Goal: Task Accomplishment & Management: Manage account settings

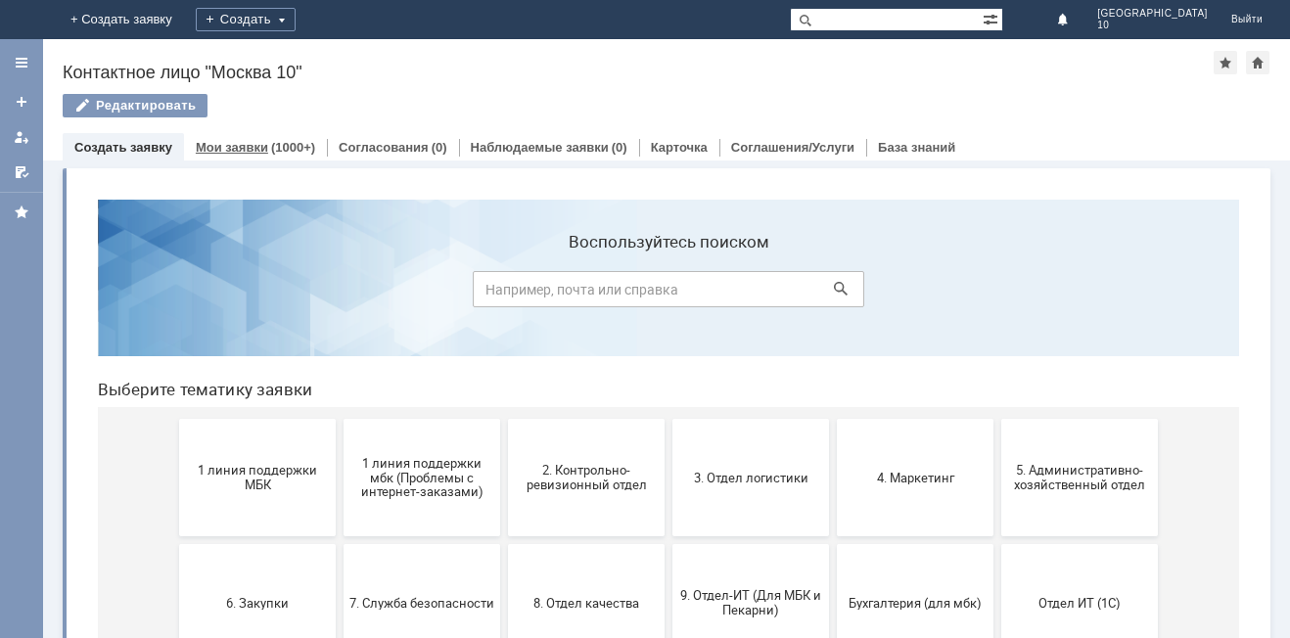
click at [274, 142] on div "(1000+)" at bounding box center [293, 147] width 44 height 15
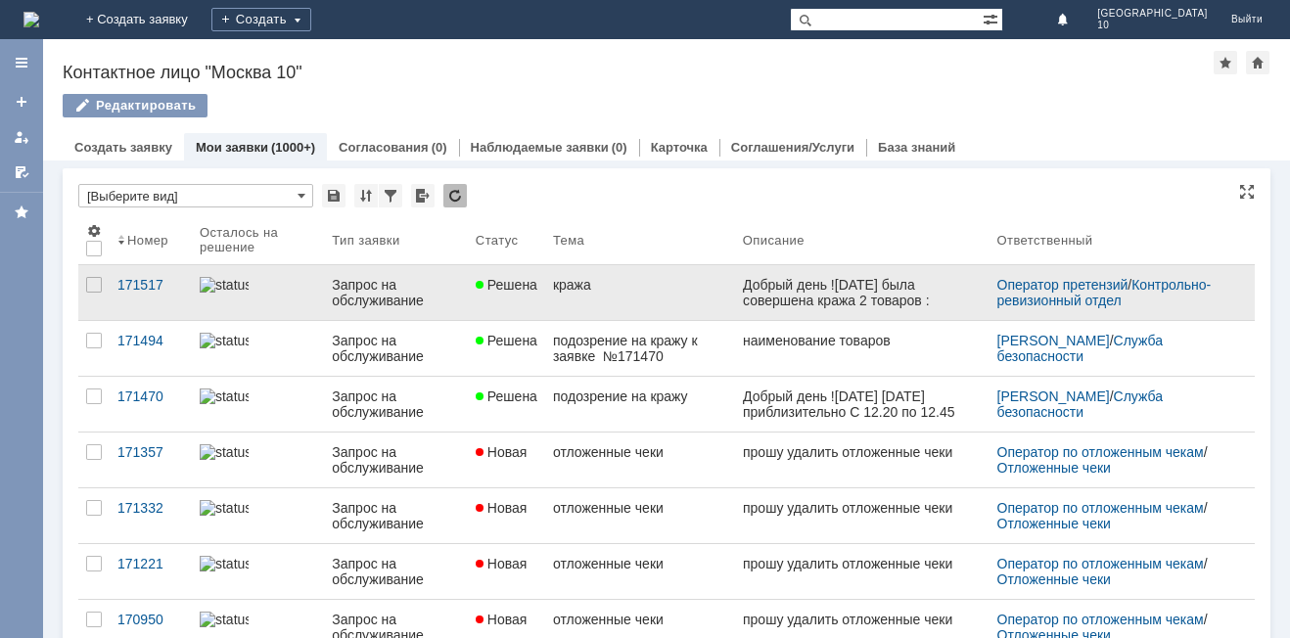
click at [581, 311] on link "кража" at bounding box center [640, 292] width 190 height 55
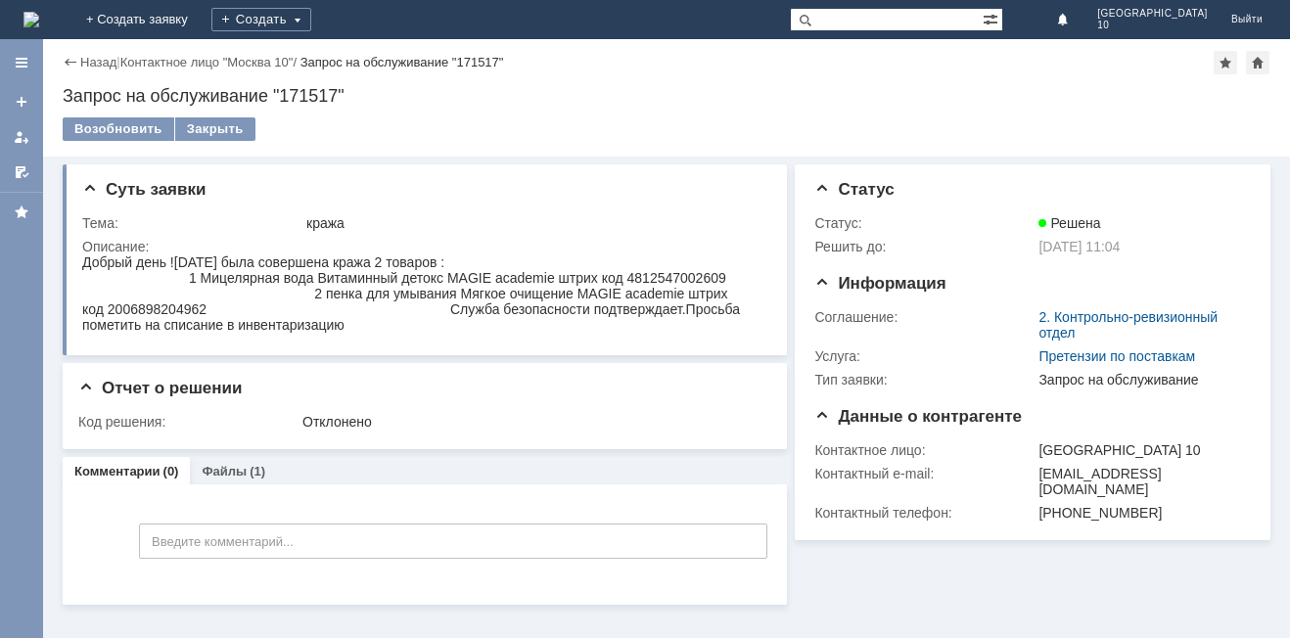
click at [67, 62] on div "Назад" at bounding box center [90, 62] width 54 height 15
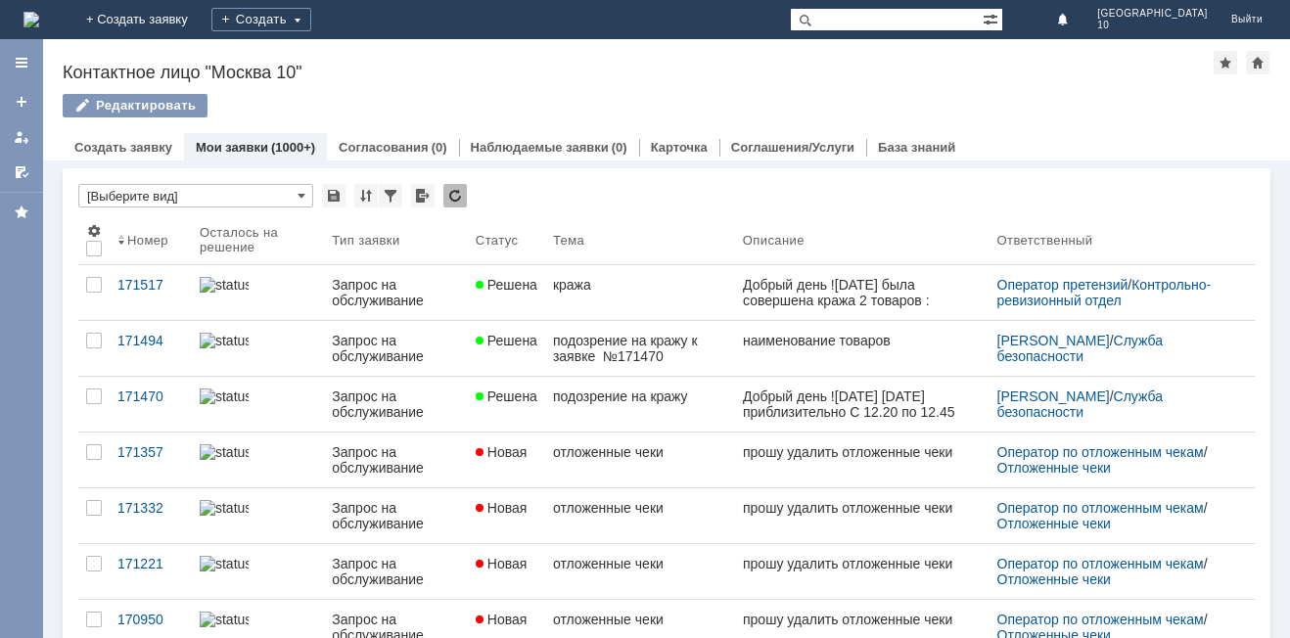
click at [234, 147] on link "Мои заявки" at bounding box center [232, 147] width 72 height 15
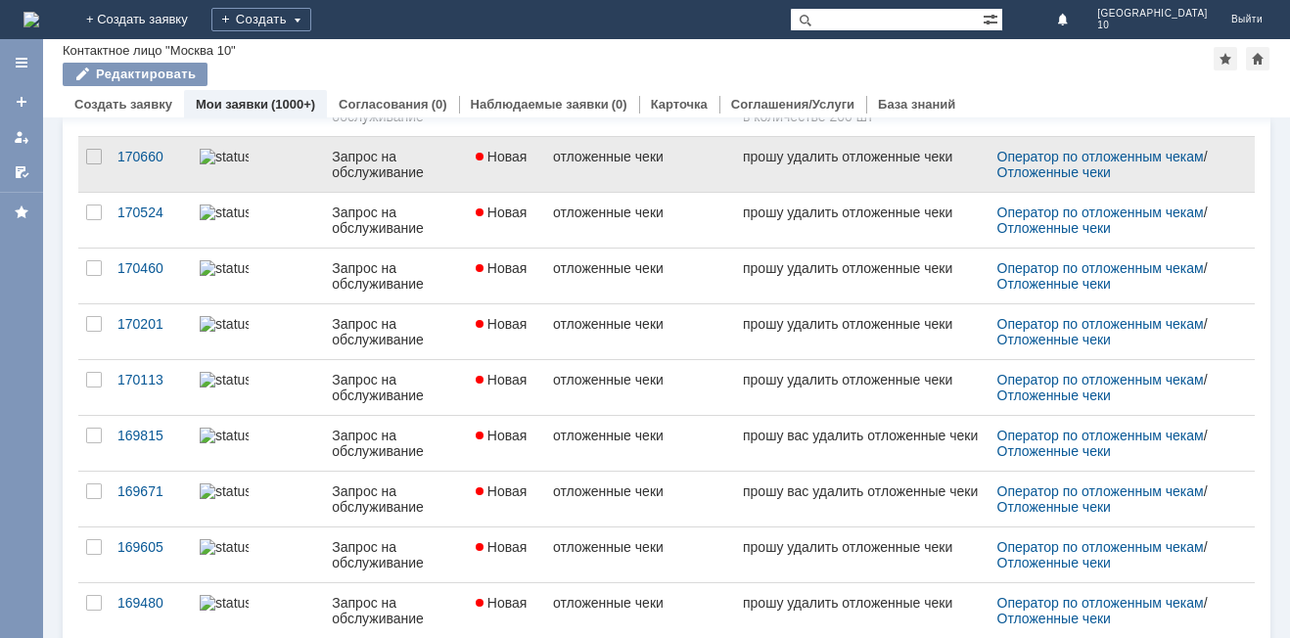
scroll to position [755, 0]
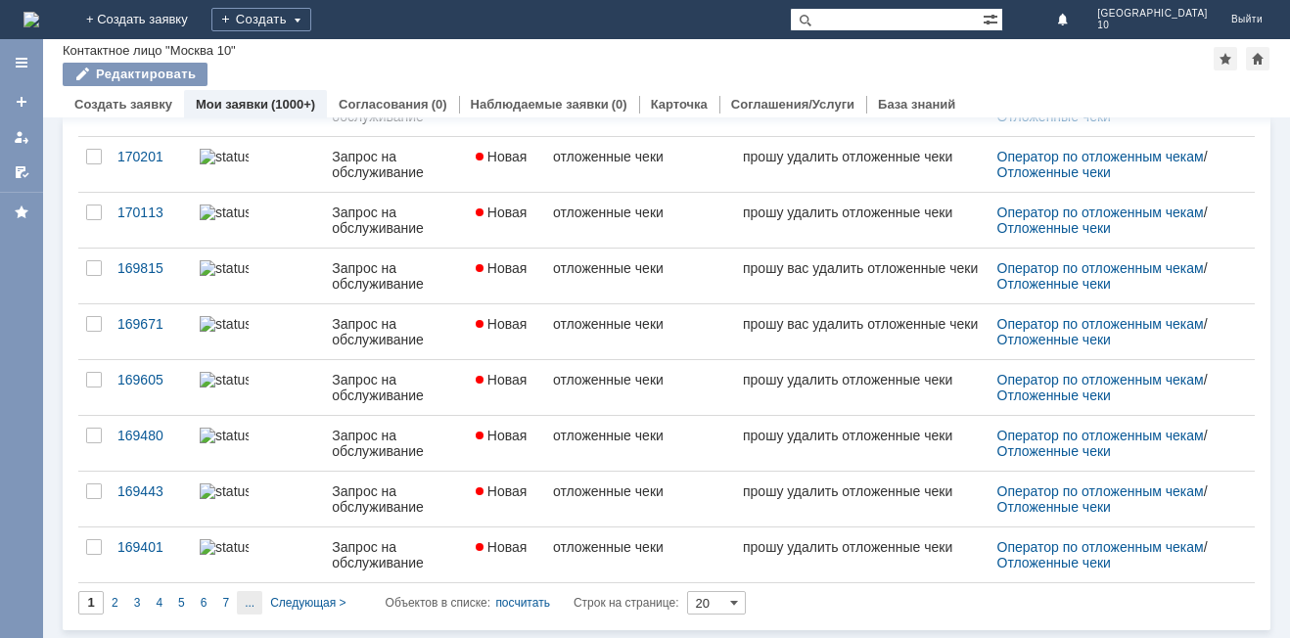
click at [243, 608] on div "..." at bounding box center [249, 602] width 25 height 23
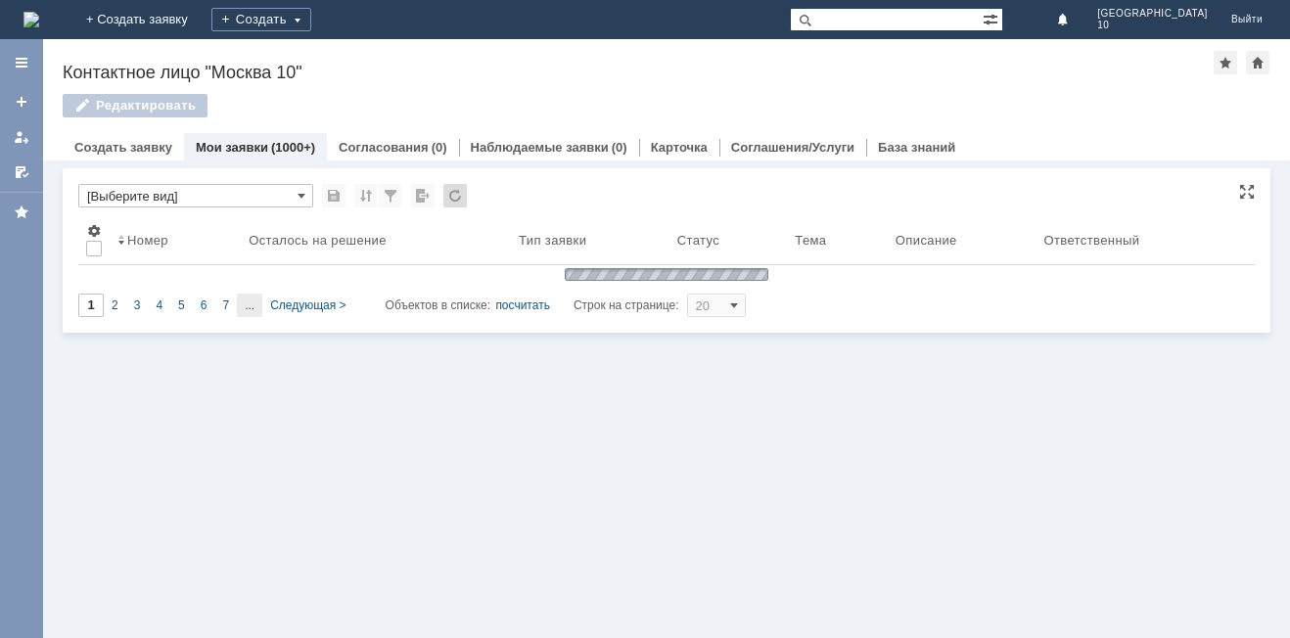
type input "6"
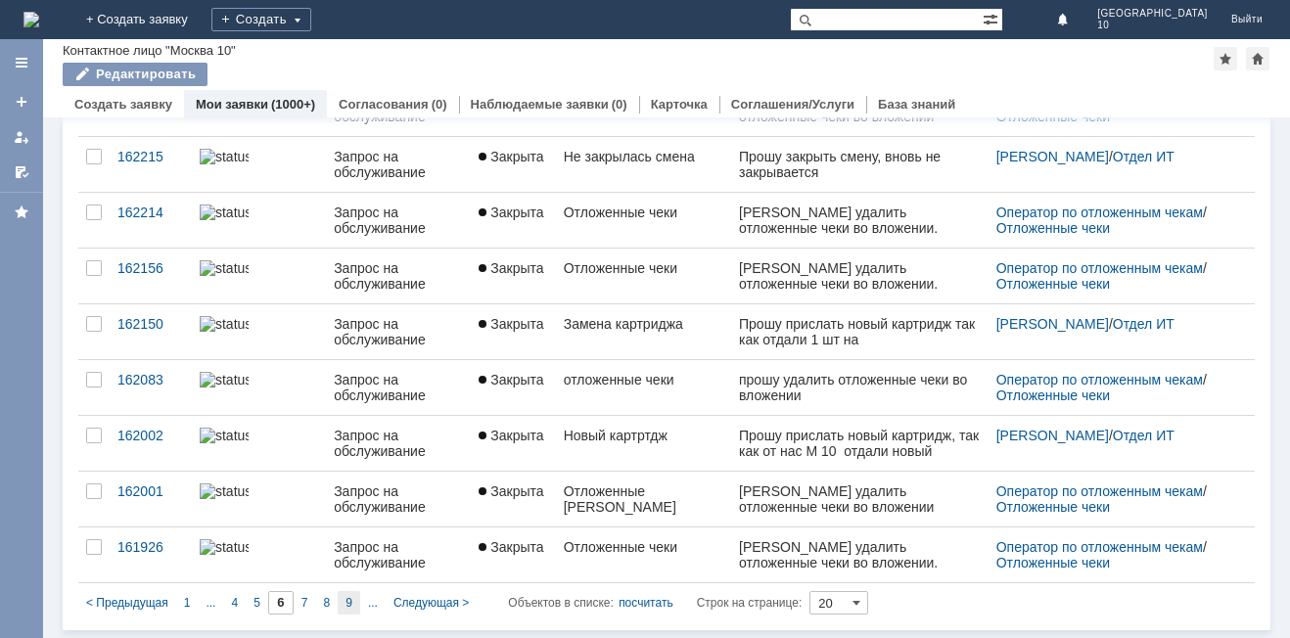
click at [352, 606] on div "9" at bounding box center [349, 602] width 23 height 23
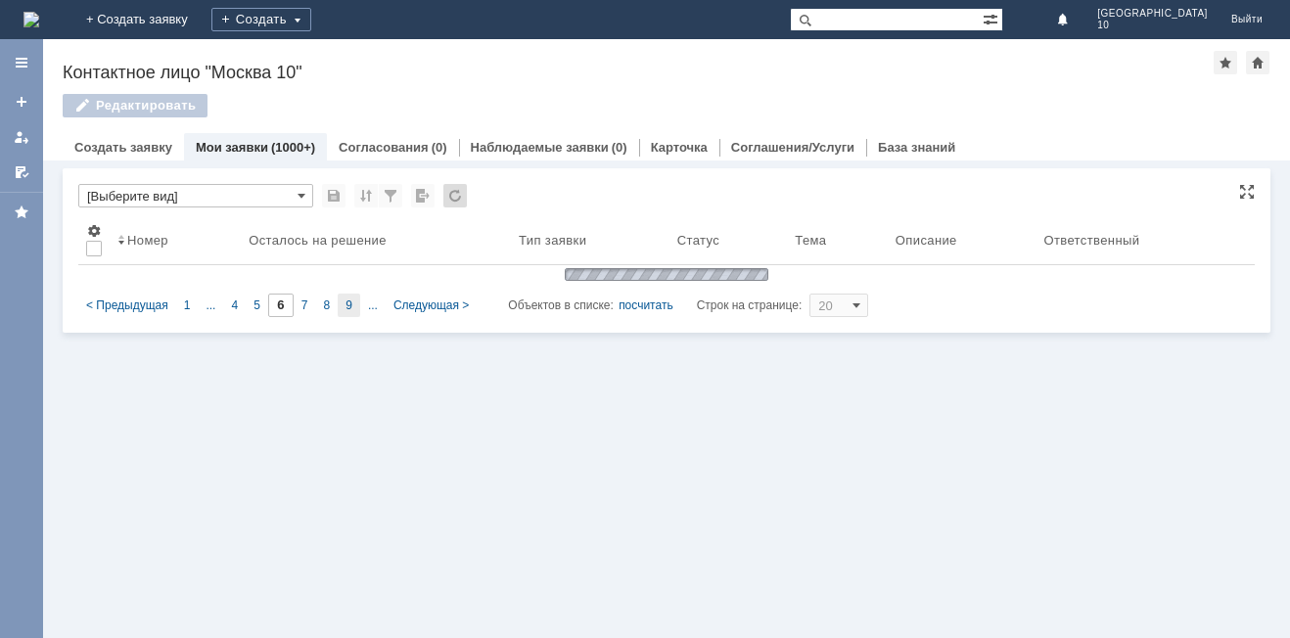
type input "9"
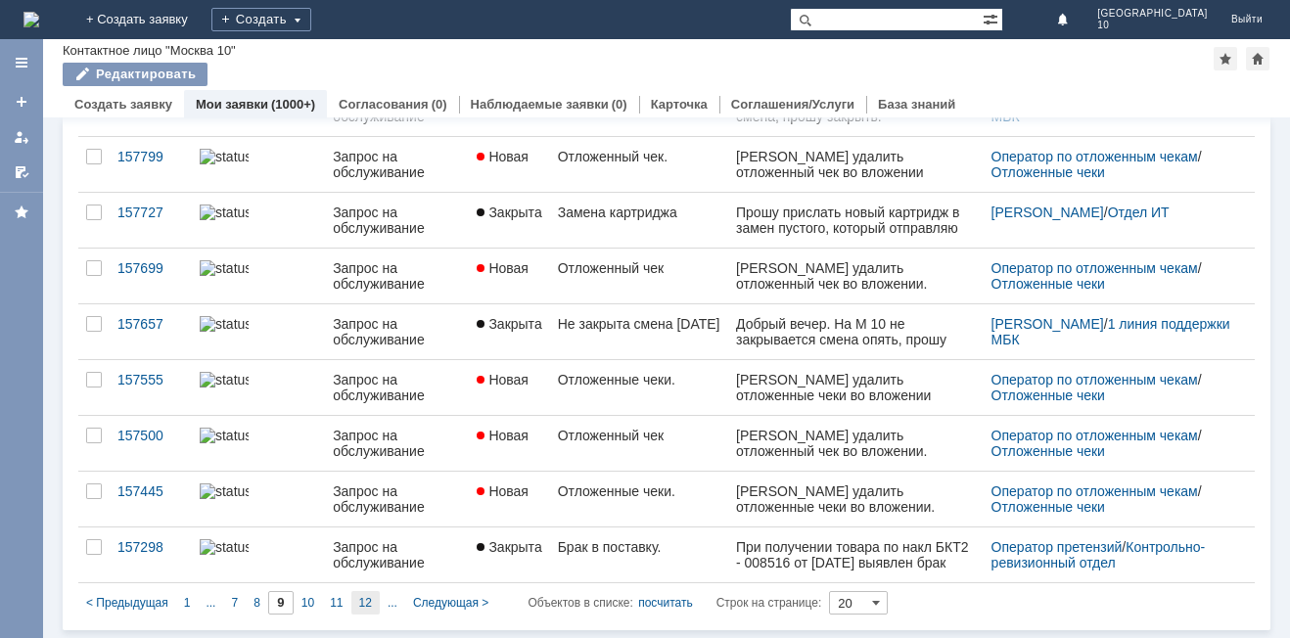
click at [377, 603] on div "12" at bounding box center [366, 602] width 28 height 23
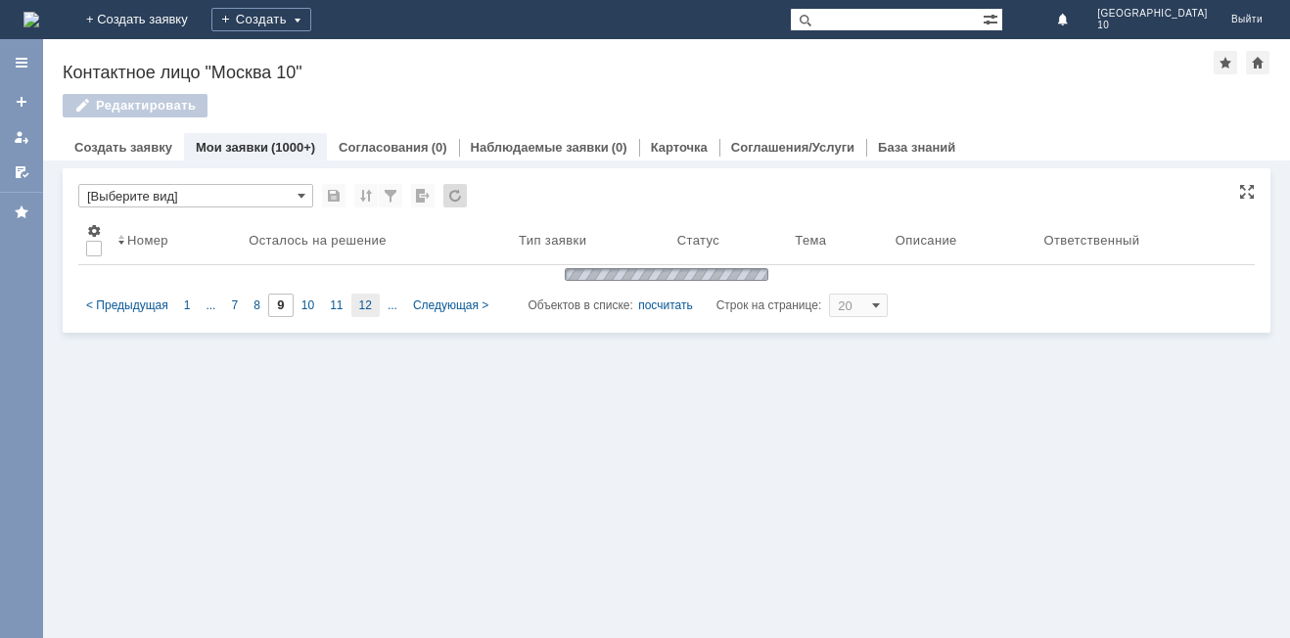
type input "12"
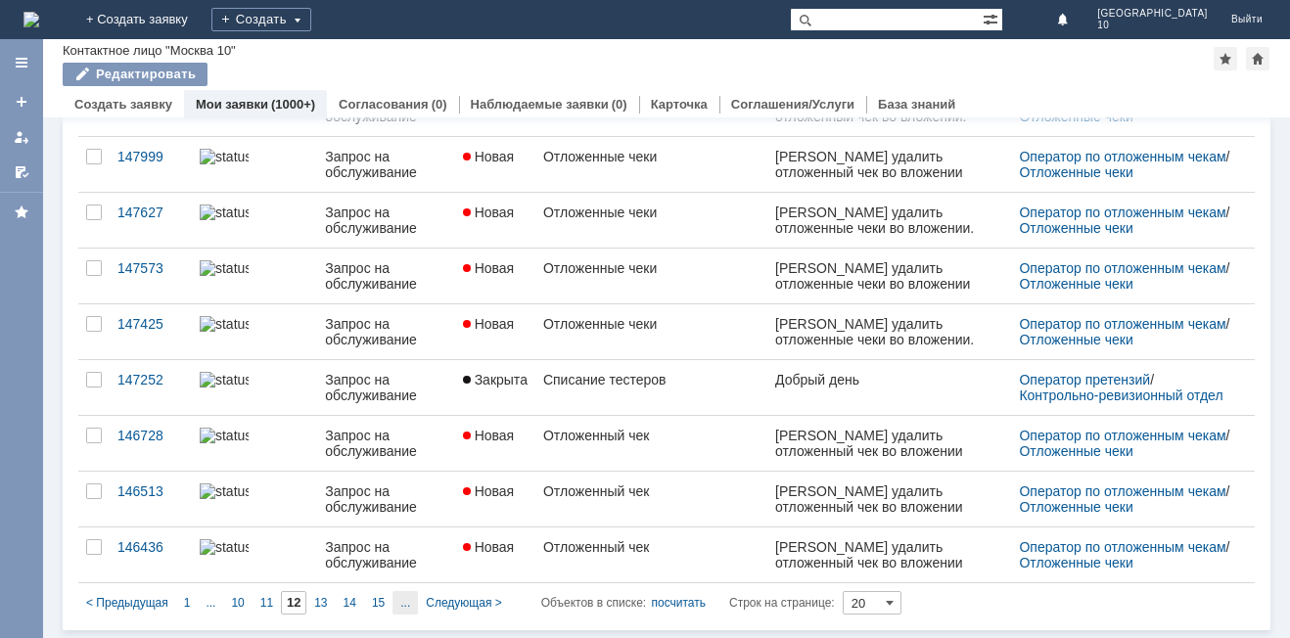
click at [215, 607] on span "..." at bounding box center [211, 603] width 10 height 14
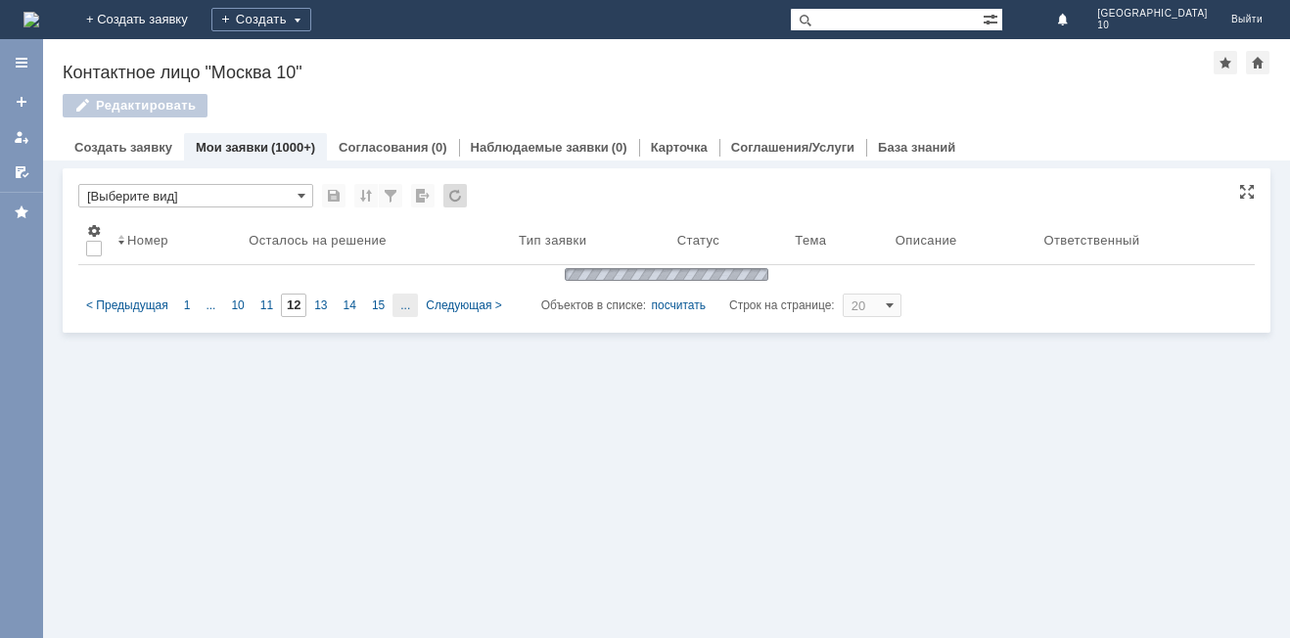
type input "17"
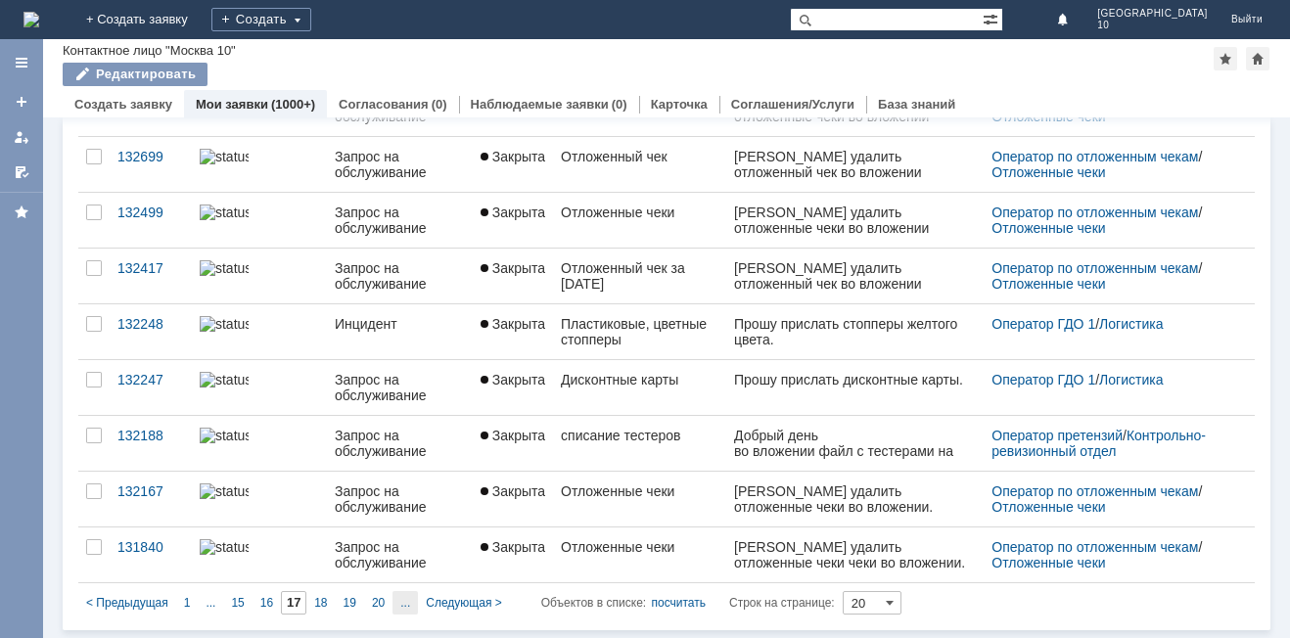
click at [215, 607] on span "..." at bounding box center [211, 603] width 10 height 14
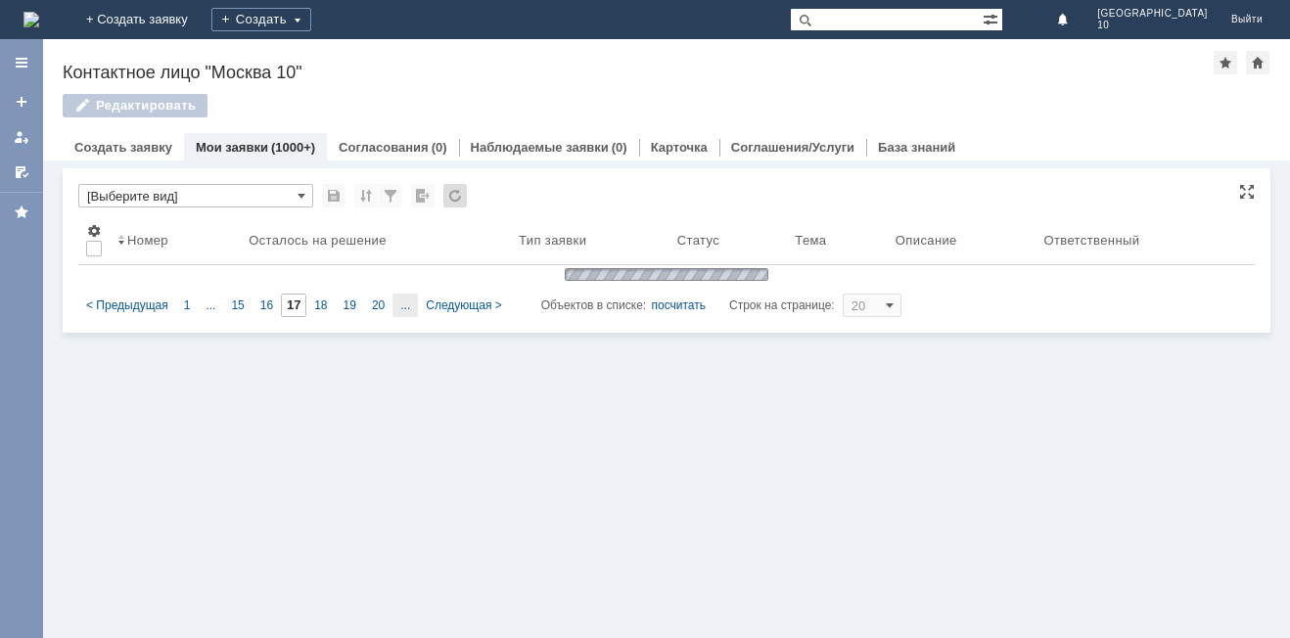
type input "22"
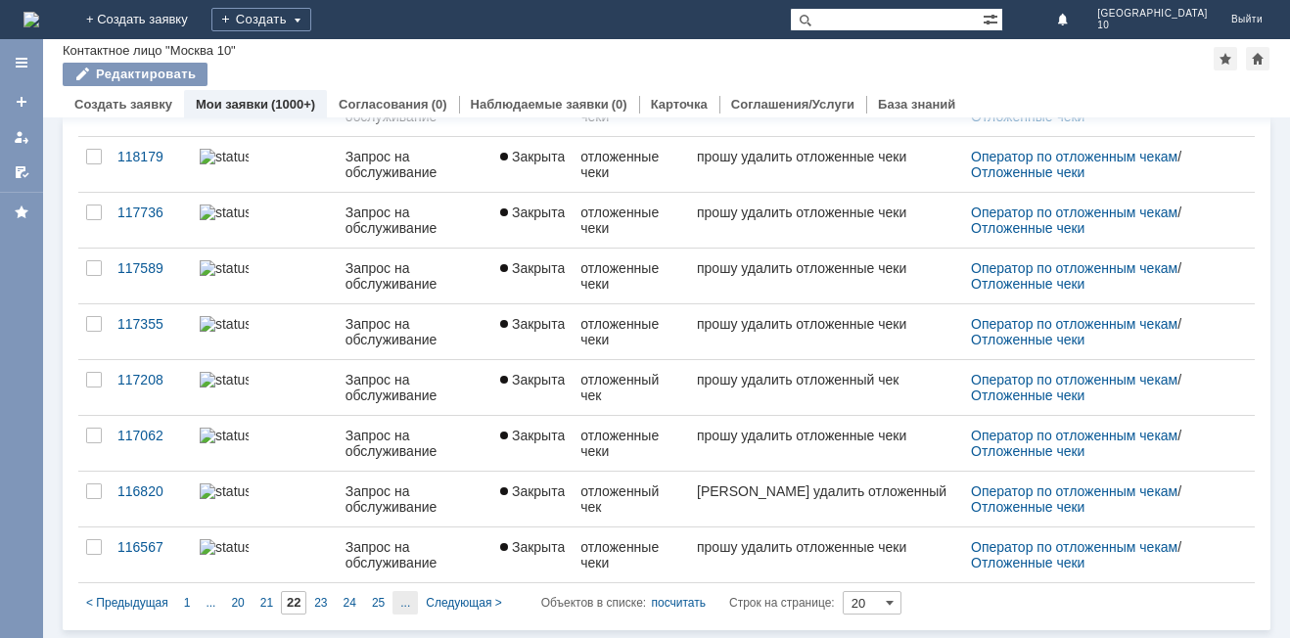
click at [397, 605] on div "..." at bounding box center [405, 602] width 25 height 23
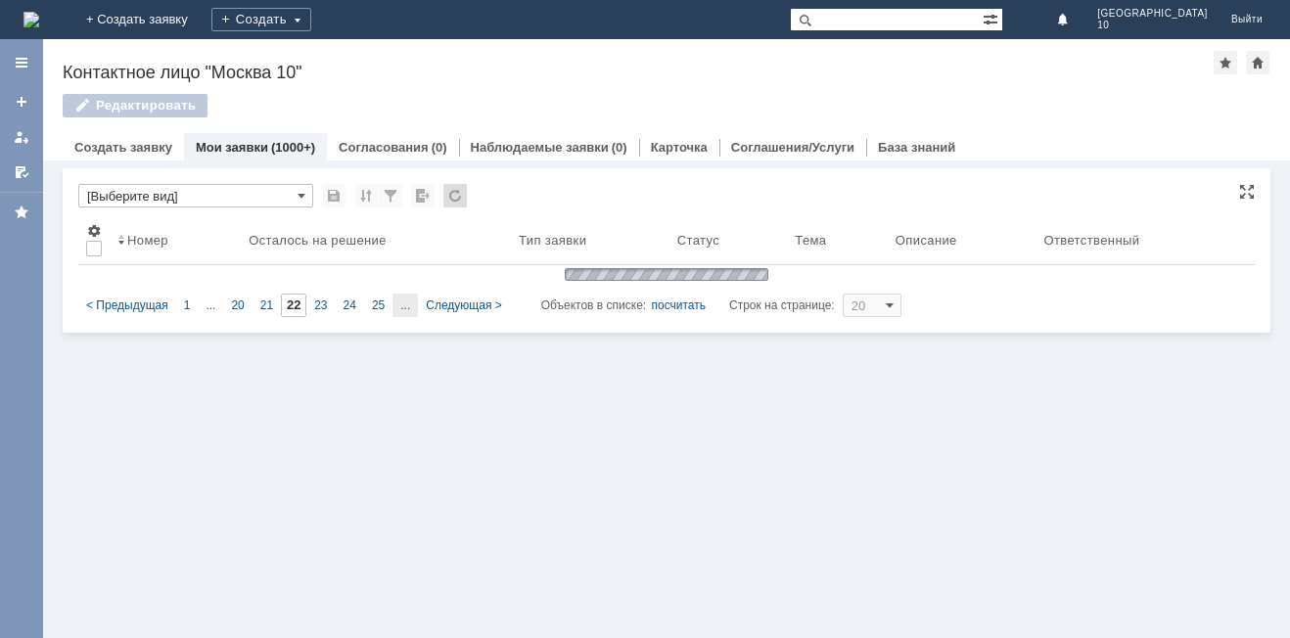
type input "27"
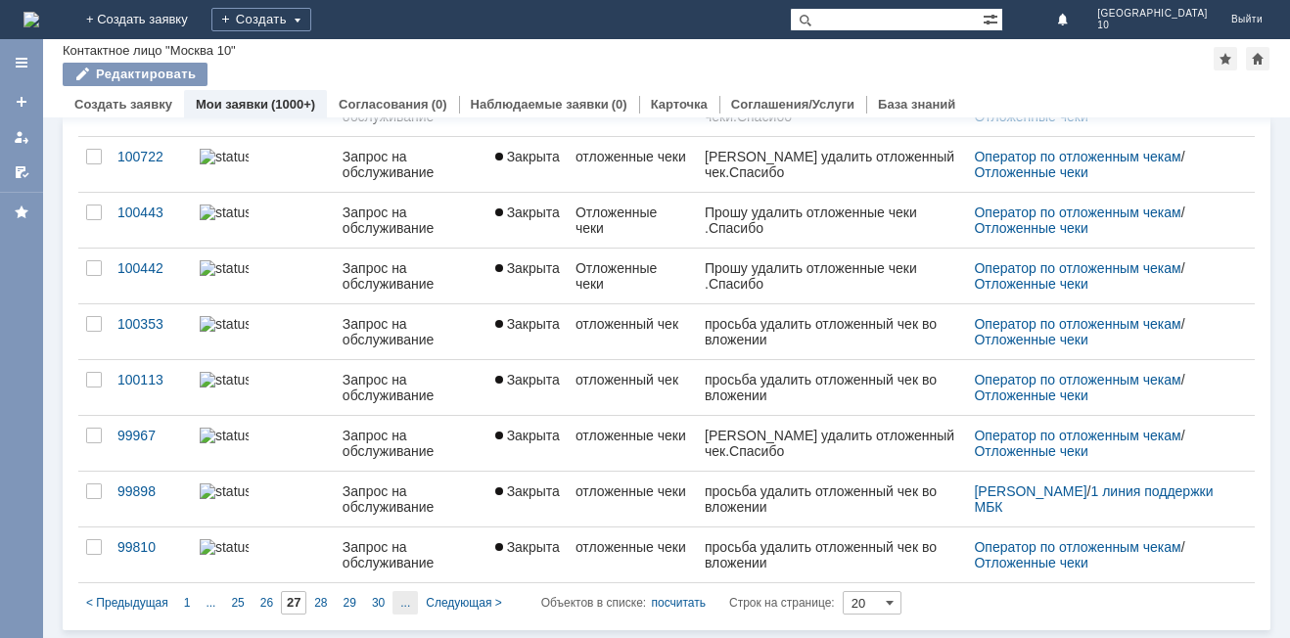
click at [215, 607] on span "..." at bounding box center [211, 603] width 10 height 14
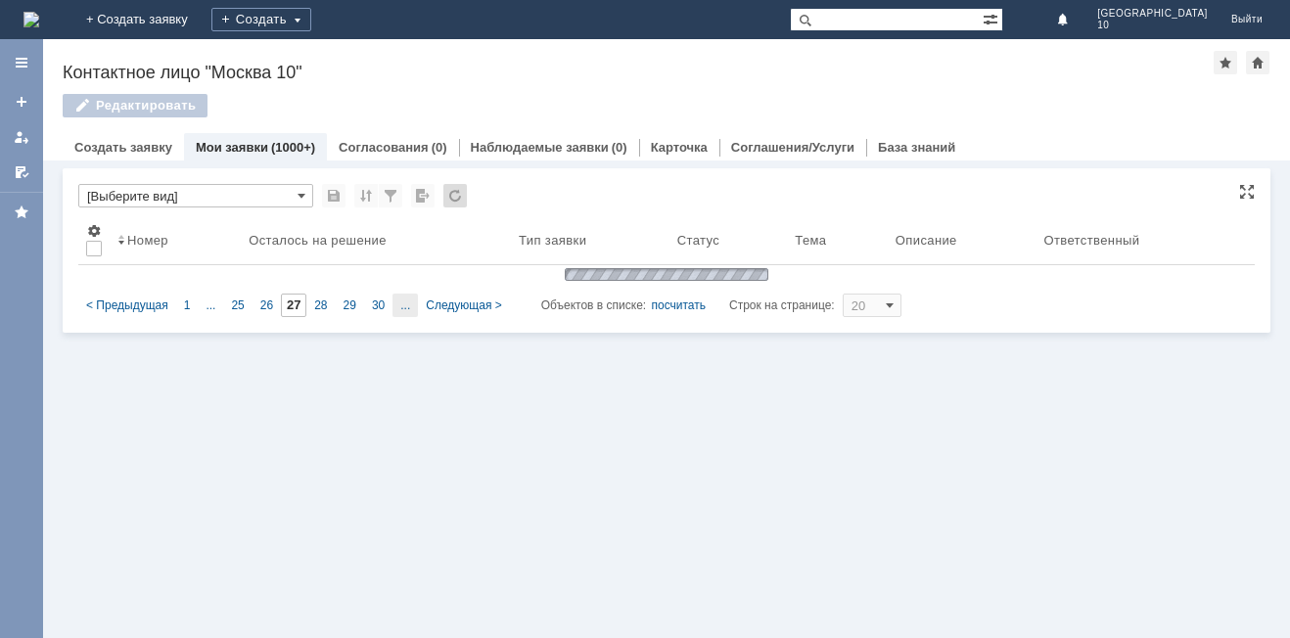
type input "32"
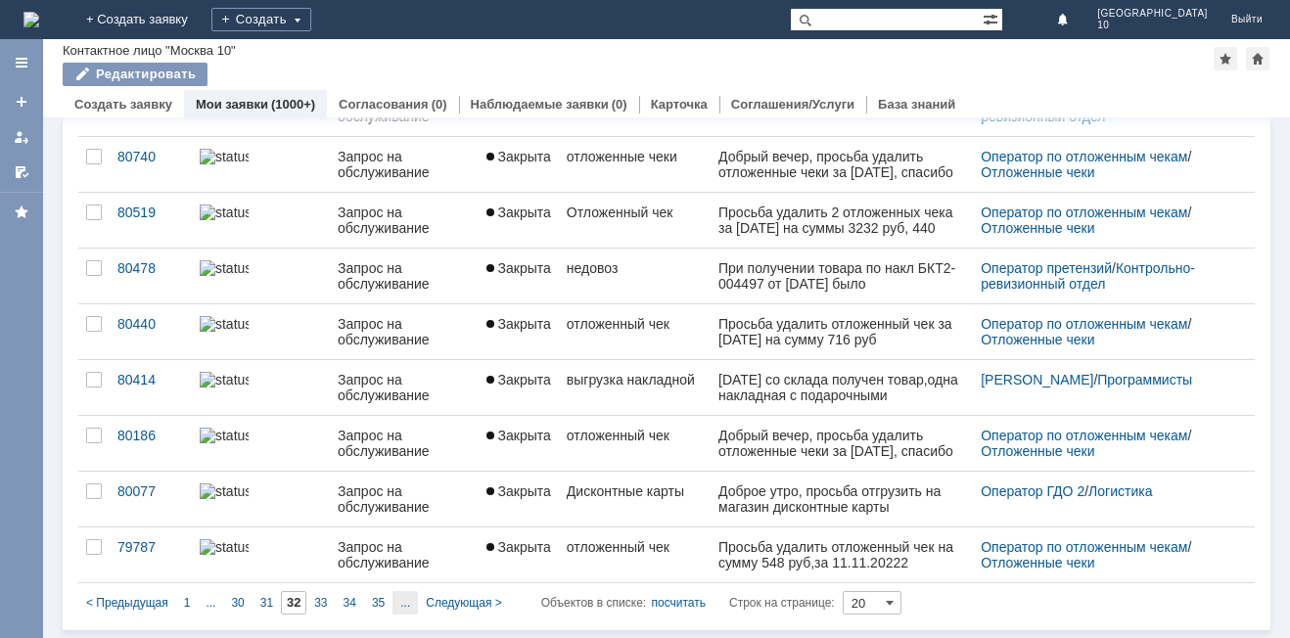
click at [215, 602] on span "..." at bounding box center [211, 603] width 10 height 14
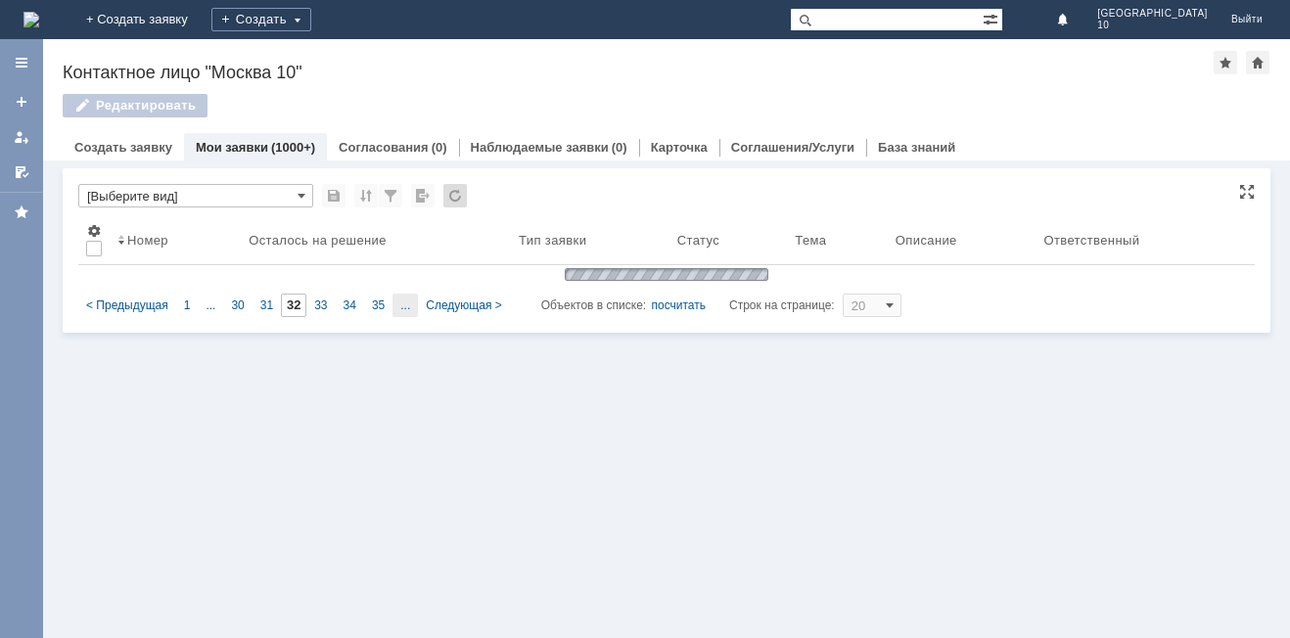
type input "37"
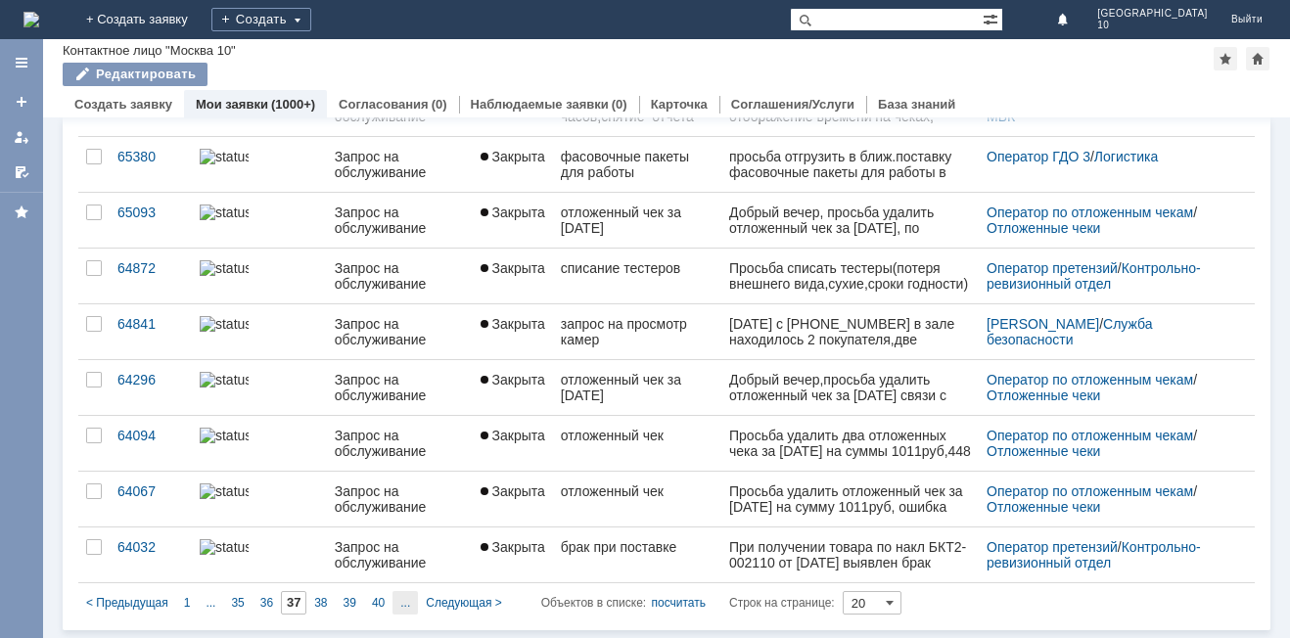
click at [413, 602] on div "..." at bounding box center [405, 602] width 25 height 23
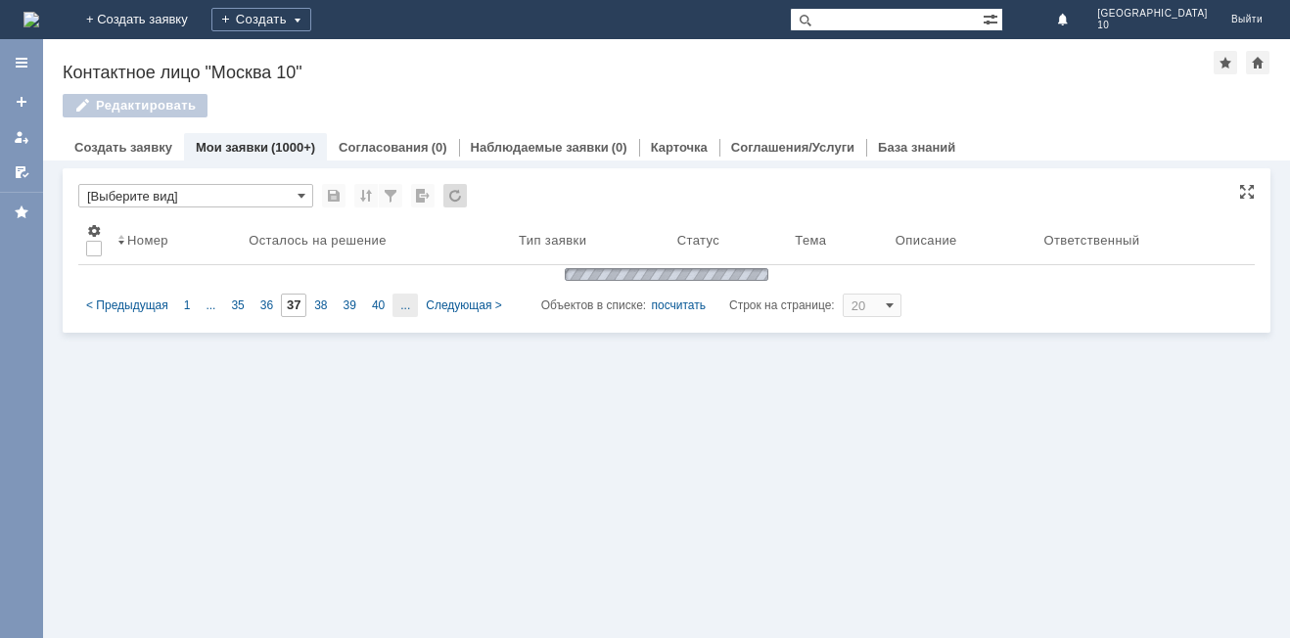
type input "42"
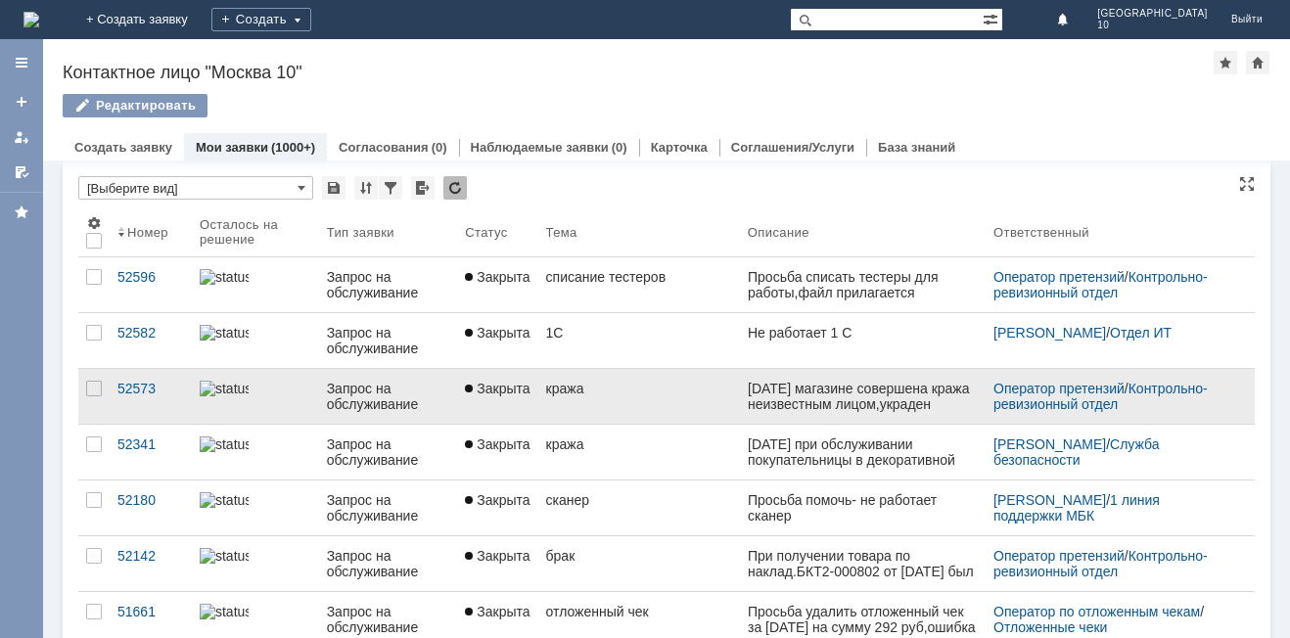
click at [573, 411] on link "кража" at bounding box center [640, 396] width 202 height 55
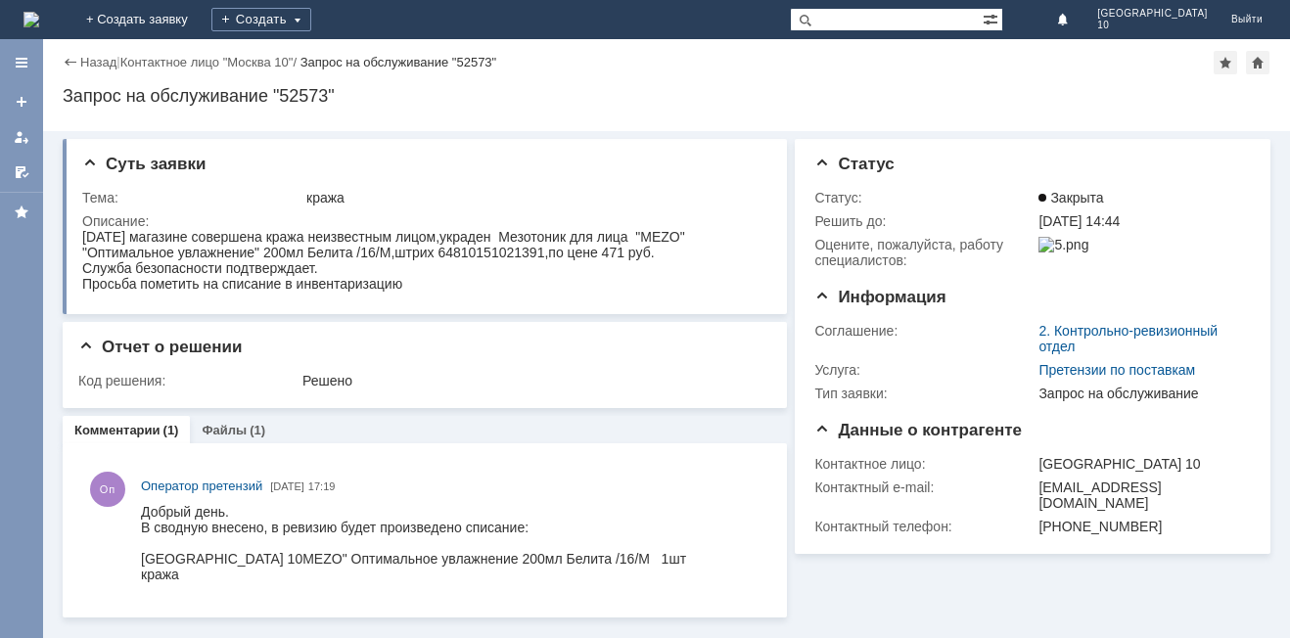
click at [66, 64] on div "Назад" at bounding box center [90, 62] width 54 height 15
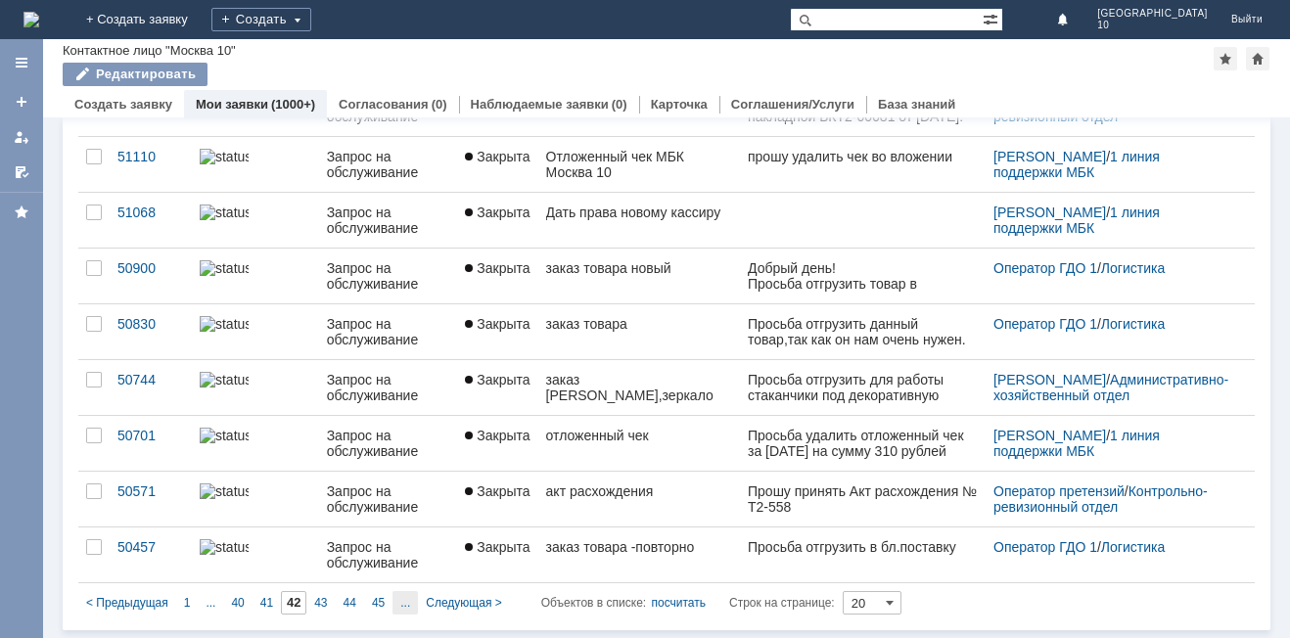
click at [393, 604] on div "..." at bounding box center [405, 602] width 25 height 23
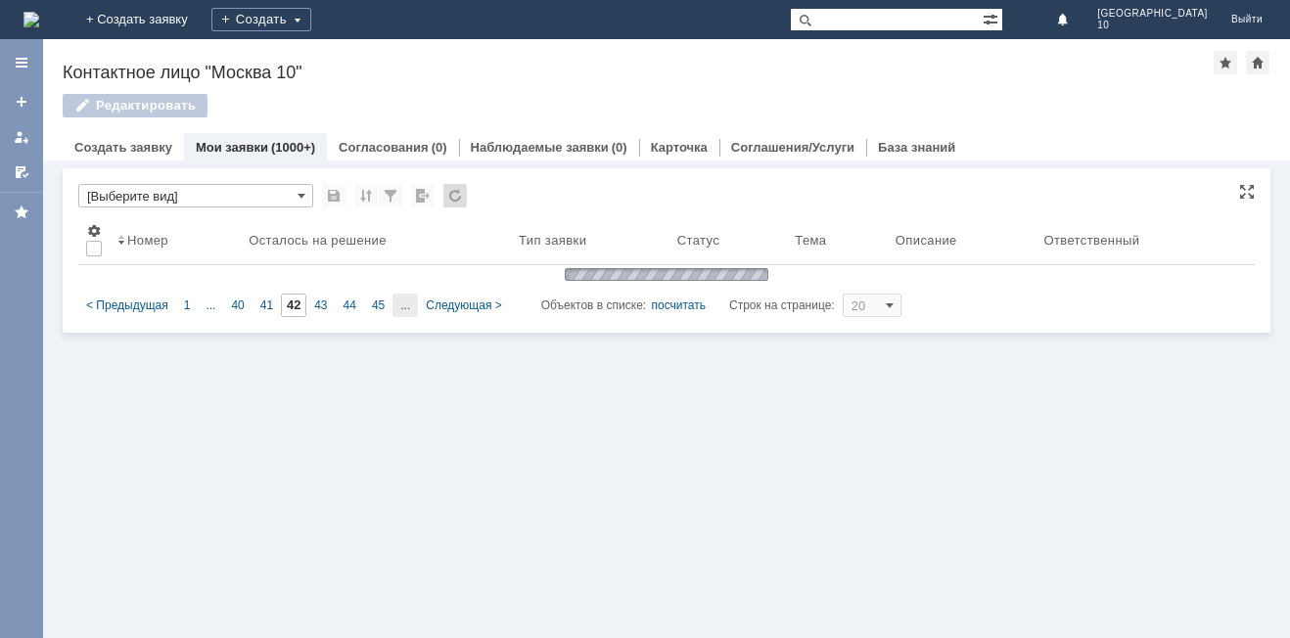
type input "47"
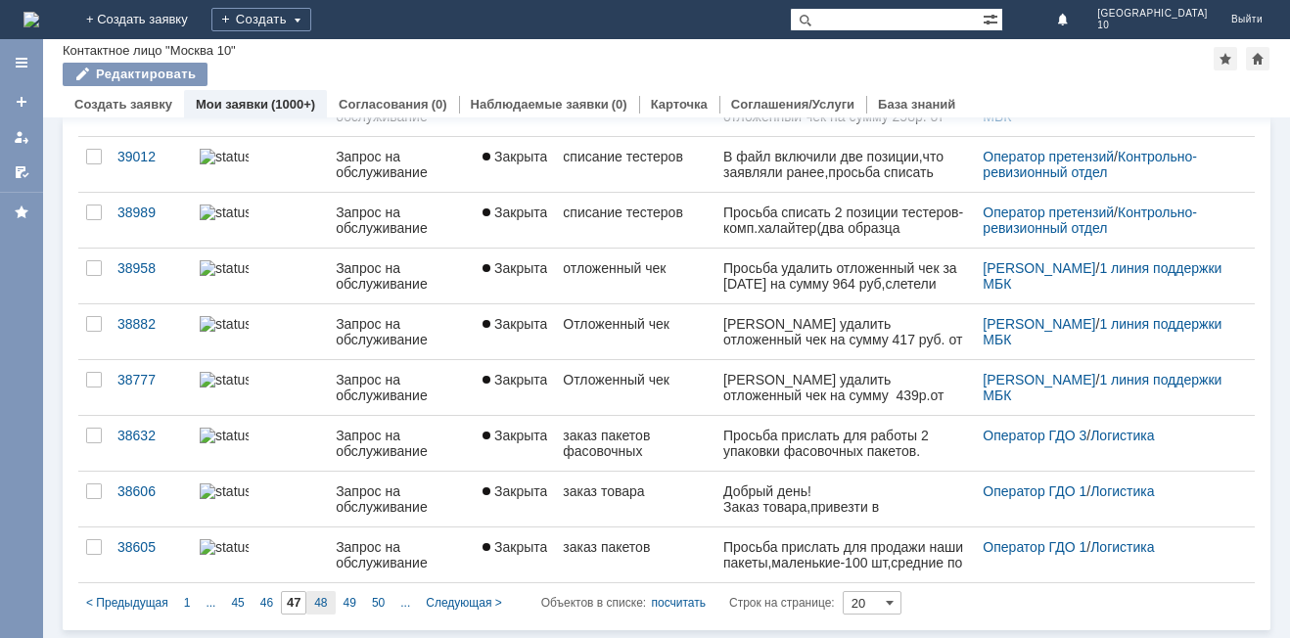
click at [317, 608] on span "48" at bounding box center [320, 603] width 13 height 14
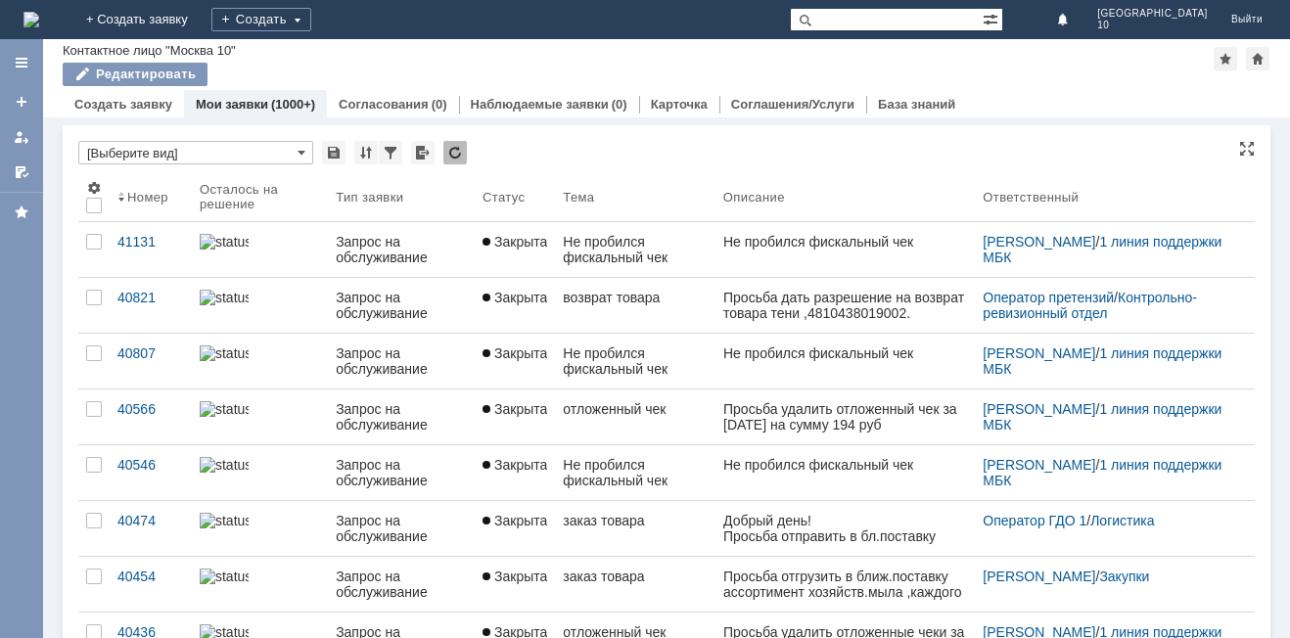
type input "48"
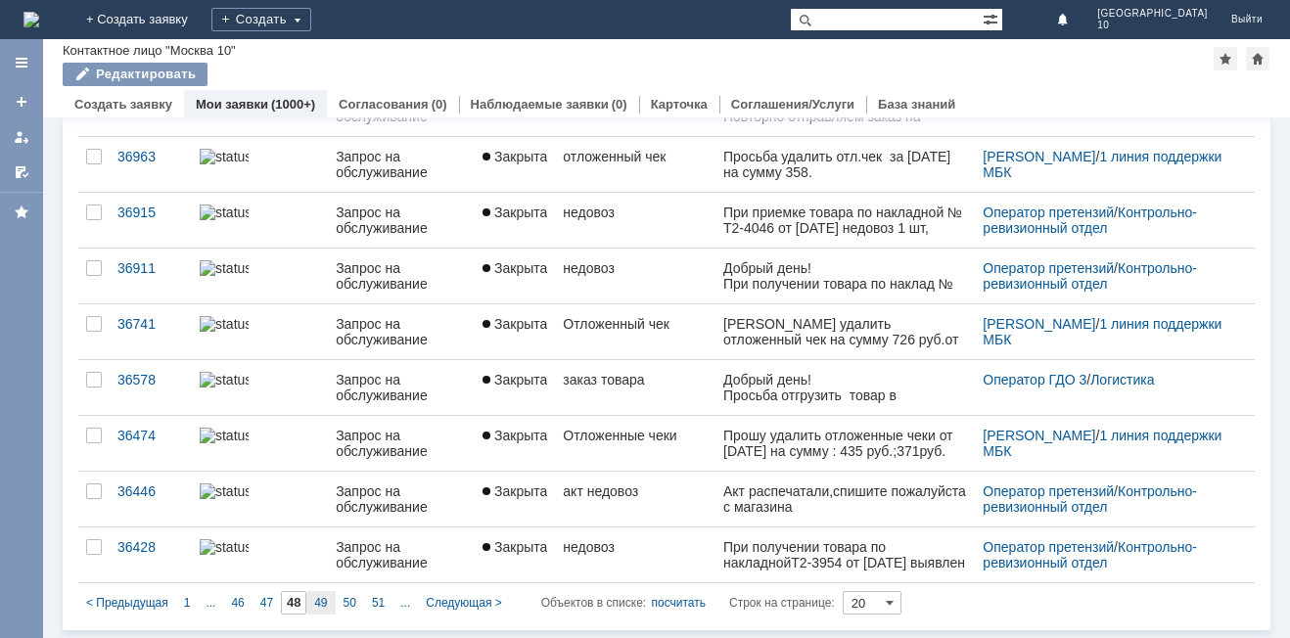
click at [320, 602] on span "49" at bounding box center [320, 603] width 13 height 14
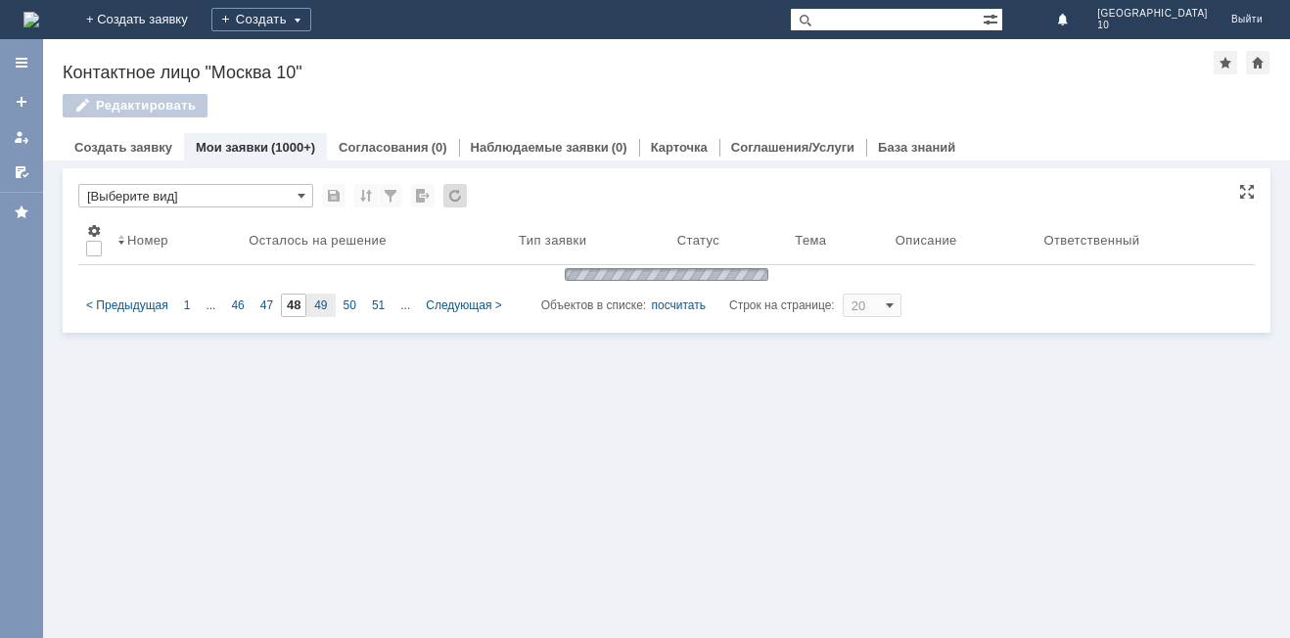
type input "49"
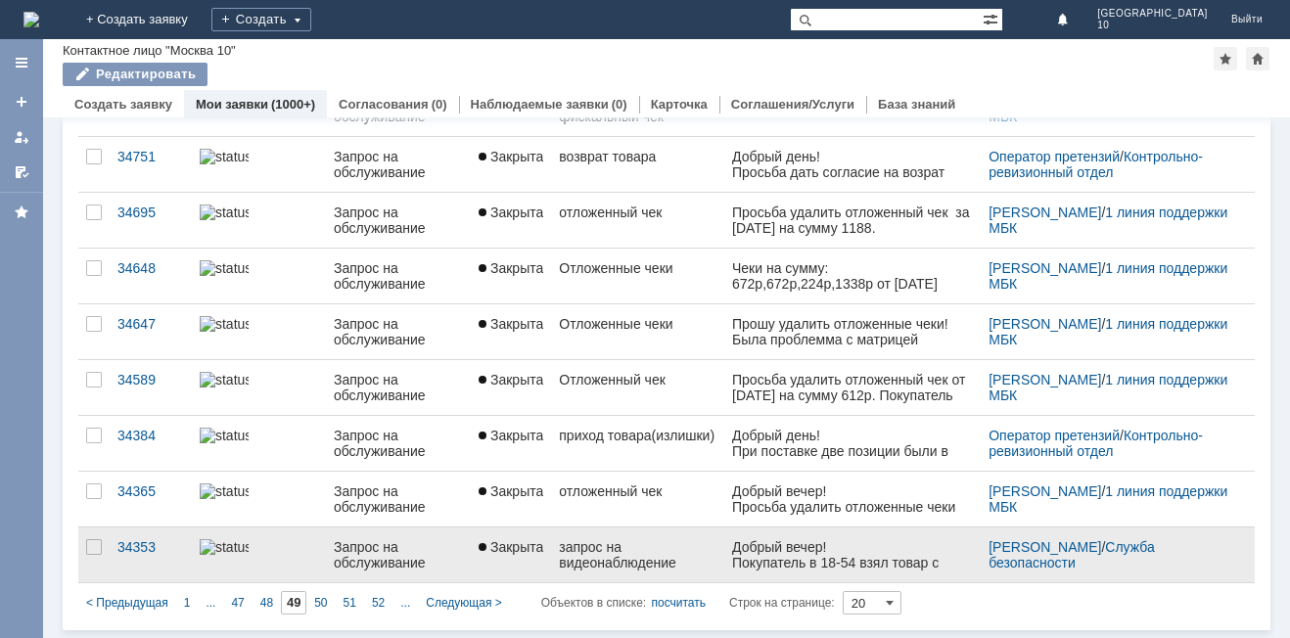
click at [642, 554] on div "запрос на видеонаблюдение" at bounding box center [638, 554] width 158 height 31
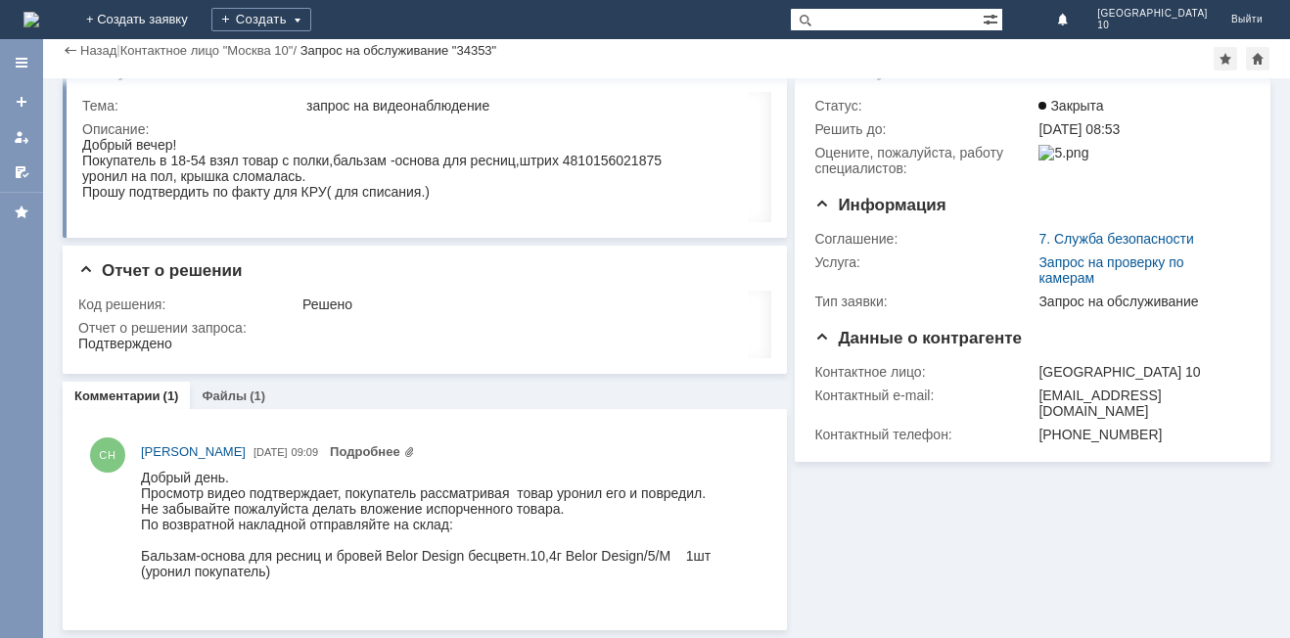
click at [68, 46] on div "Назад" at bounding box center [90, 50] width 54 height 15
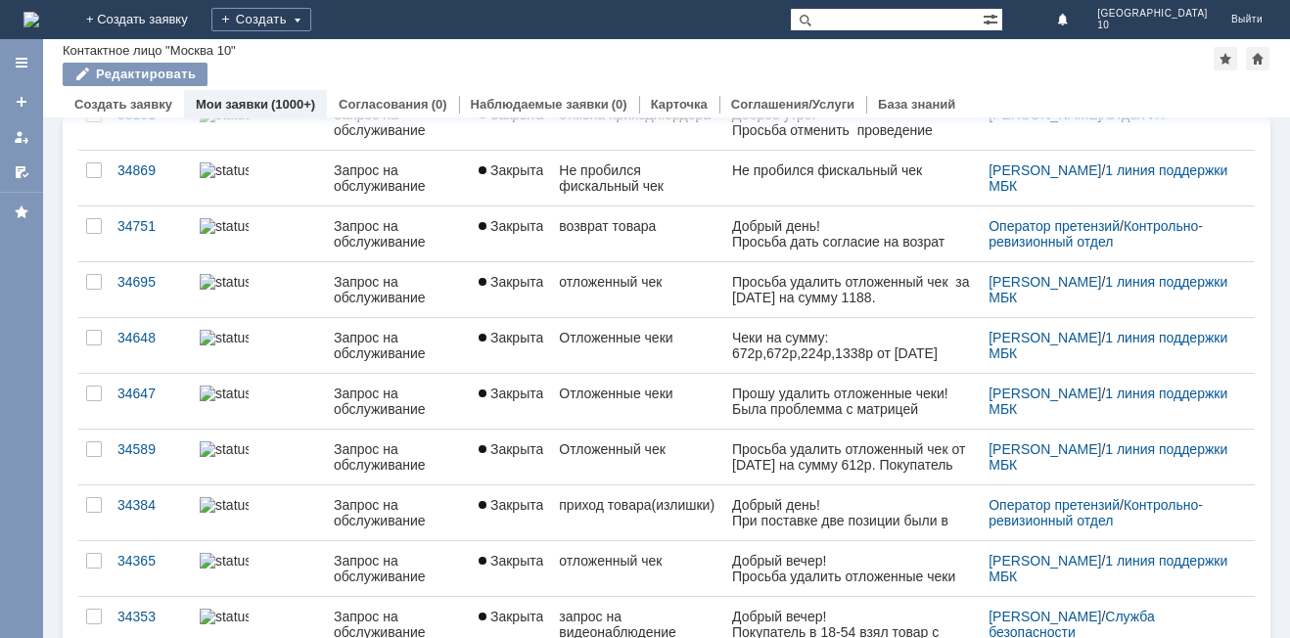
scroll to position [755, 0]
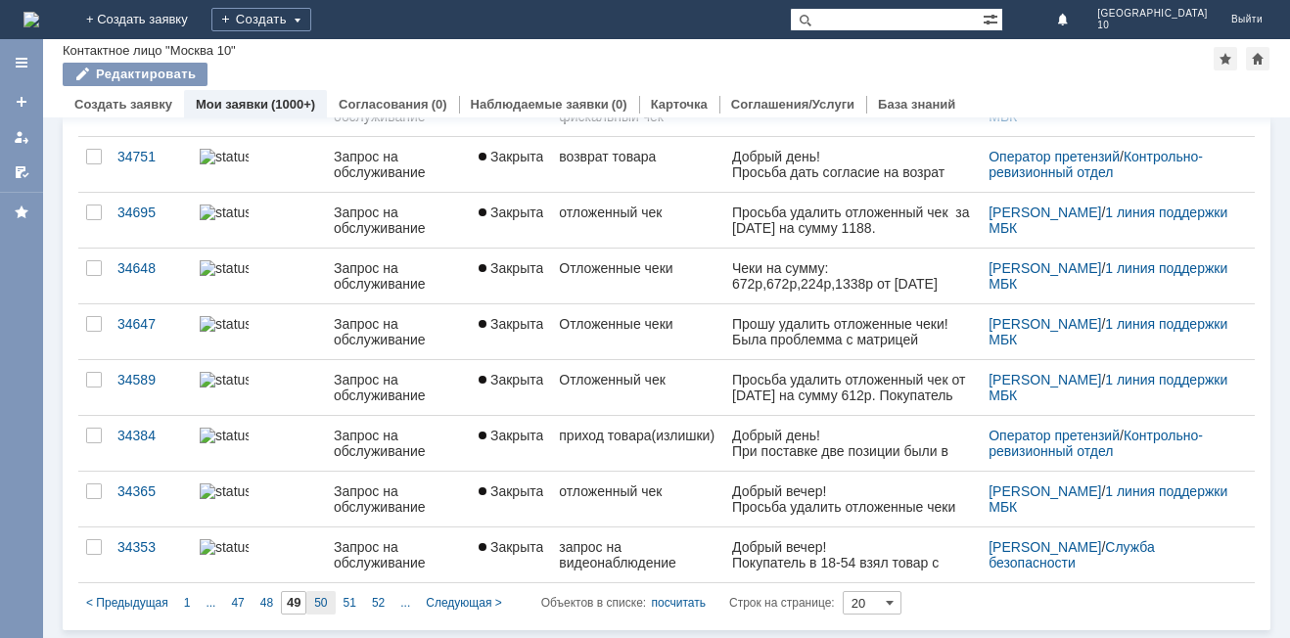
click at [314, 608] on span "50" at bounding box center [320, 603] width 13 height 14
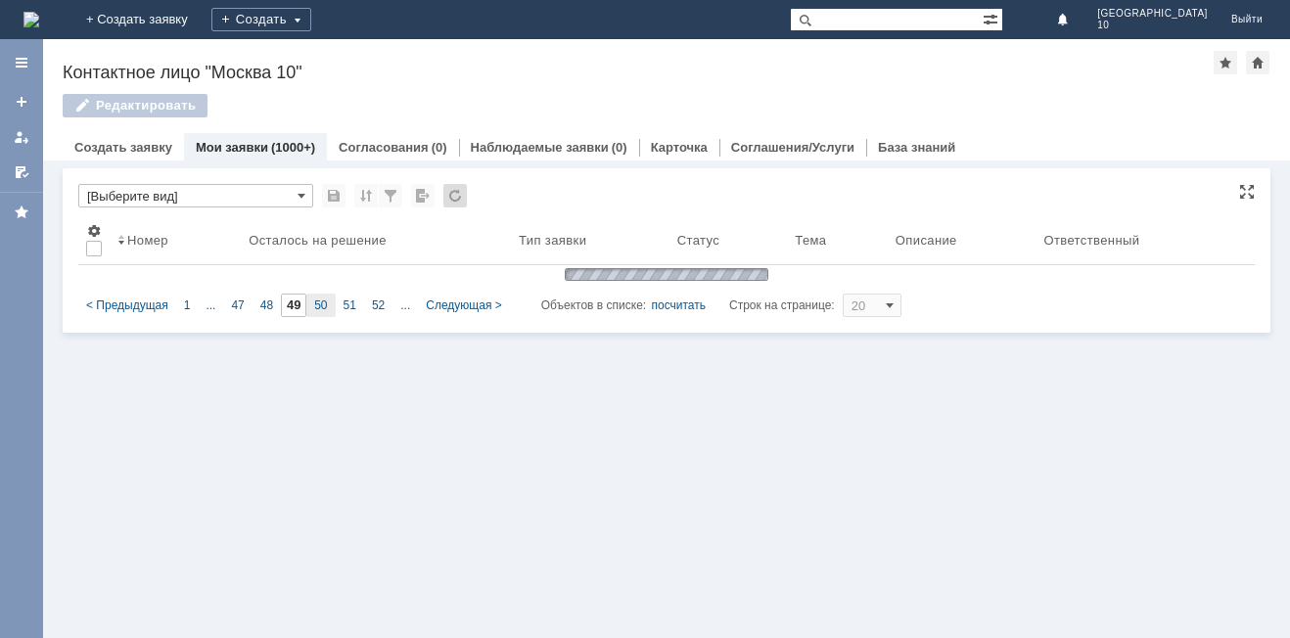
scroll to position [0, 0]
type input "50"
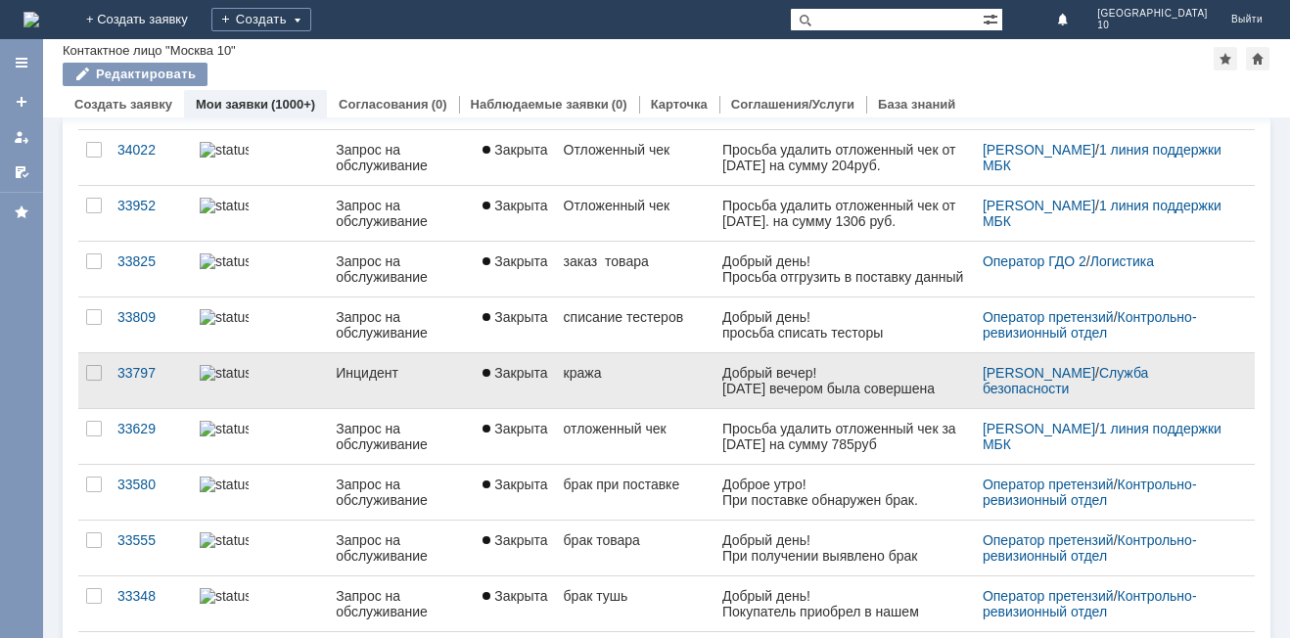
click at [693, 389] on link "кража" at bounding box center [636, 380] width 160 height 55
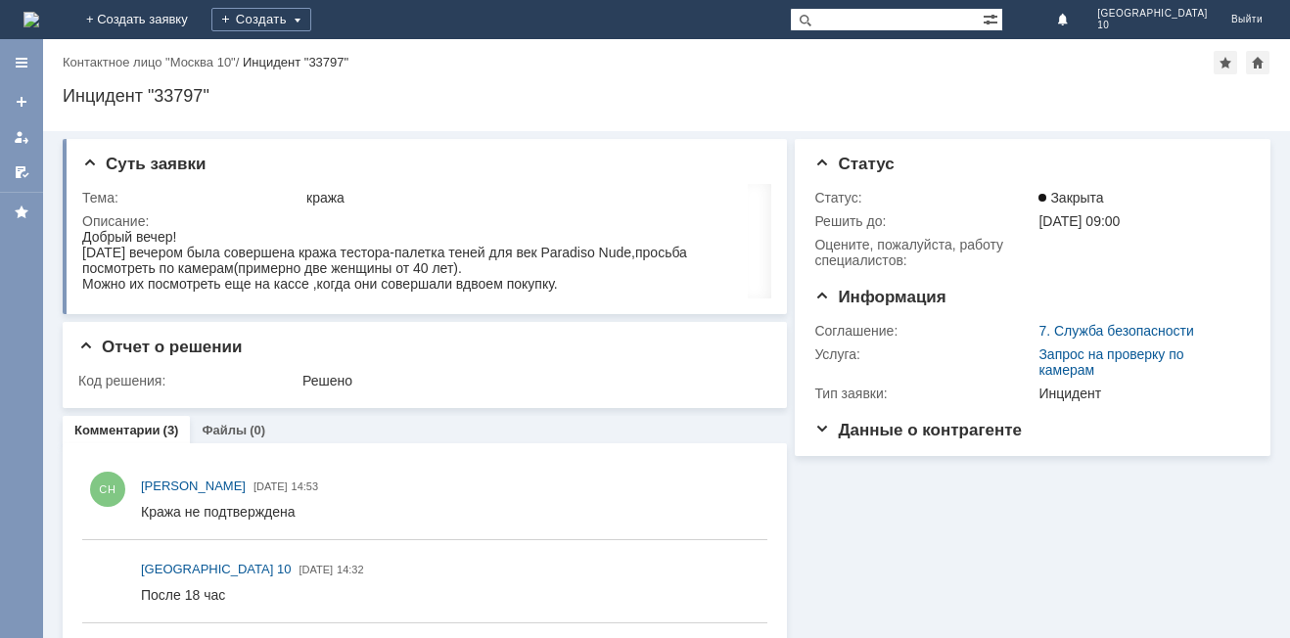
click at [58, 68] on div "Назад | Контактное лицо "Москва 10" / Инцидент "33797" Инцидент "33797" service…" at bounding box center [666, 85] width 1247 height 92
click at [200, 14] on link "+ Создать заявку" at bounding box center [136, 19] width 125 height 39
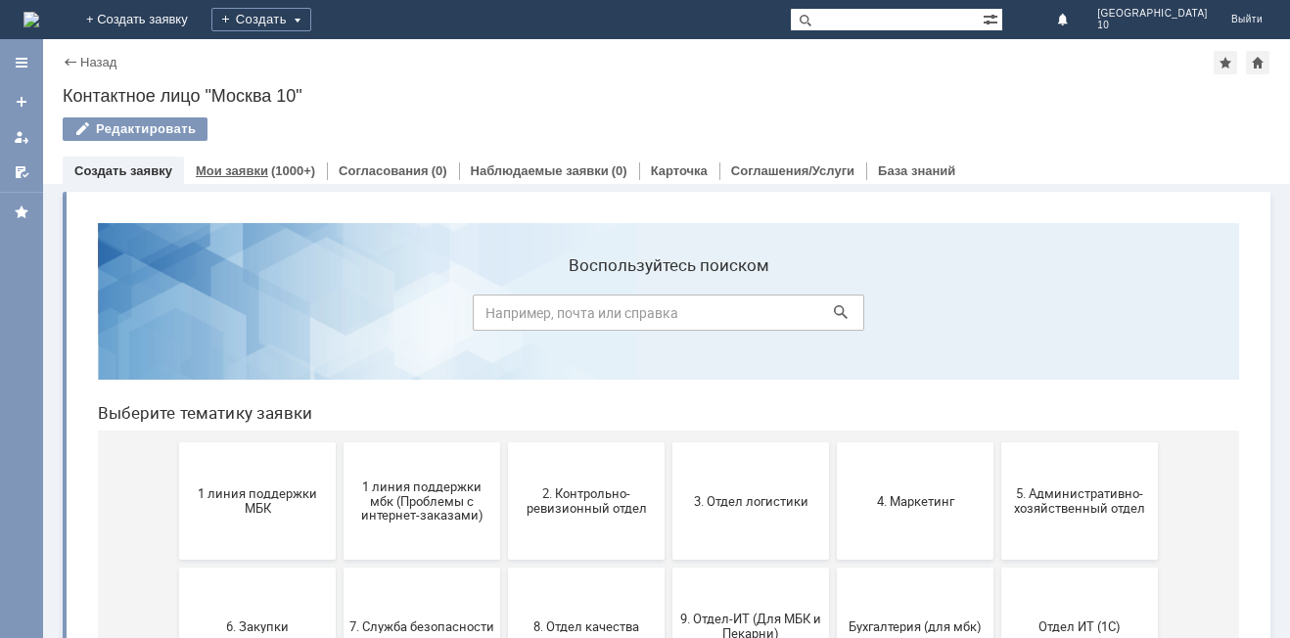
click at [252, 165] on link "Мои заявки" at bounding box center [232, 171] width 72 height 15
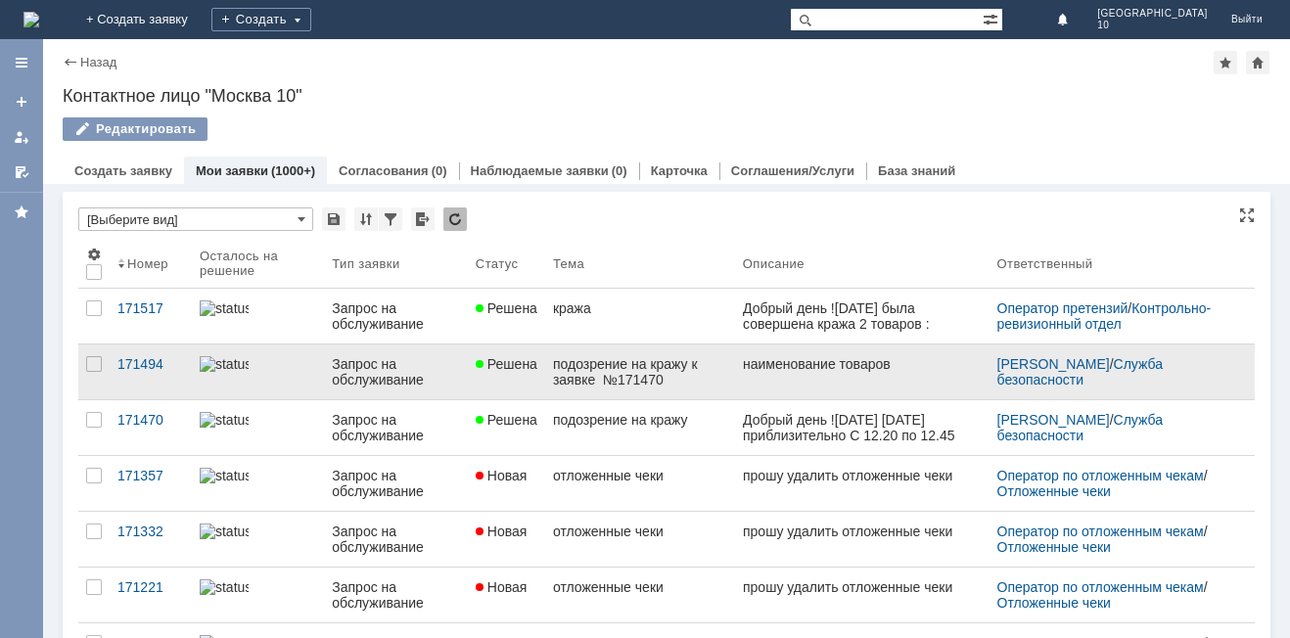
click at [545, 375] on link "подозрение на кражу к заявке №171470" at bounding box center [640, 372] width 190 height 55
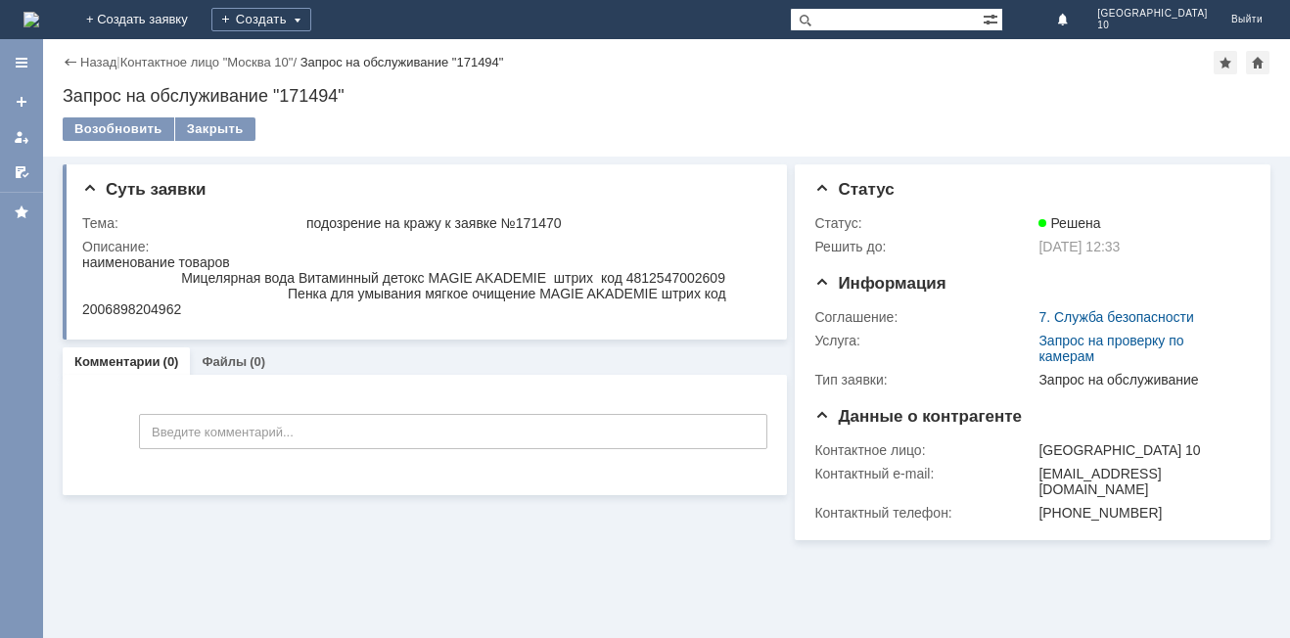
click at [72, 57] on div "Назад" at bounding box center [90, 62] width 54 height 15
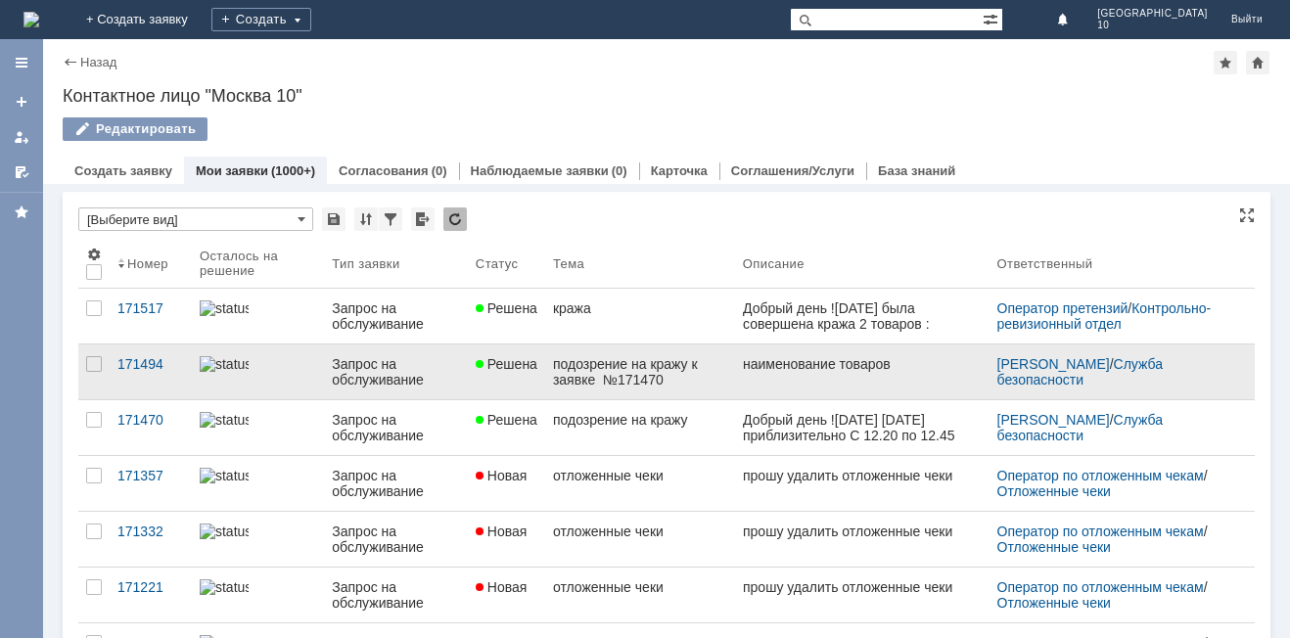
click at [585, 369] on div "подозрение на кражу к заявке №171470" at bounding box center [640, 371] width 174 height 31
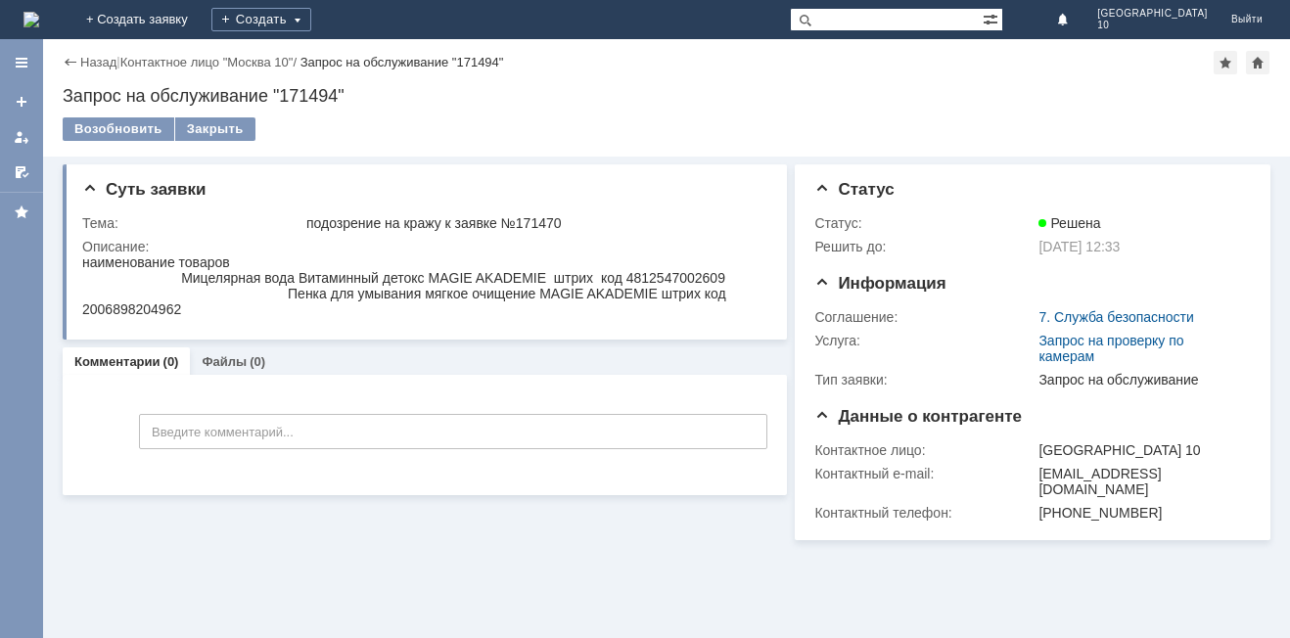
click at [65, 58] on div "Назад" at bounding box center [90, 62] width 54 height 15
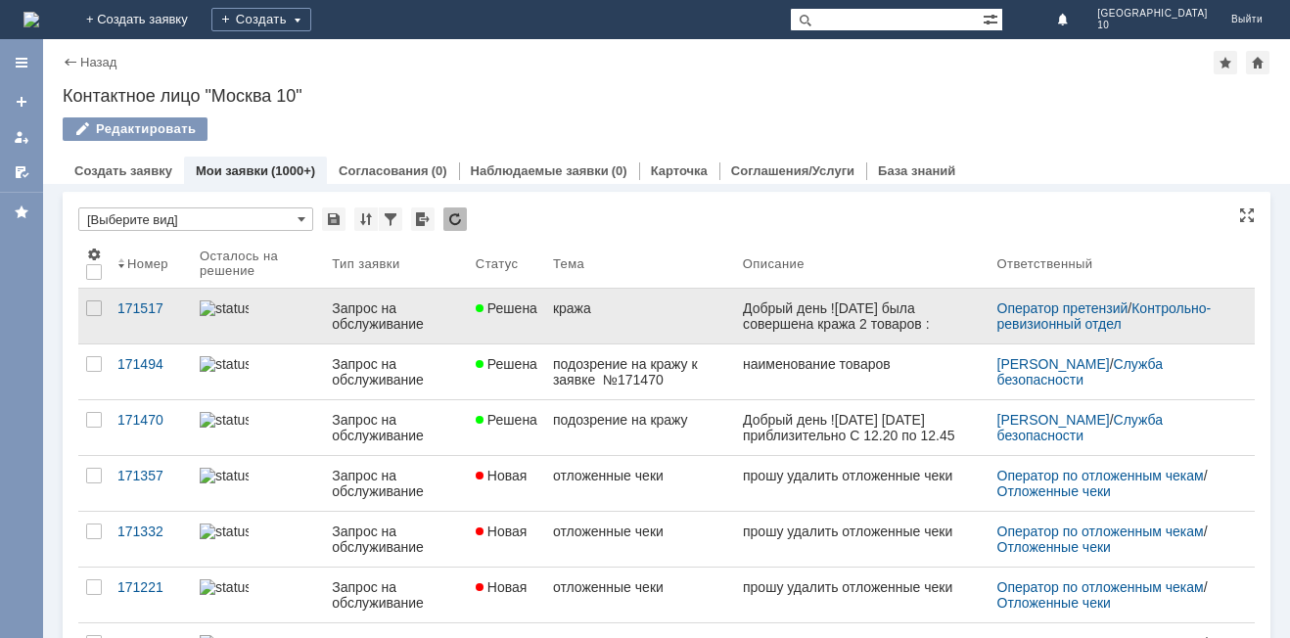
click at [580, 310] on div "кража" at bounding box center [640, 309] width 174 height 16
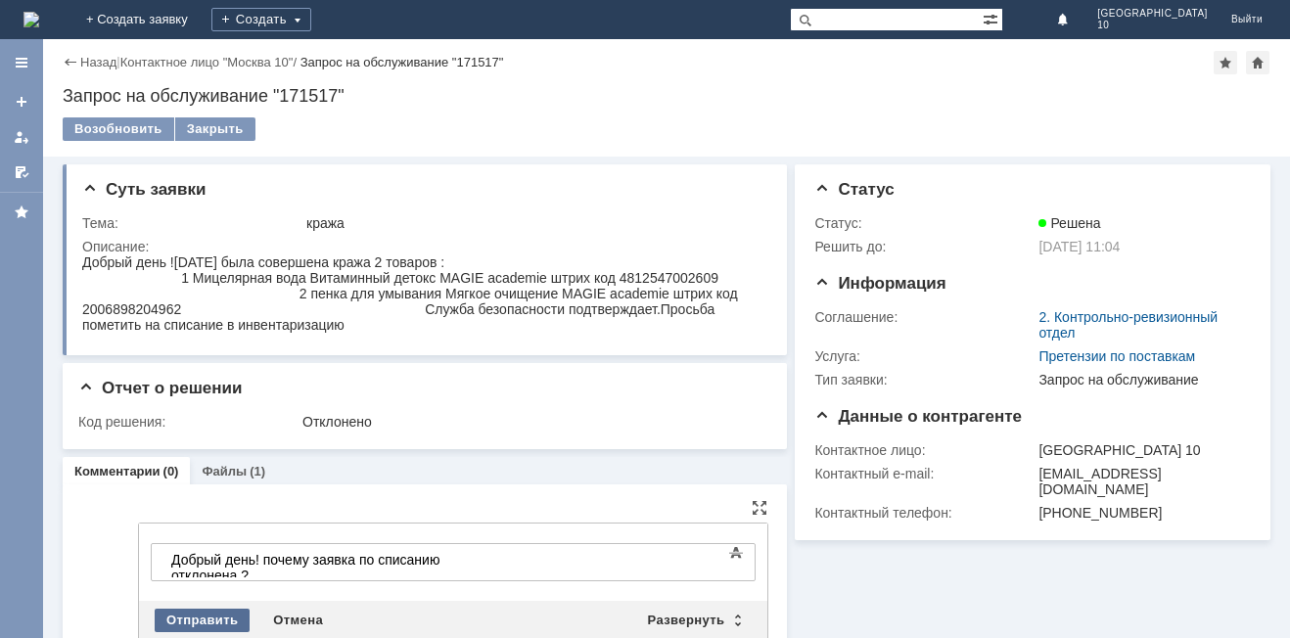
click at [209, 619] on div "Отправить" at bounding box center [202, 620] width 95 height 23
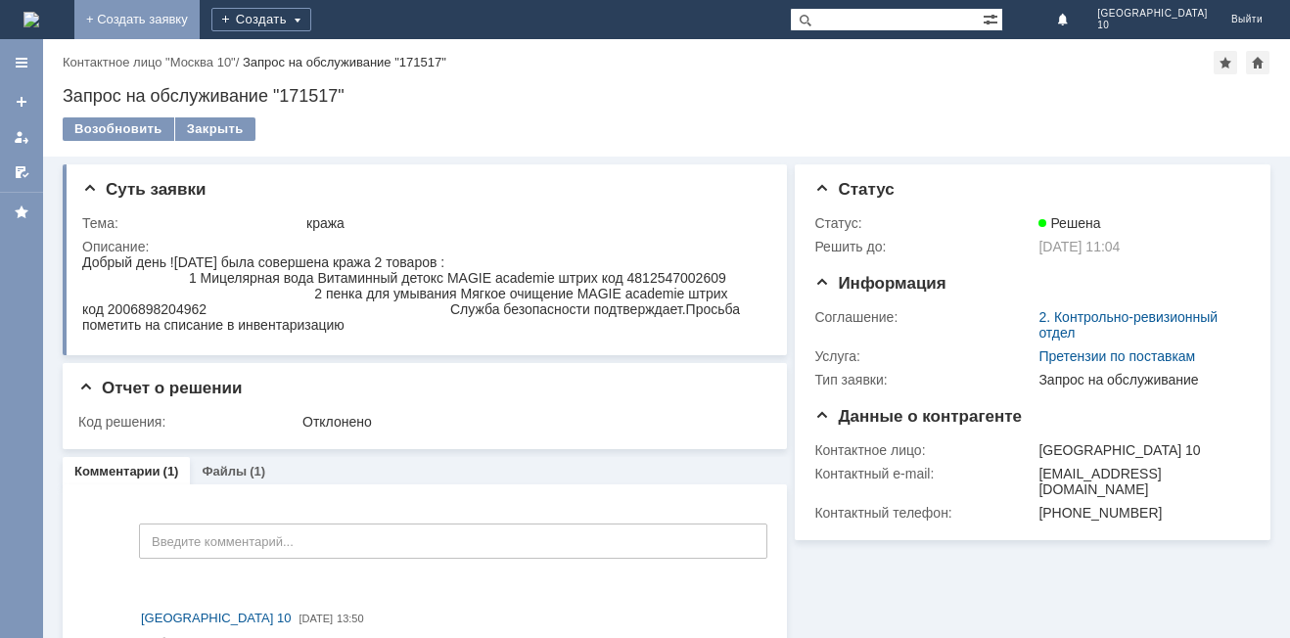
click at [200, 19] on link "+ Создать заявку" at bounding box center [136, 19] width 125 height 39
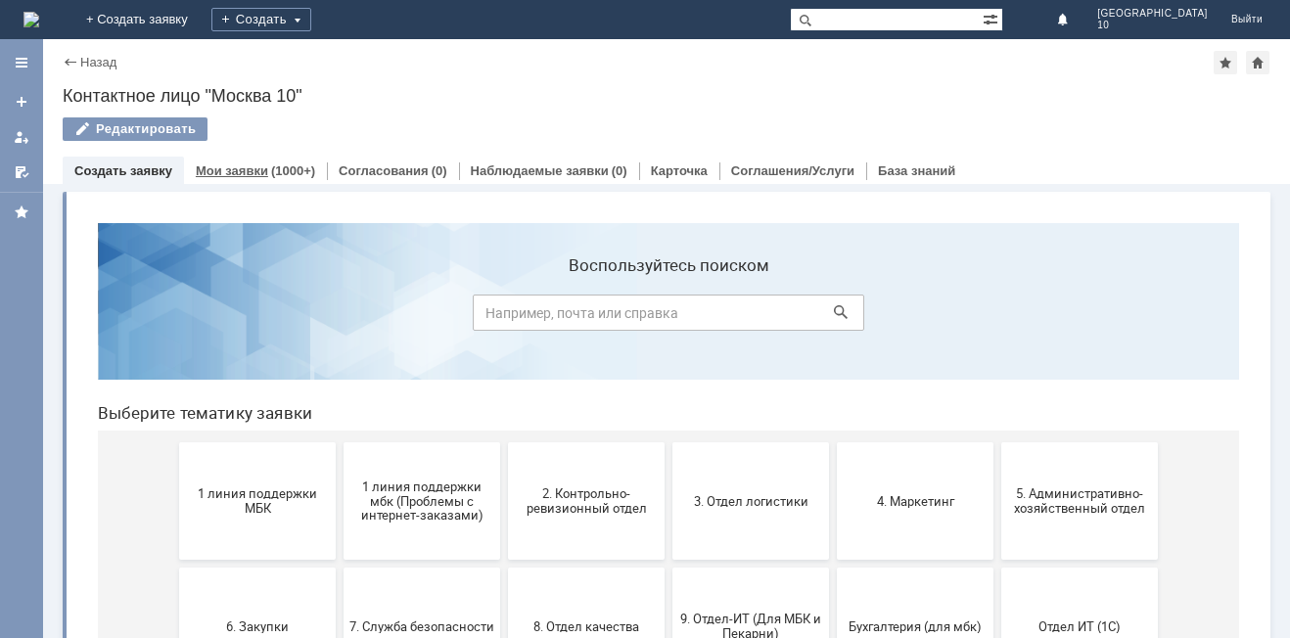
click at [224, 172] on link "Мои заявки" at bounding box center [232, 171] width 72 height 15
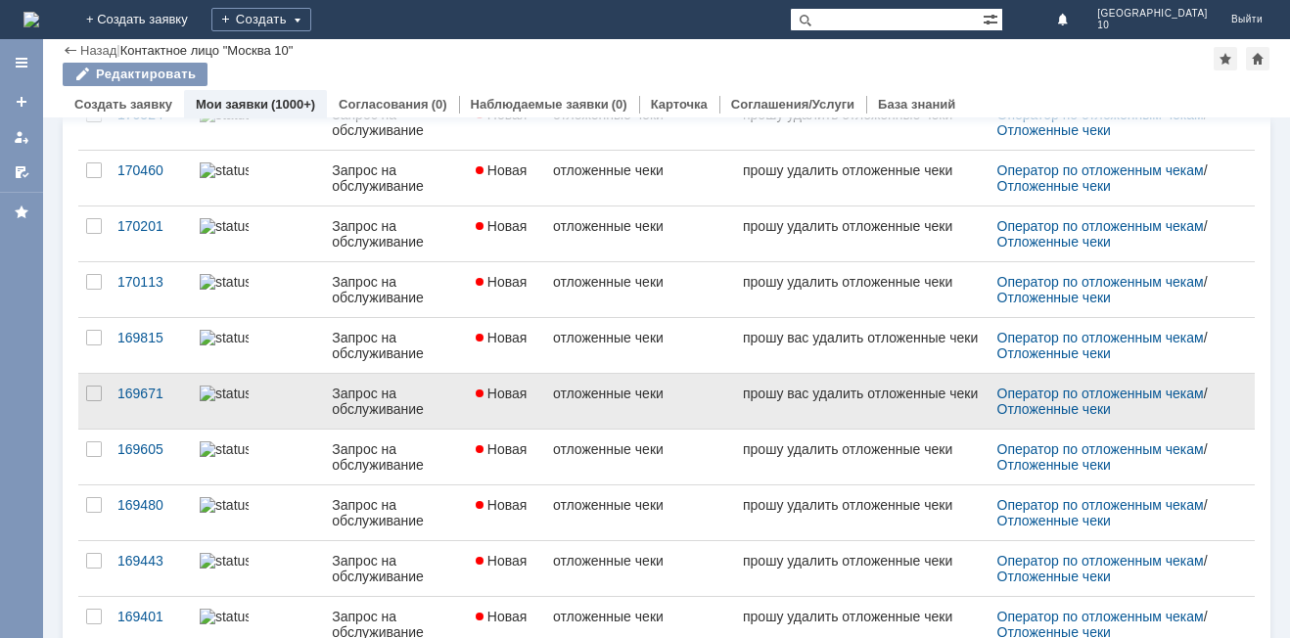
scroll to position [755, 0]
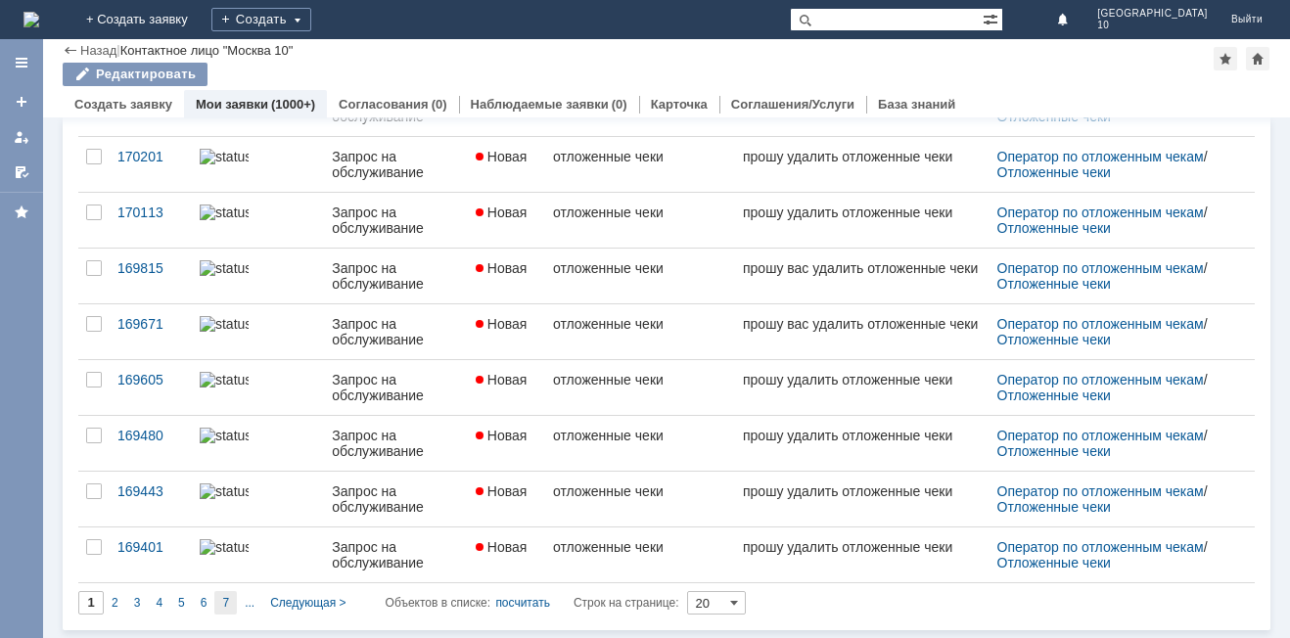
click at [224, 599] on span "7" at bounding box center [225, 603] width 7 height 14
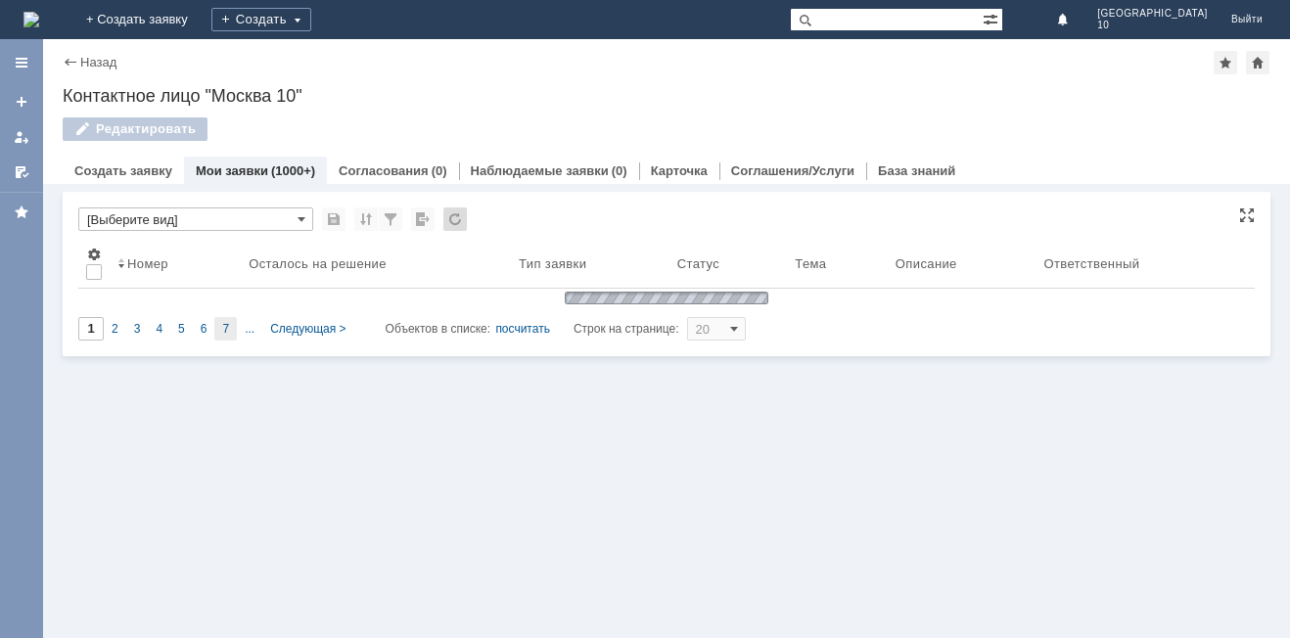
scroll to position [0, 0]
type input "7"
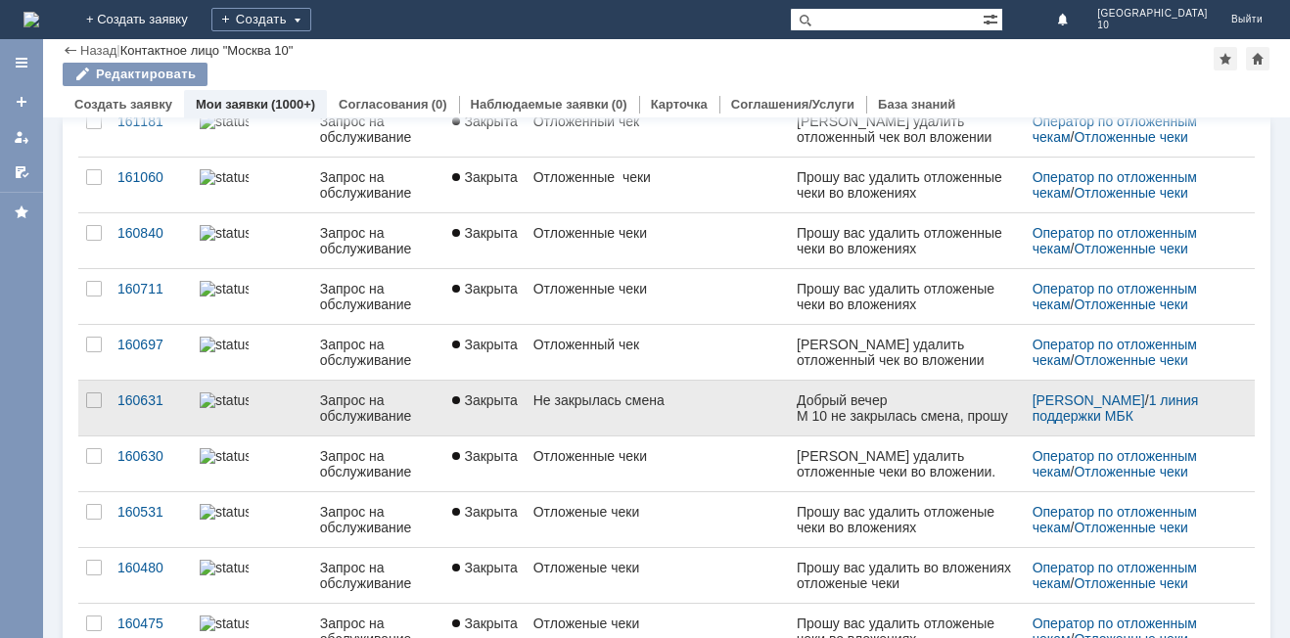
click at [713, 424] on link "Не закрылась смена" at bounding box center [657, 408] width 263 height 55
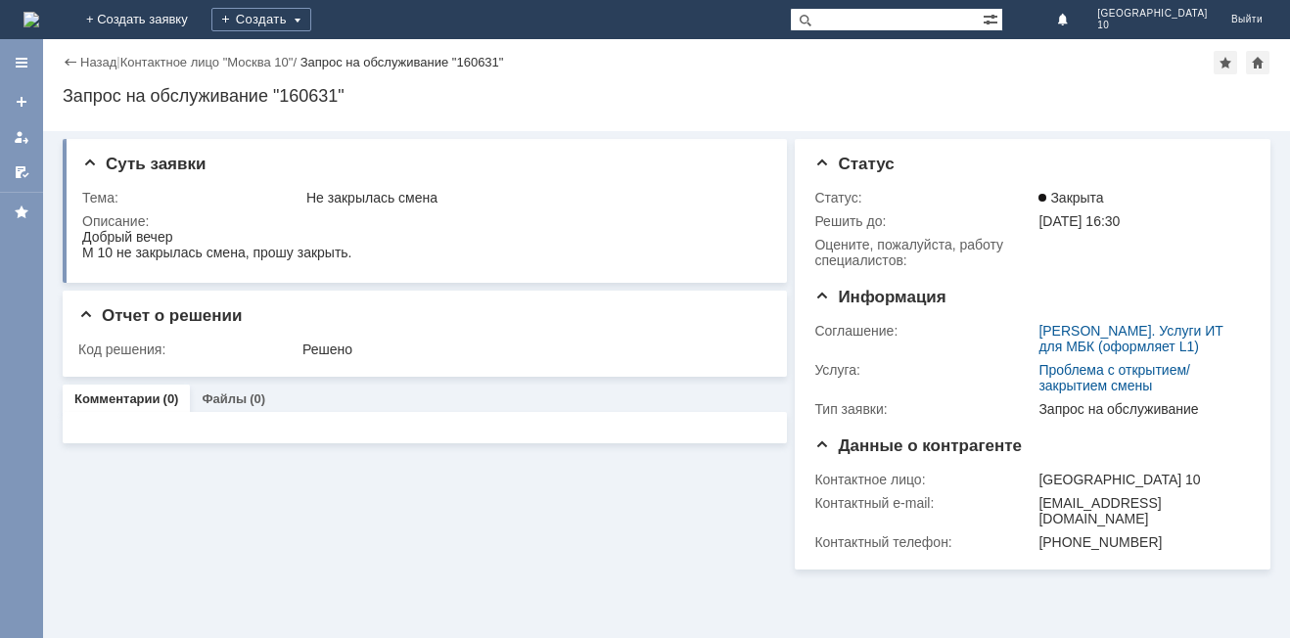
click at [67, 60] on div "Назад" at bounding box center [90, 62] width 54 height 15
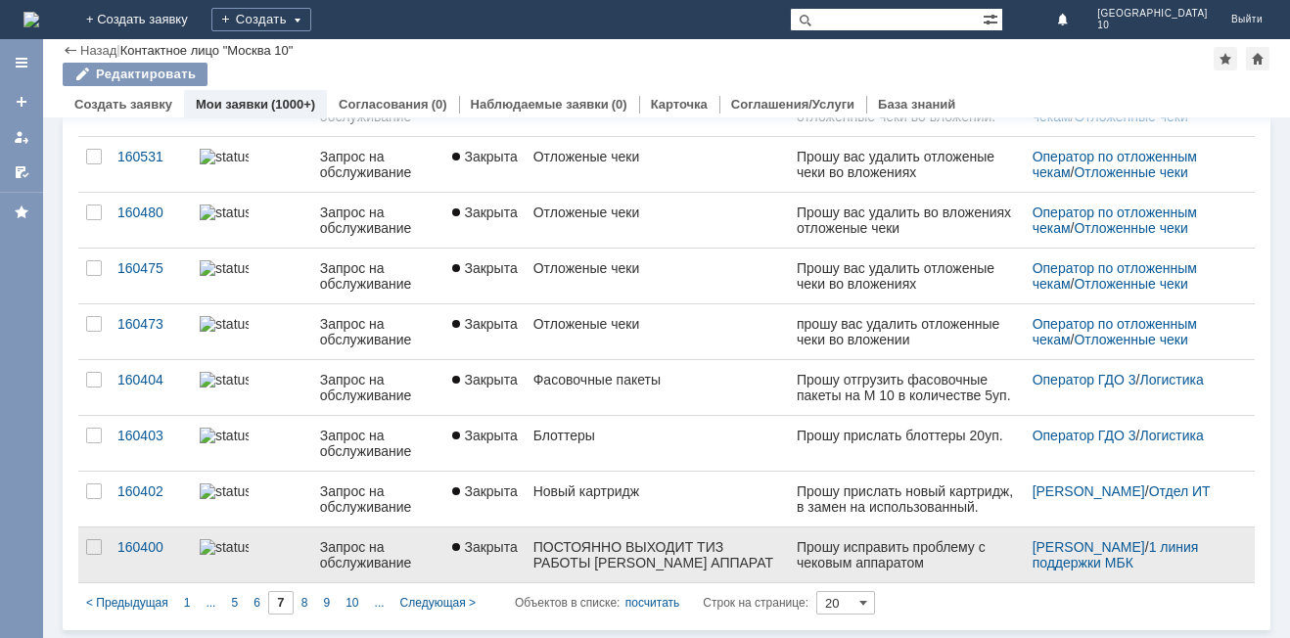
click at [605, 558] on div "ПОСТОЯННО ВЫХОДИТ ТИЗ РАБОТЫ ЧЕКОВЫЙ АППАРАТ АТОЛ" at bounding box center [658, 554] width 248 height 31
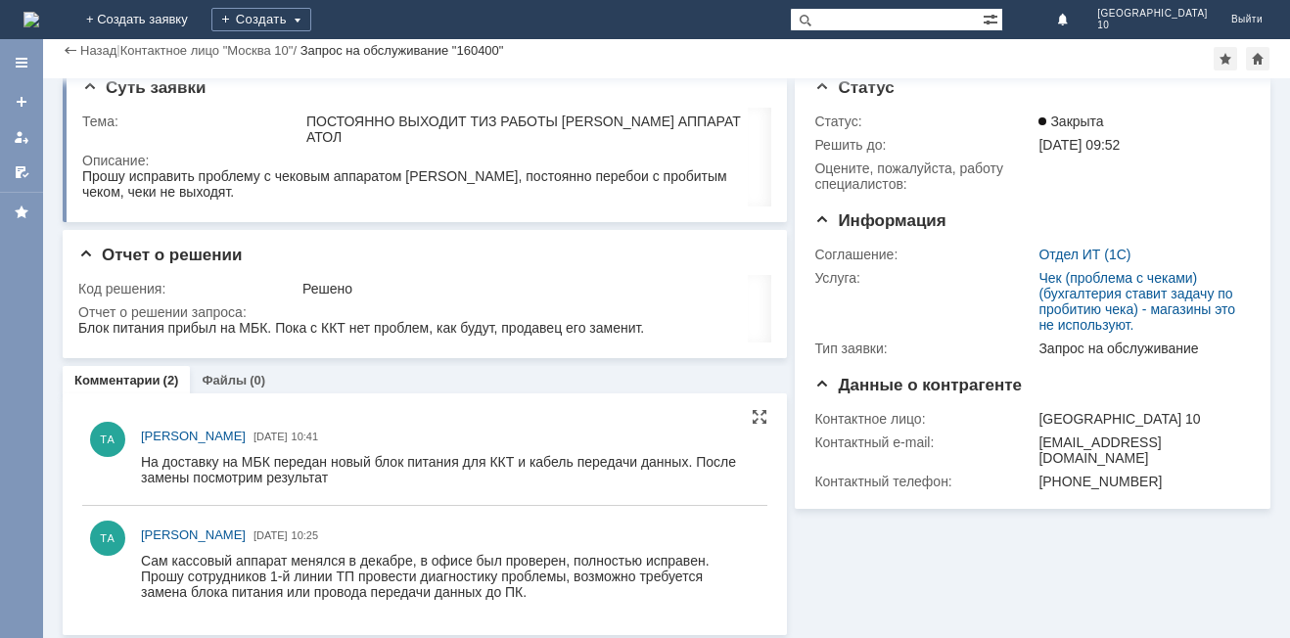
scroll to position [15, 0]
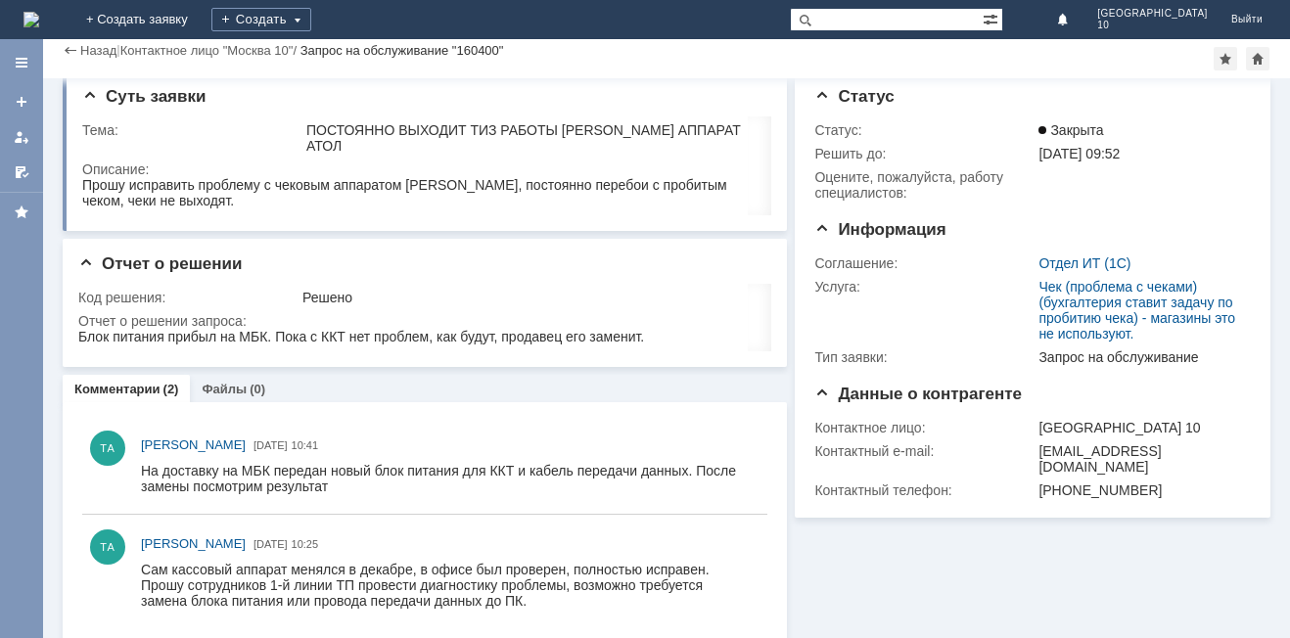
click at [67, 51] on div "Назад" at bounding box center [90, 50] width 54 height 15
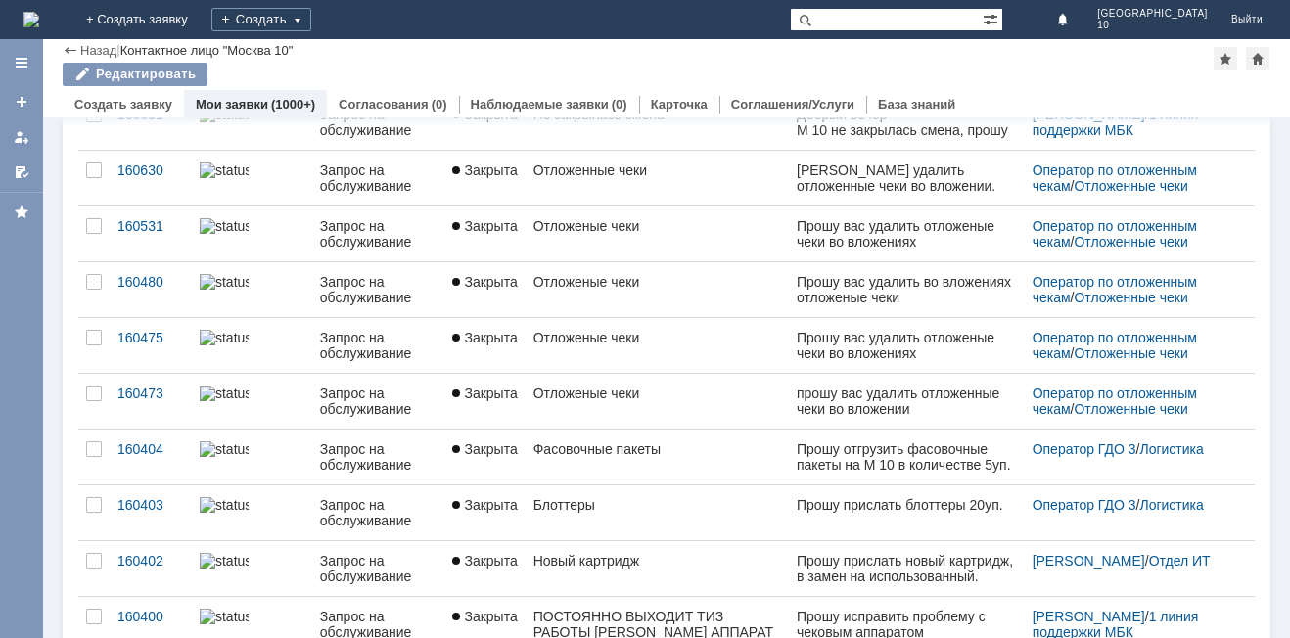
scroll to position [755, 0]
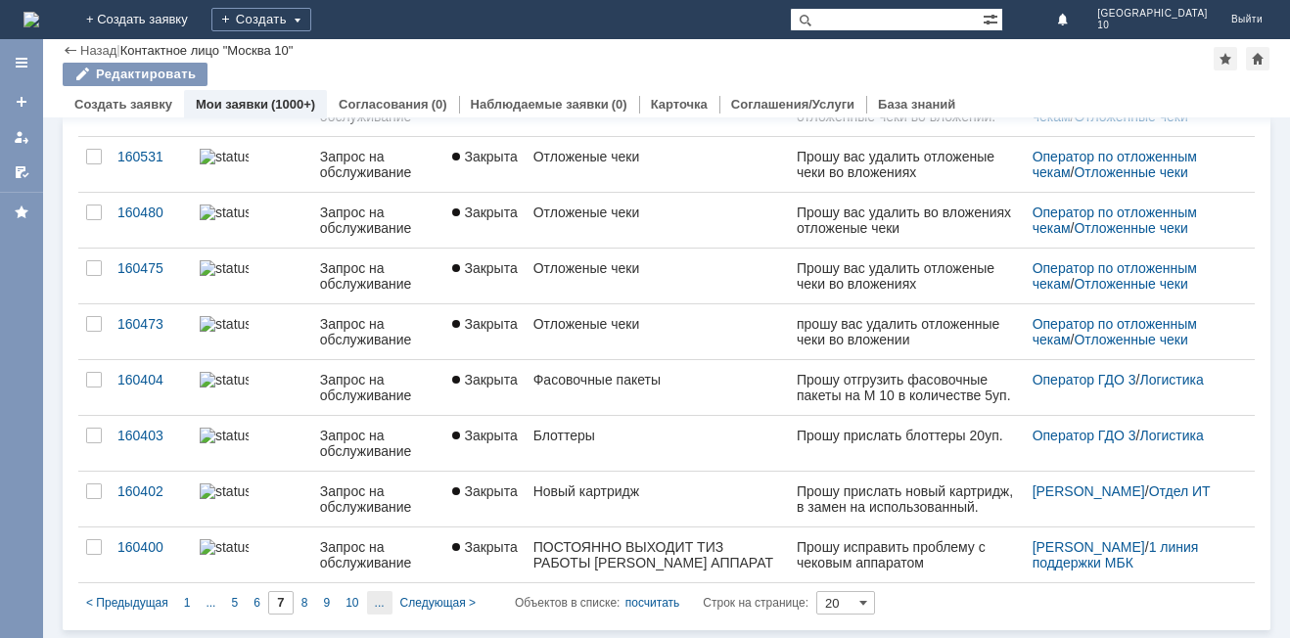
click at [215, 599] on span "..." at bounding box center [211, 603] width 10 height 14
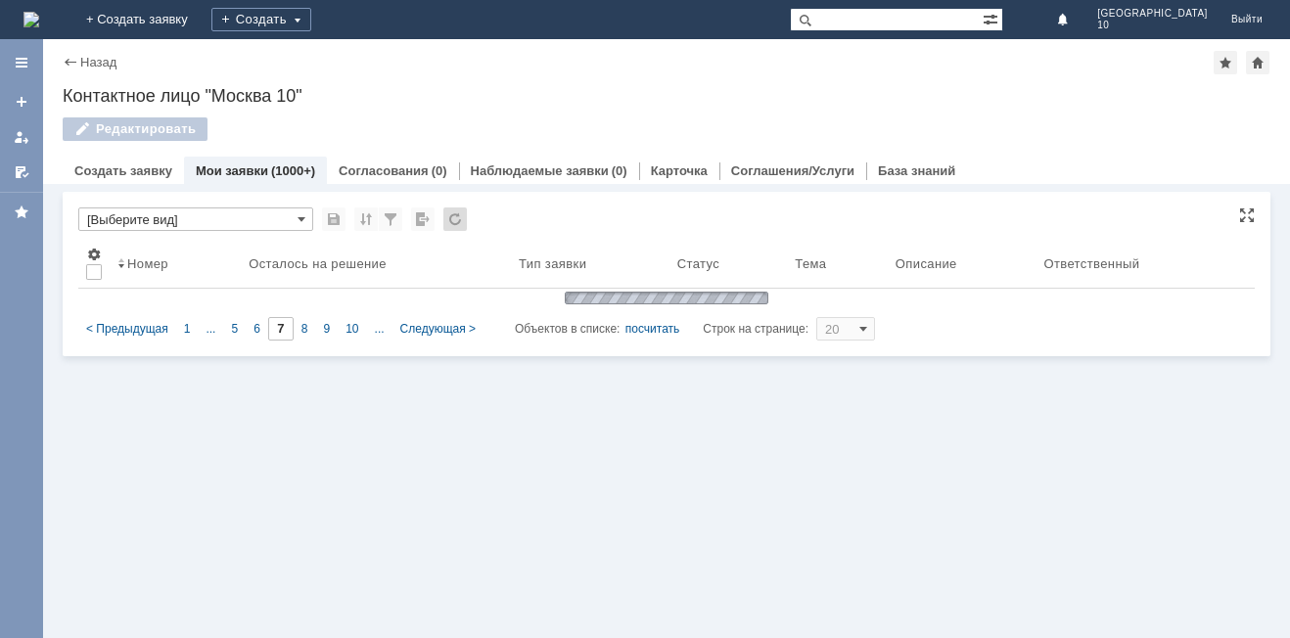
type input "12"
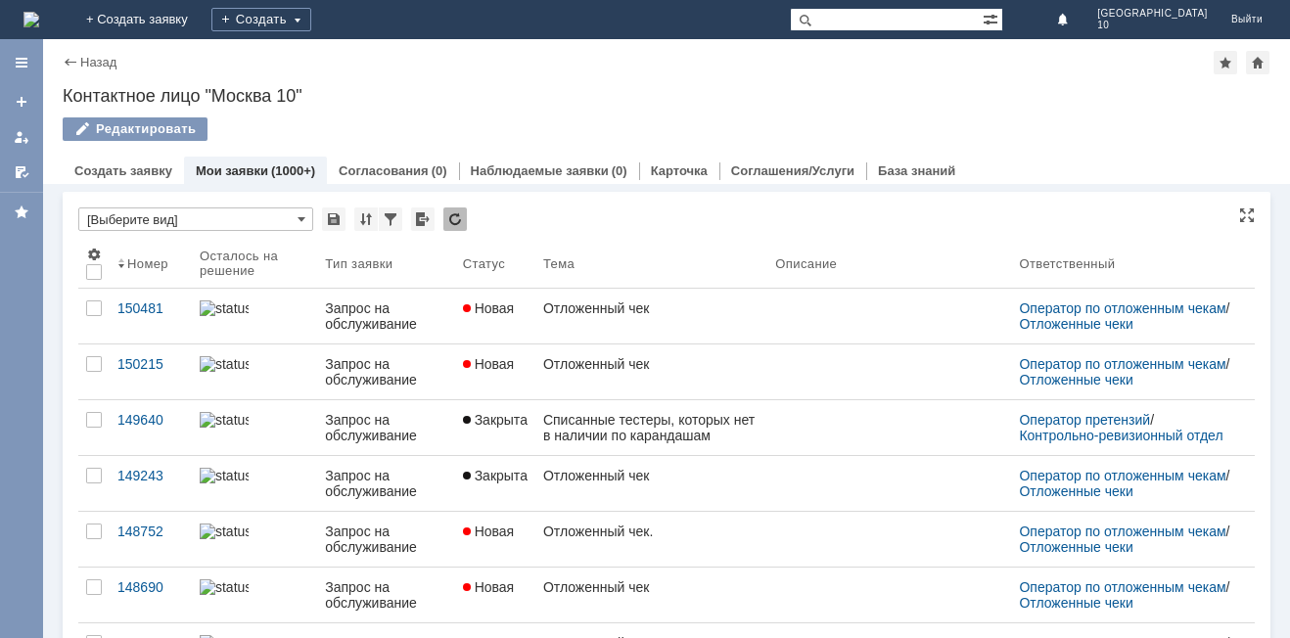
scroll to position [8, 0]
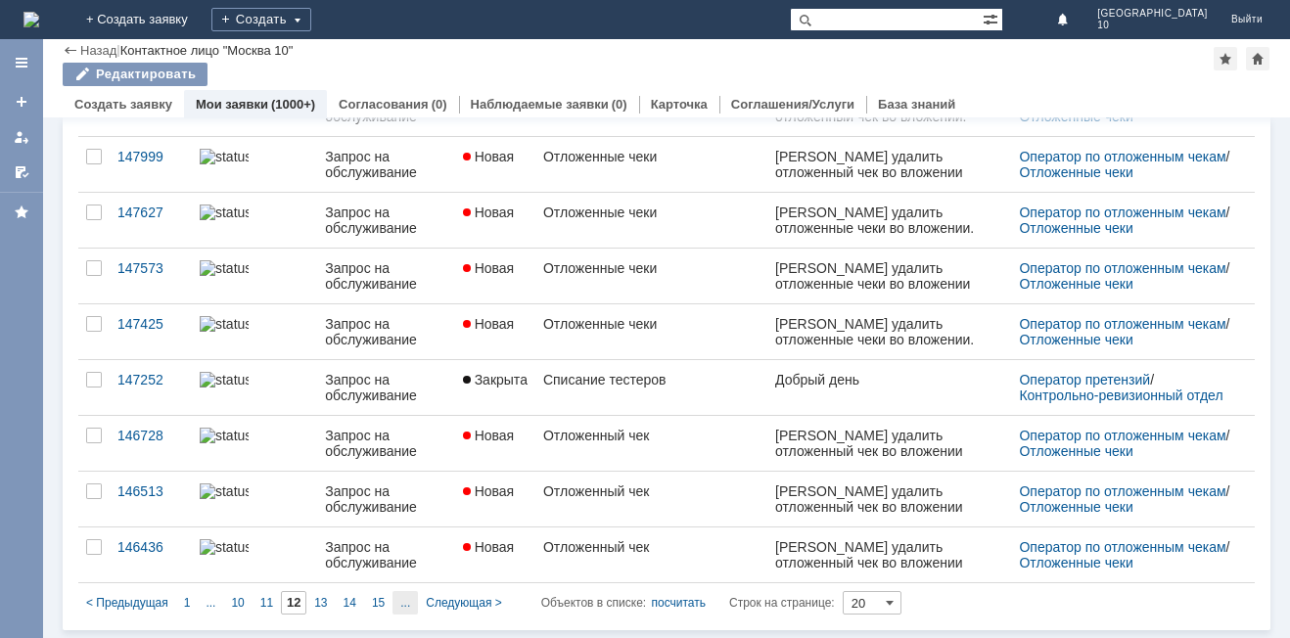
click at [215, 608] on span "..." at bounding box center [211, 603] width 10 height 14
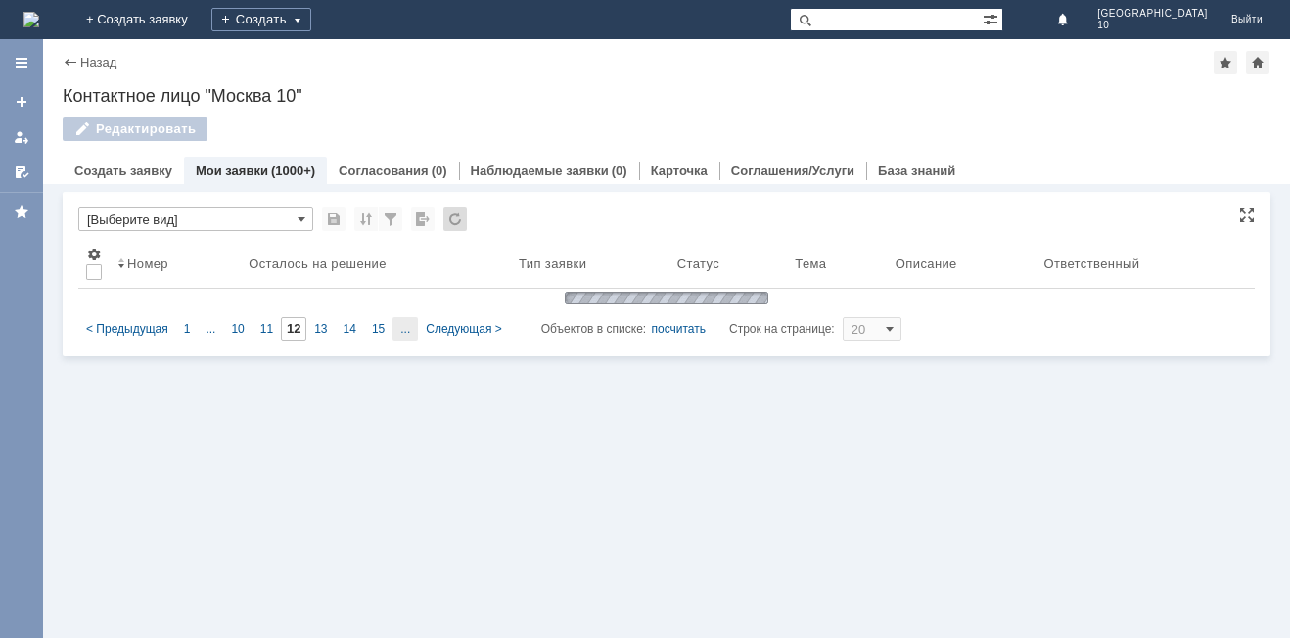
type input "17"
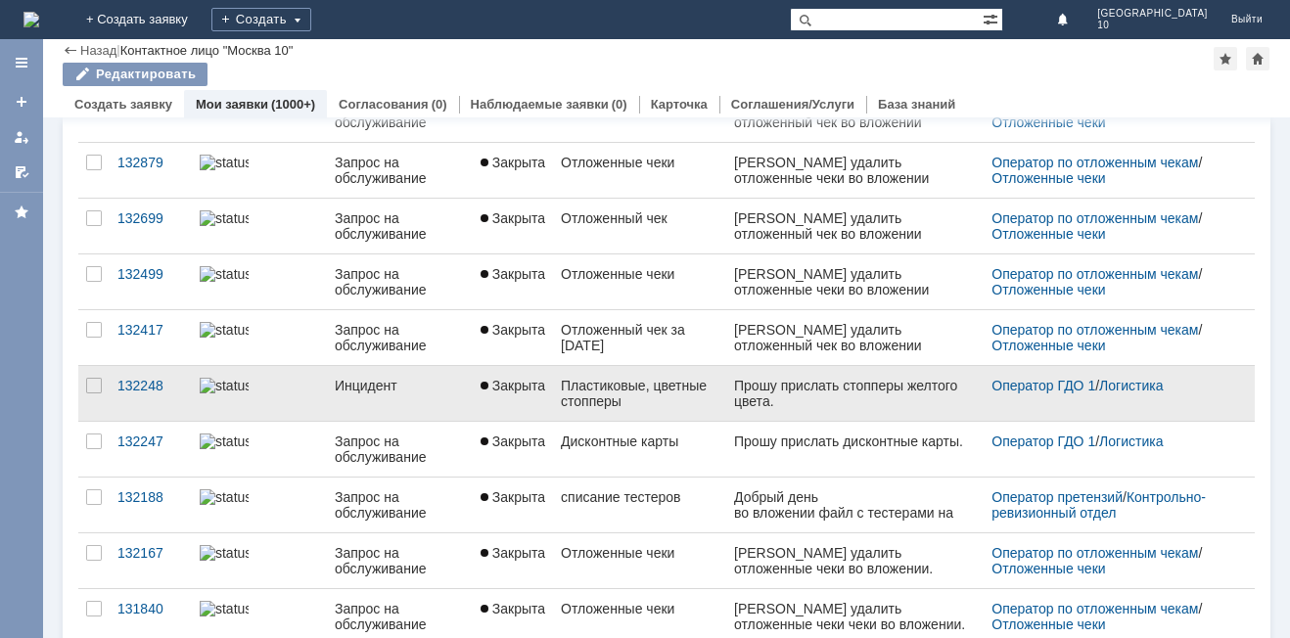
click at [657, 396] on div "Пластиковые, цветные стопперы" at bounding box center [640, 393] width 158 height 31
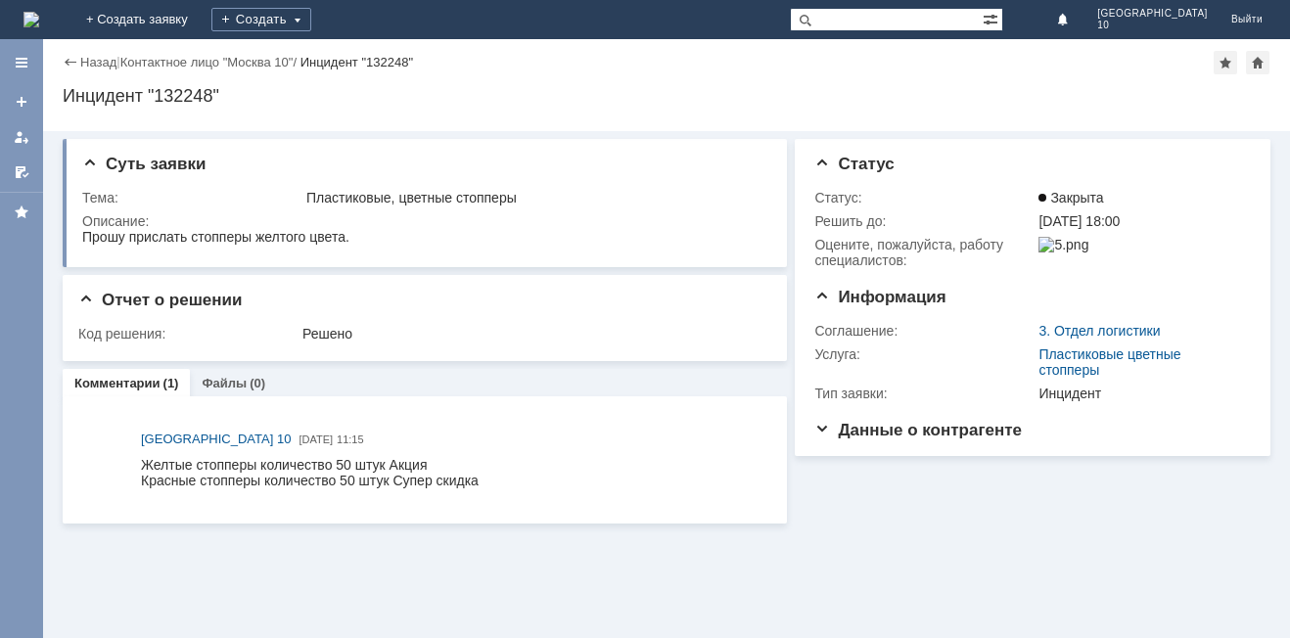
click at [65, 62] on div "Назад" at bounding box center [90, 62] width 54 height 15
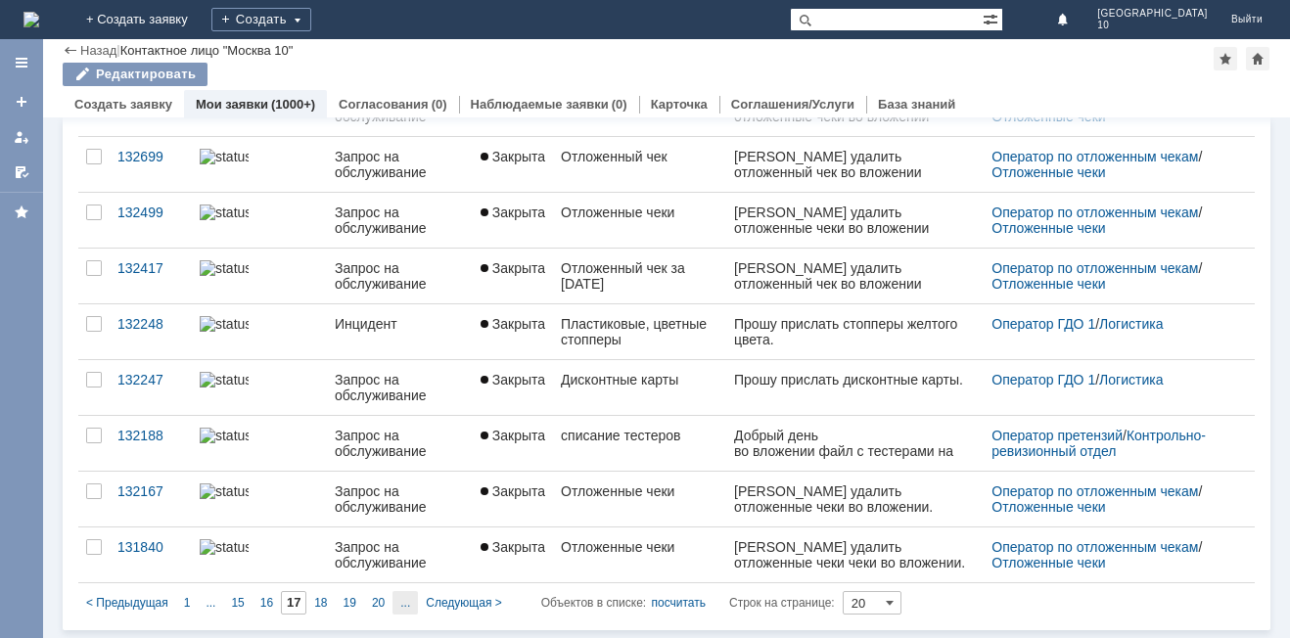
click at [215, 604] on span "..." at bounding box center [211, 603] width 10 height 14
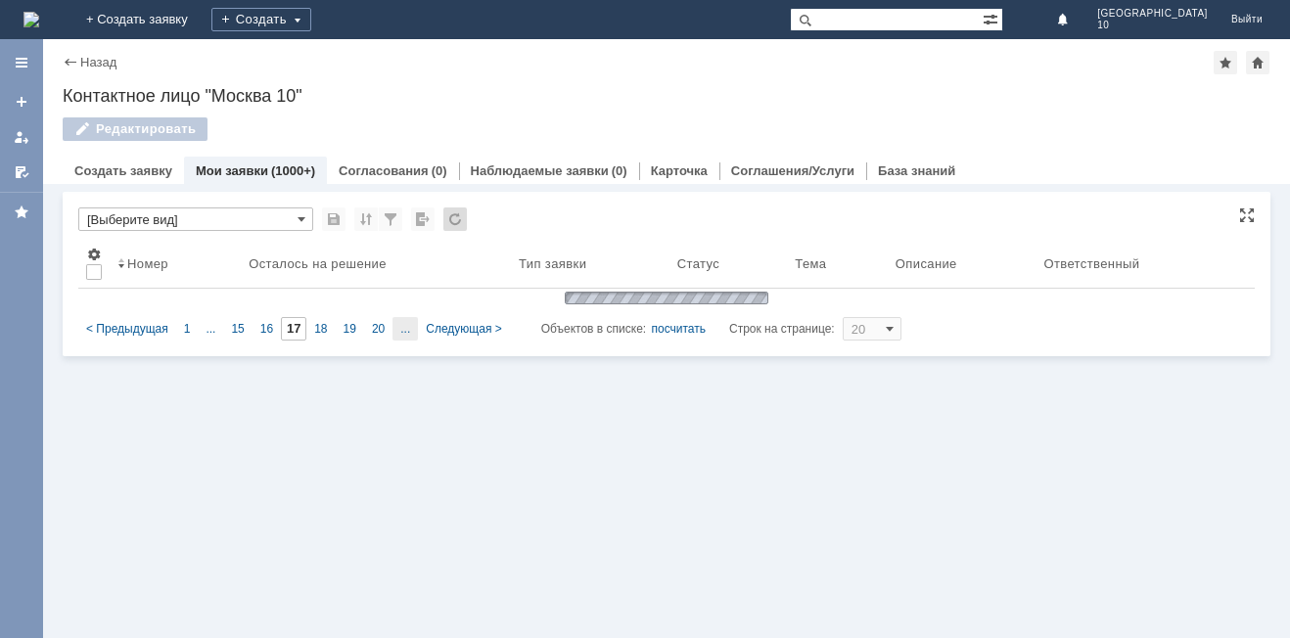
type input "22"
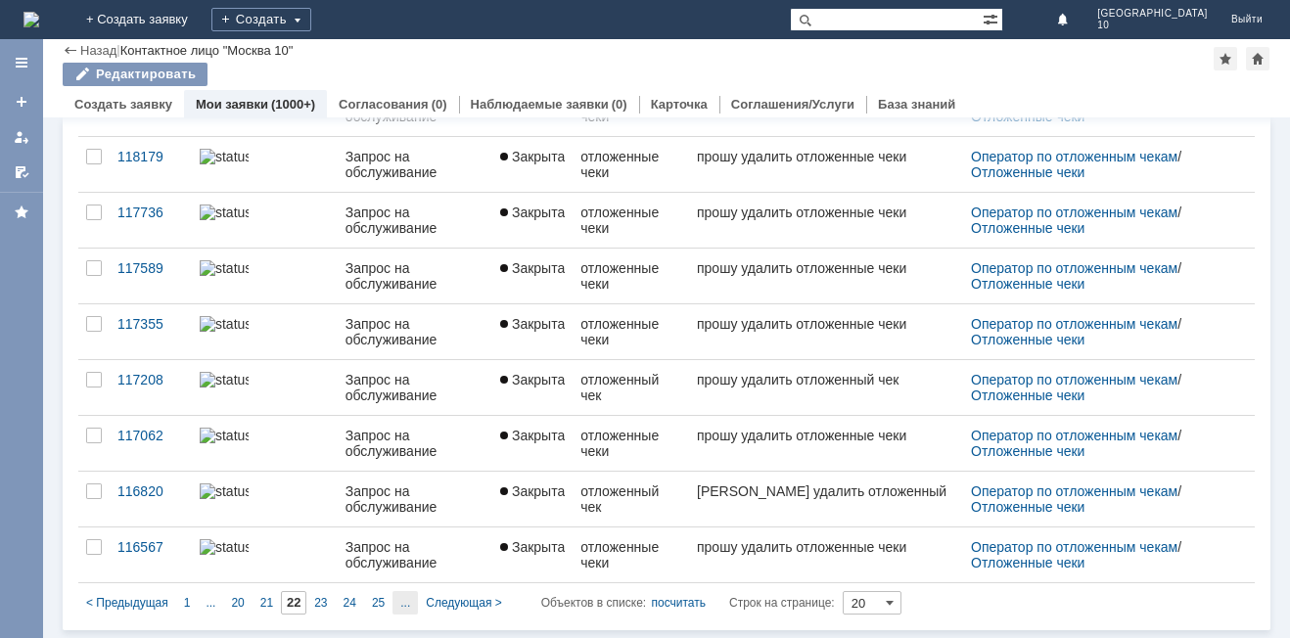
click at [414, 605] on div "..." at bounding box center [405, 602] width 25 height 23
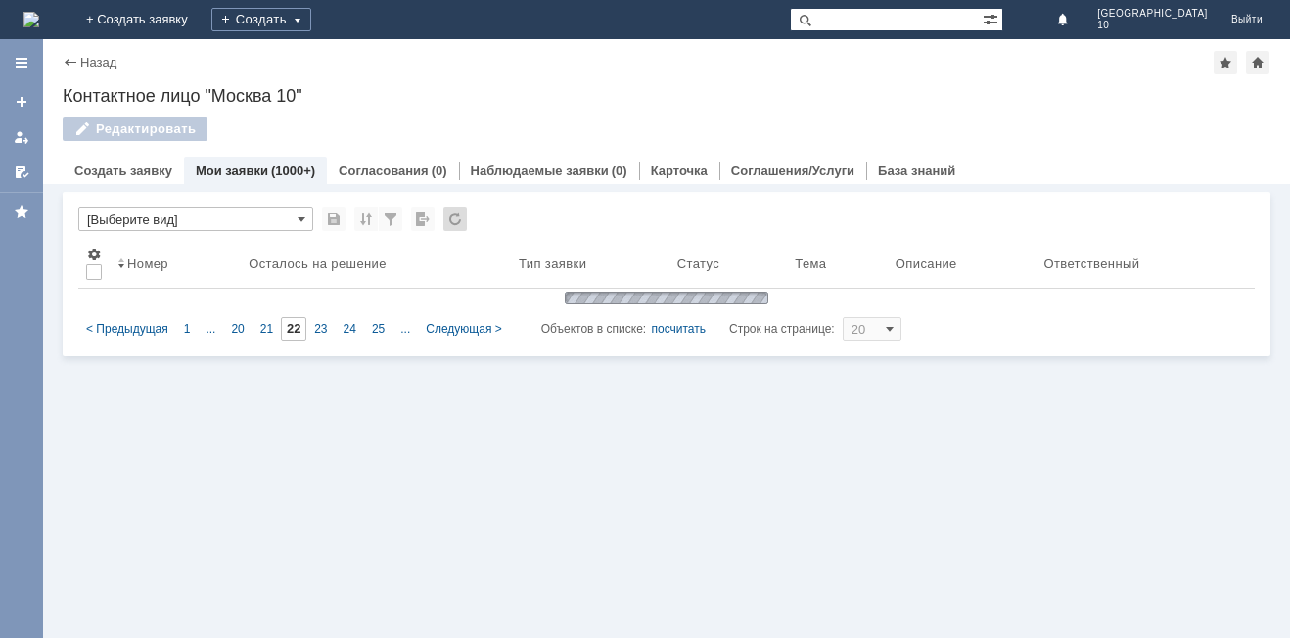
type input "27"
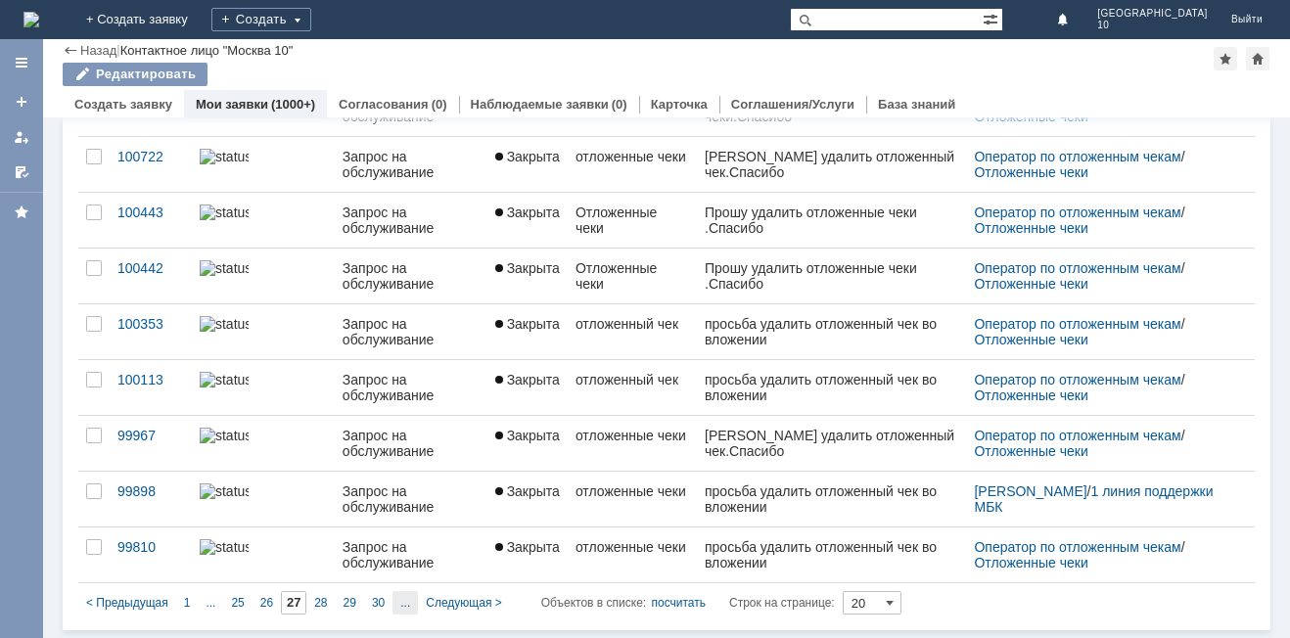
click at [215, 604] on span "..." at bounding box center [211, 603] width 10 height 14
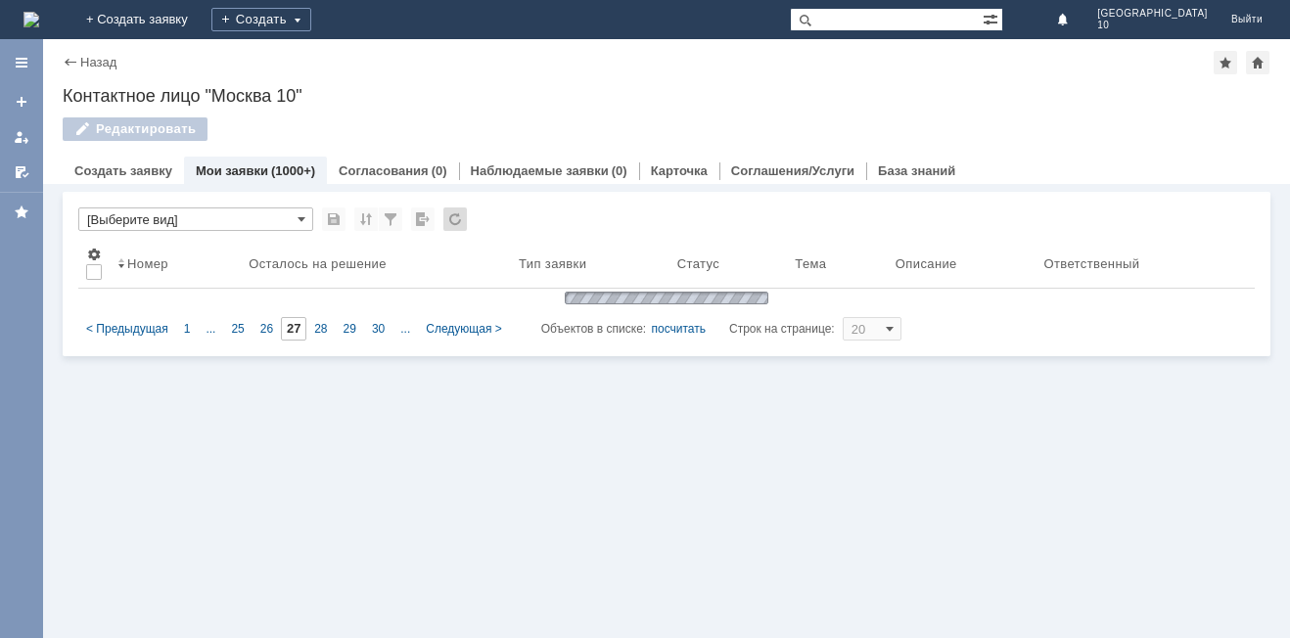
type input "32"
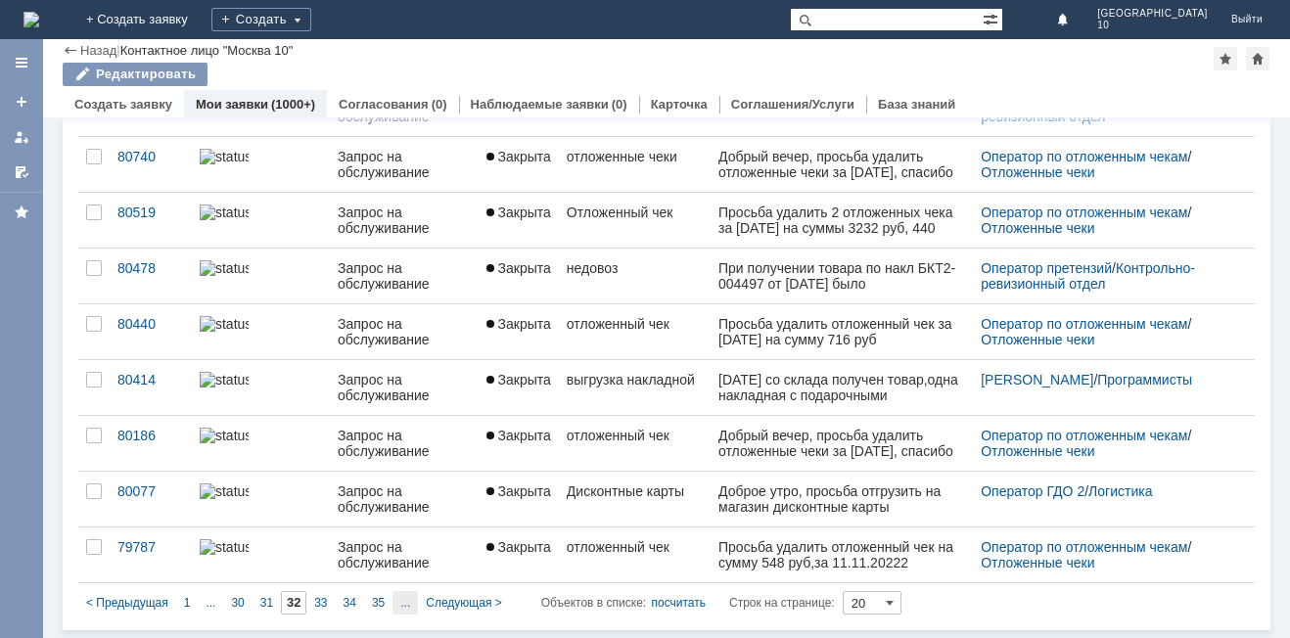
click at [215, 605] on span "..." at bounding box center [211, 603] width 10 height 14
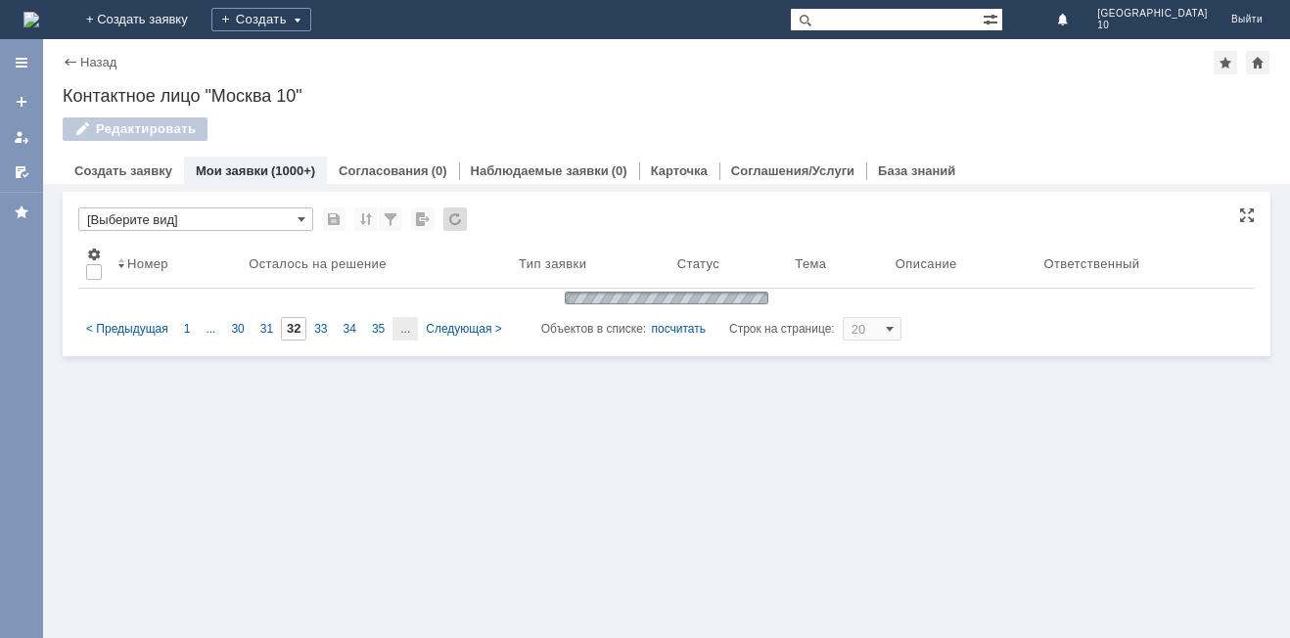
type input "37"
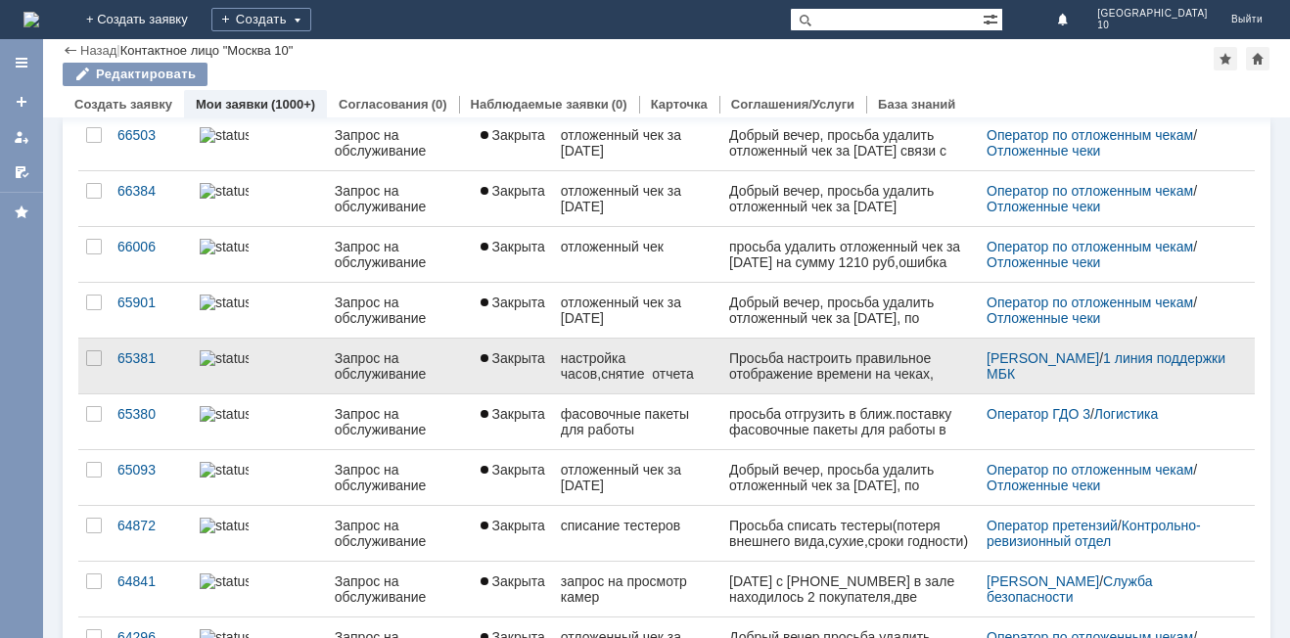
click at [704, 375] on div "настройка часов,снятие отчета" at bounding box center [637, 366] width 153 height 31
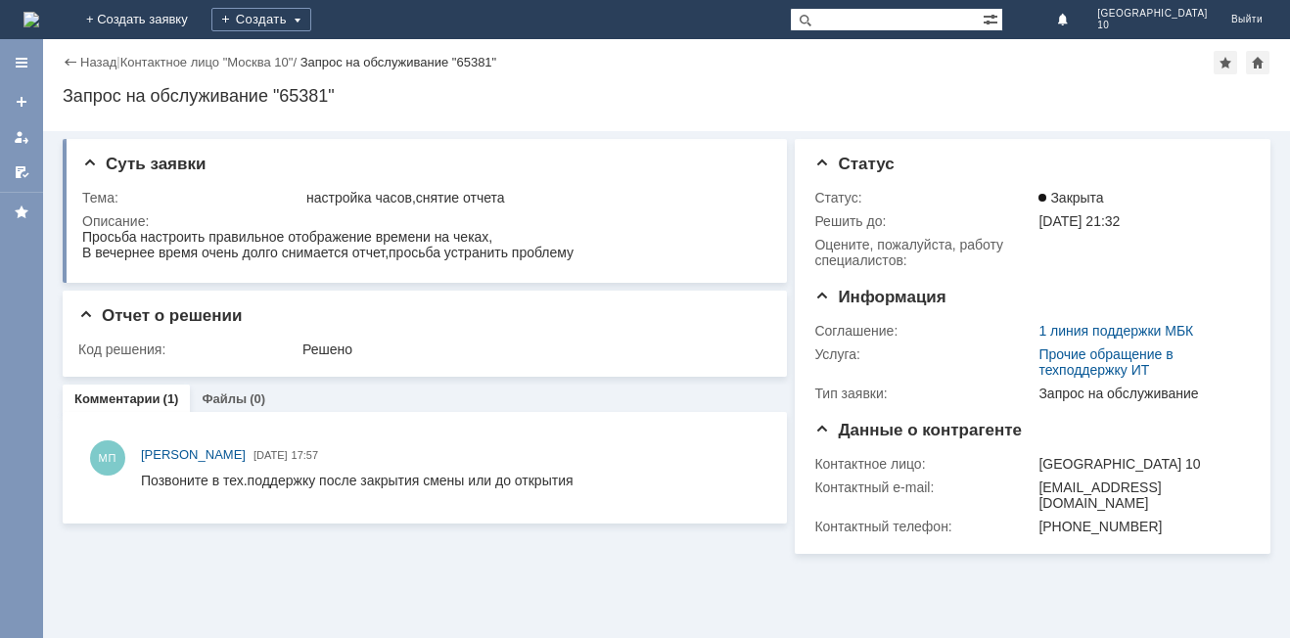
click at [65, 60] on div "Назад" at bounding box center [90, 62] width 54 height 15
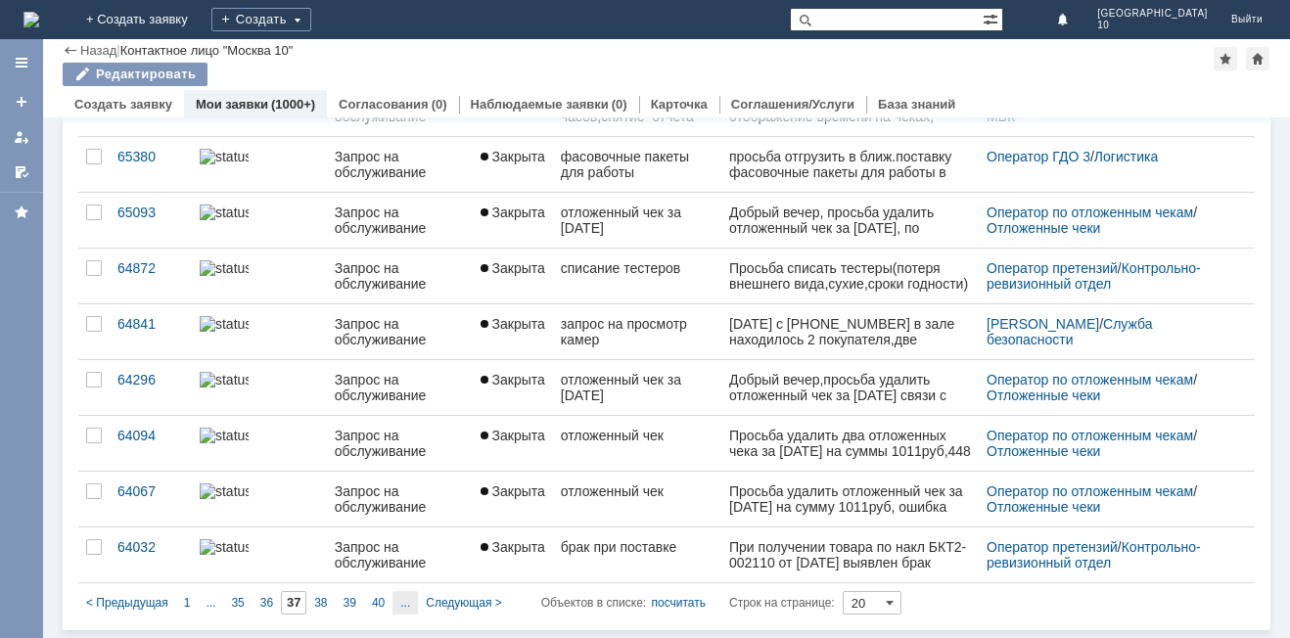
click at [215, 605] on span "..." at bounding box center [211, 603] width 10 height 14
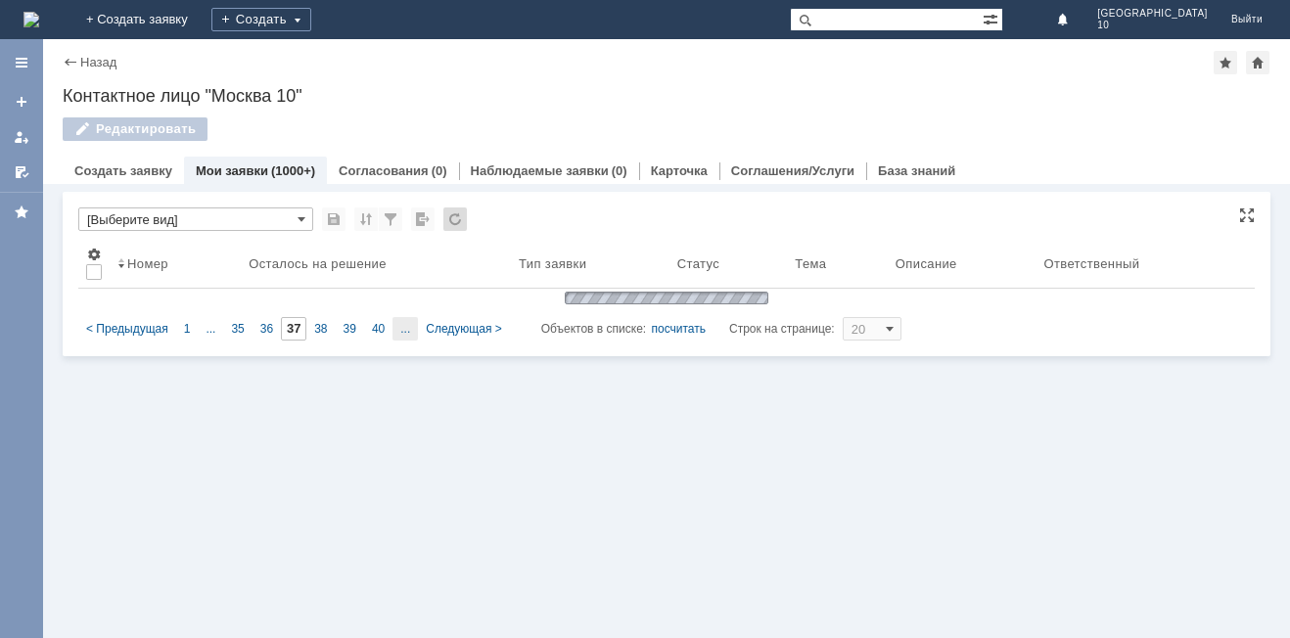
type input "42"
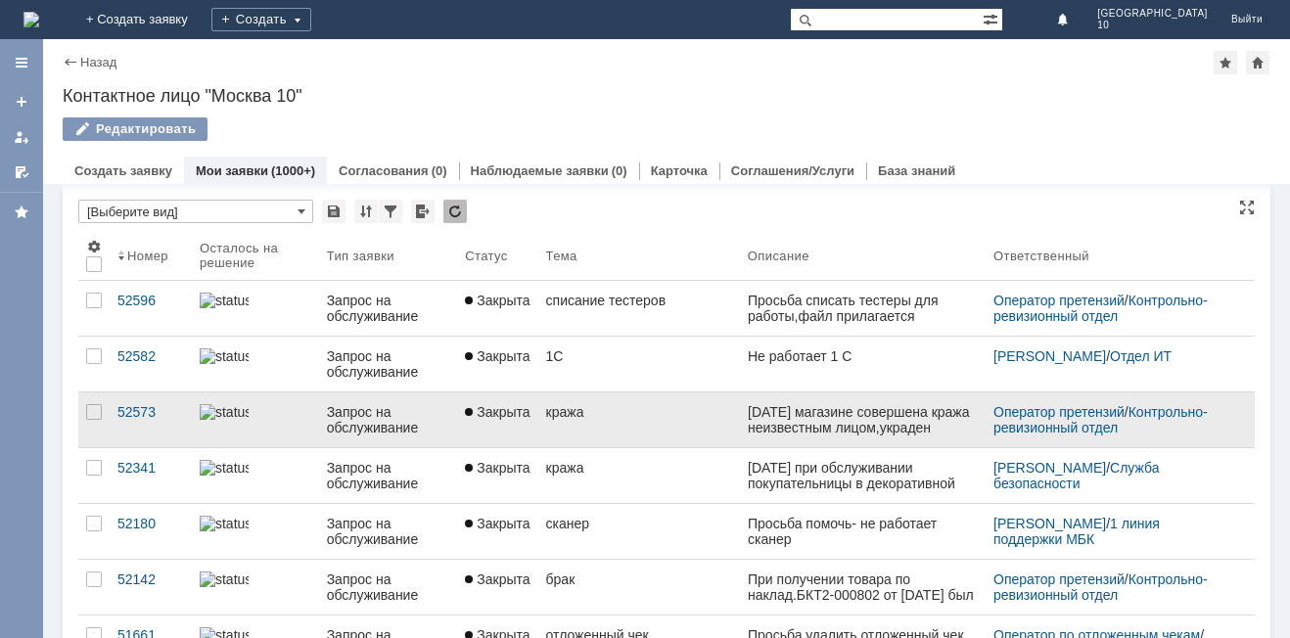
click at [720, 422] on link "кража" at bounding box center [640, 420] width 202 height 55
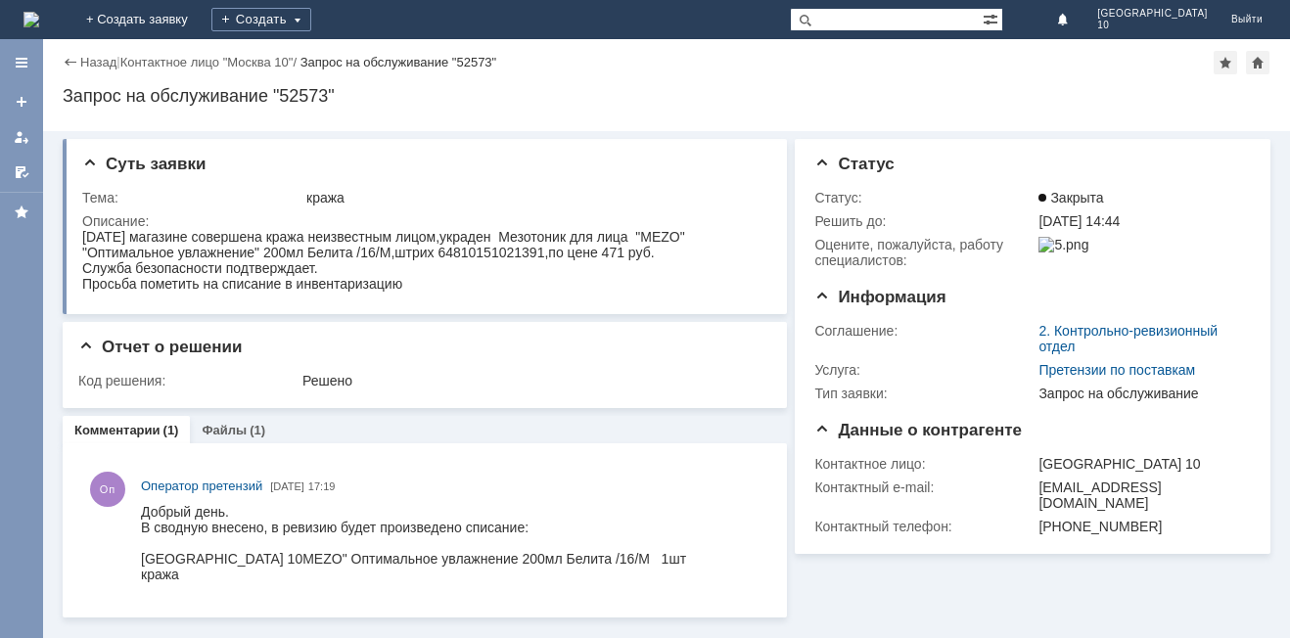
click at [69, 63] on div "Назад" at bounding box center [90, 62] width 54 height 15
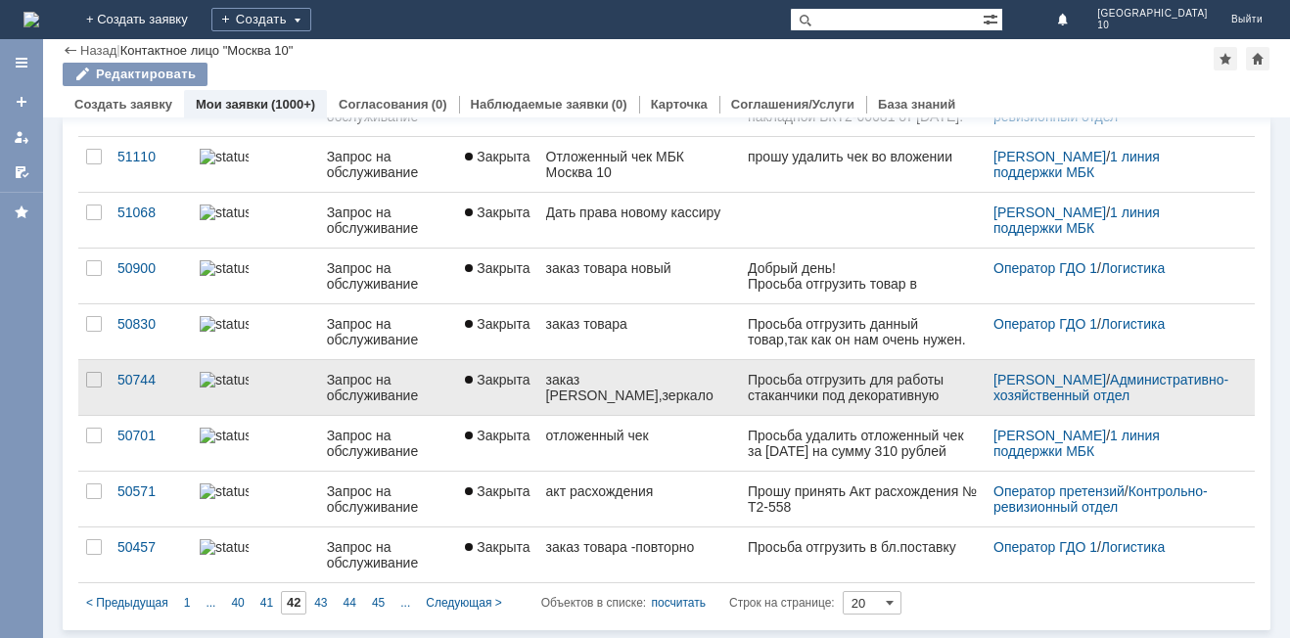
click at [647, 396] on div "заказ стаканчиков,зеркало" at bounding box center [639, 387] width 186 height 31
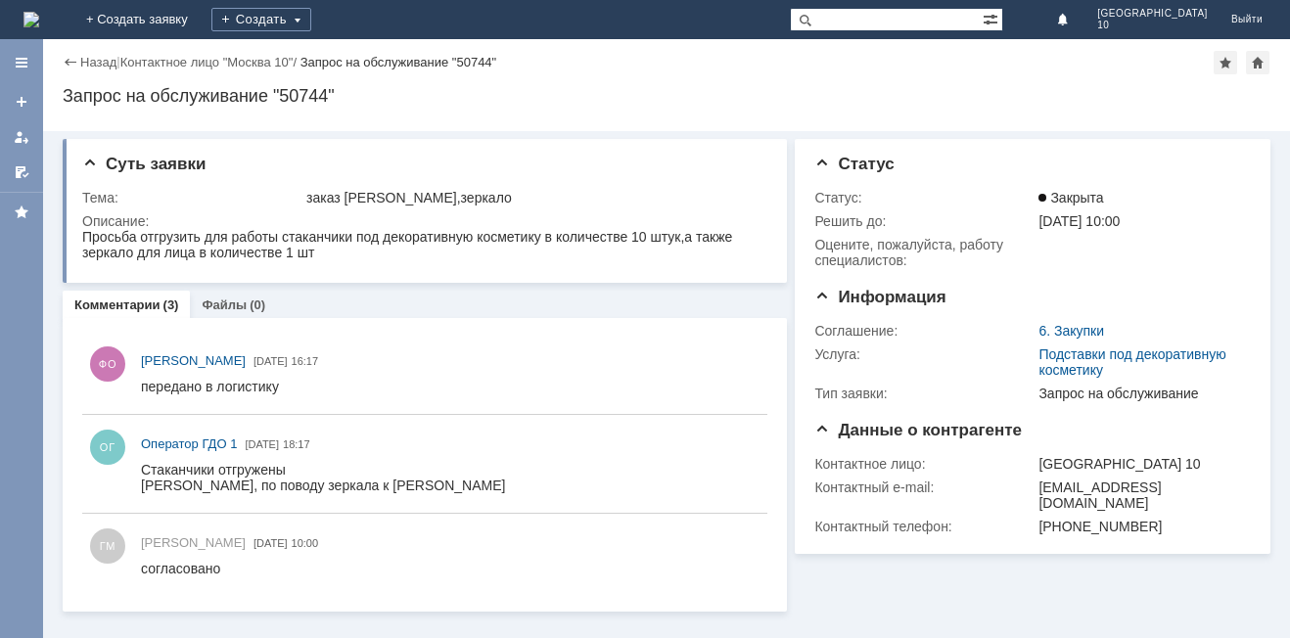
click at [72, 61] on div "Назад" at bounding box center [90, 62] width 54 height 15
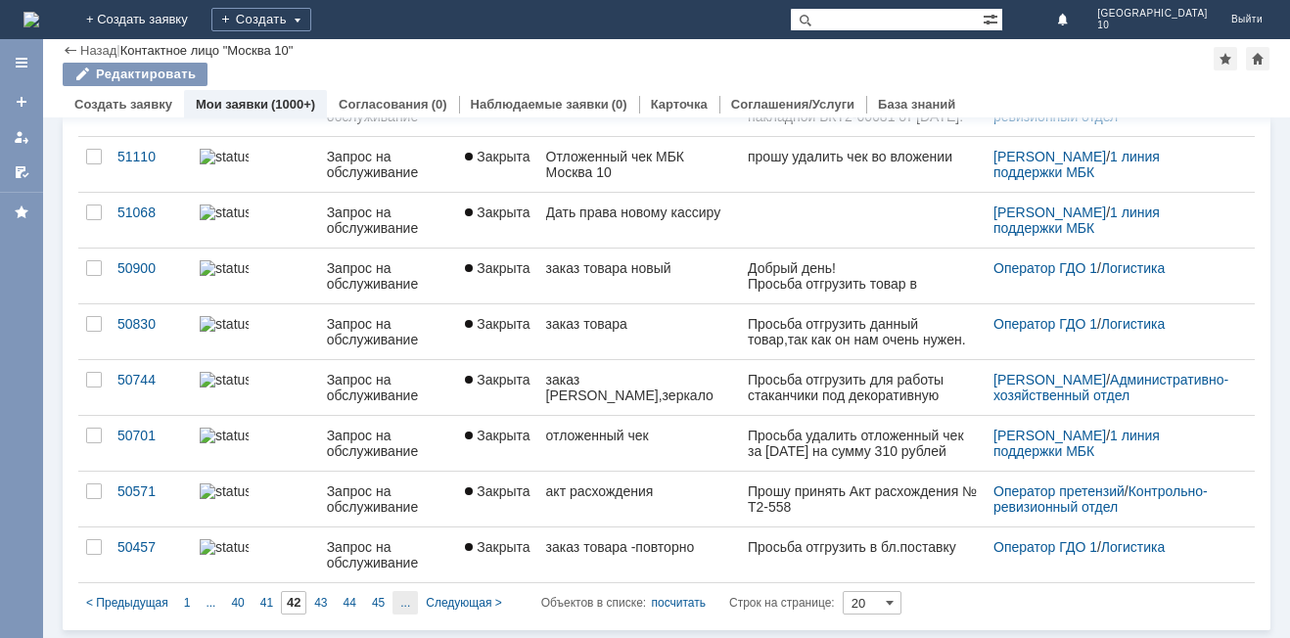
click at [393, 601] on div "..." at bounding box center [405, 602] width 25 height 23
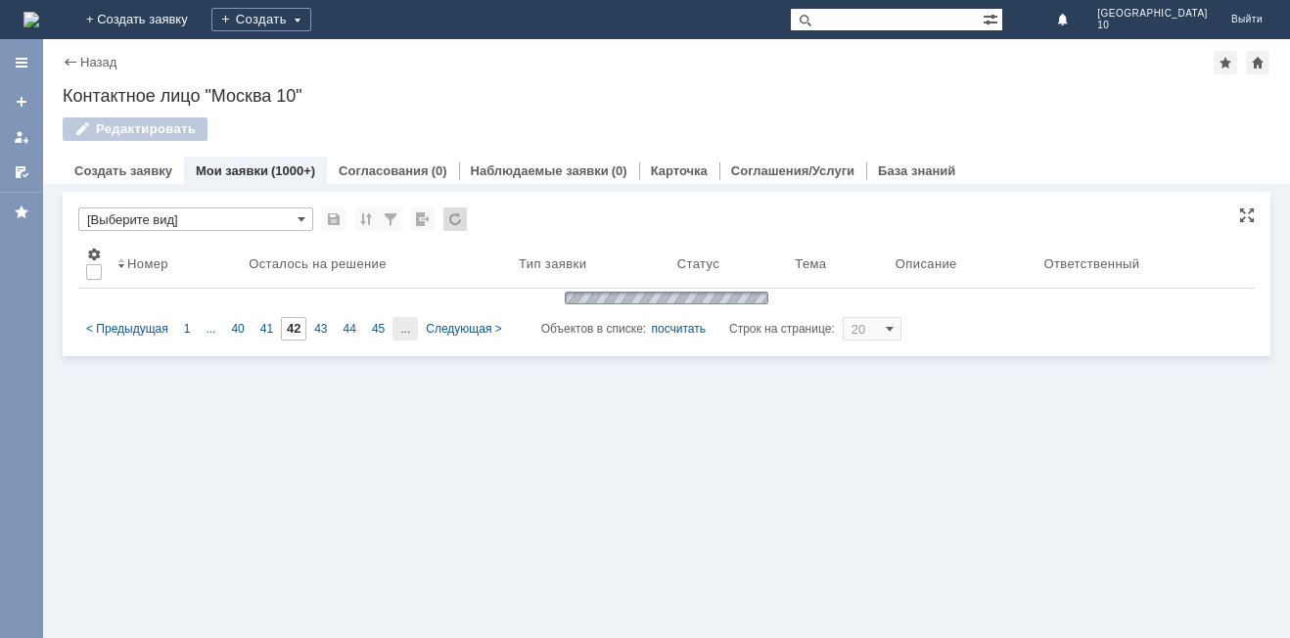
type input "47"
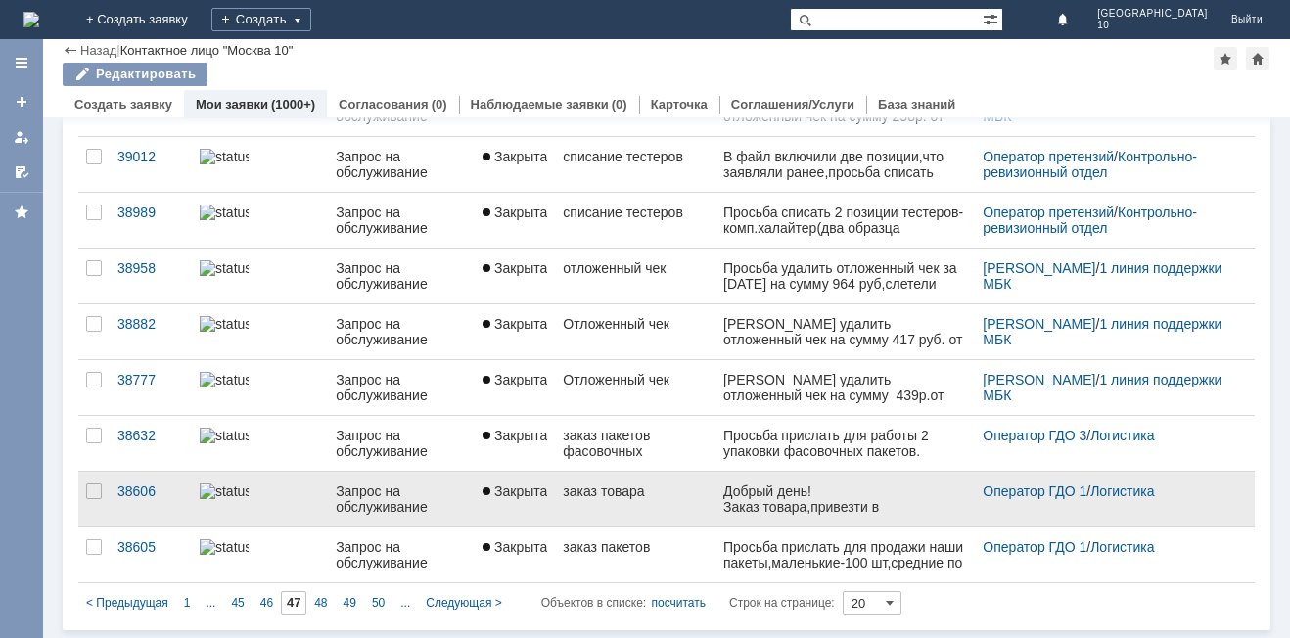
click at [641, 512] on link "заказ товара" at bounding box center [635, 499] width 161 height 55
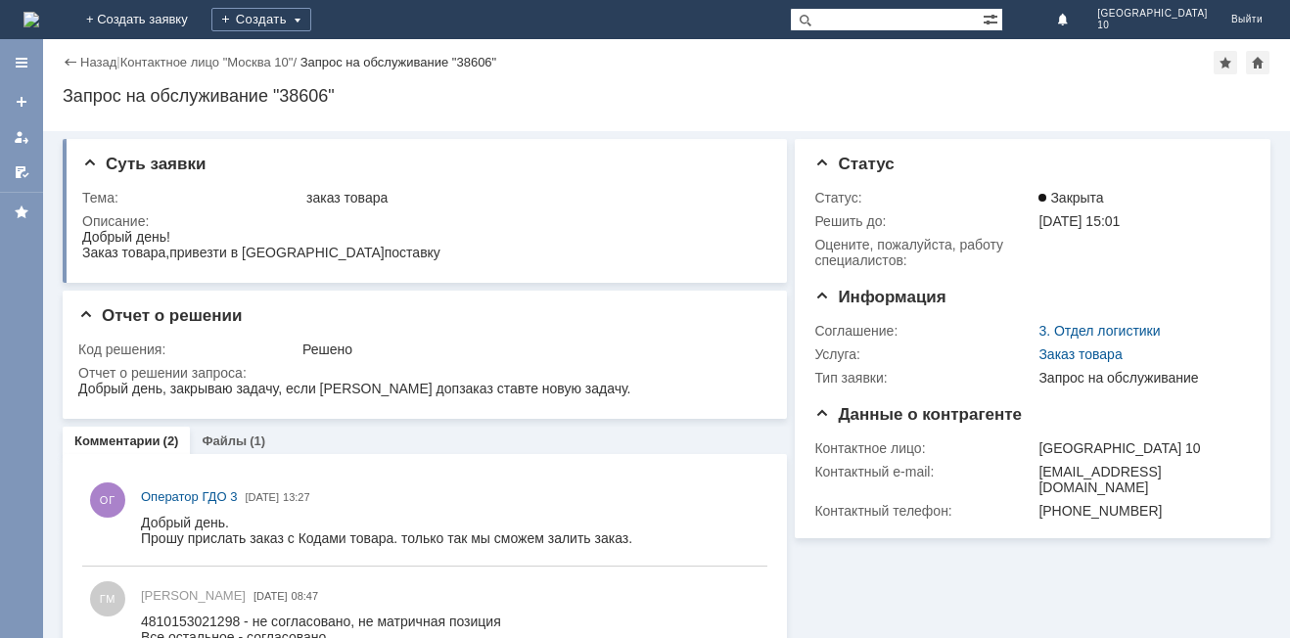
click at [67, 64] on div "Назад" at bounding box center [90, 62] width 54 height 15
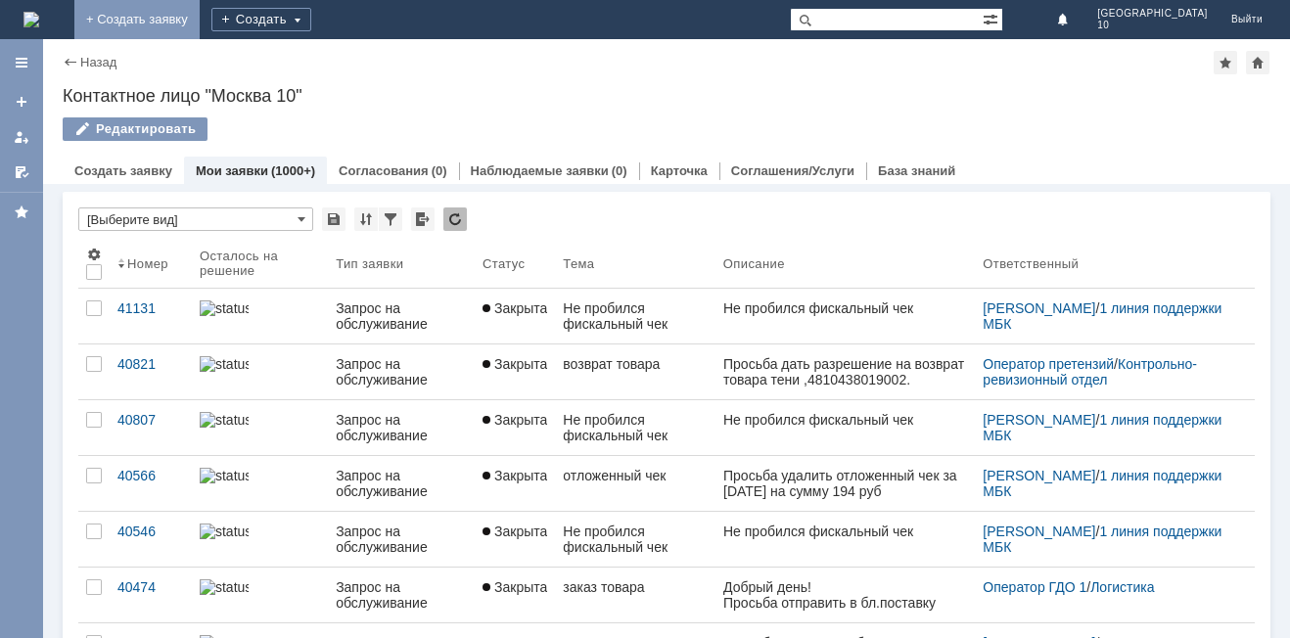
click at [200, 11] on link "+ Создать заявку" at bounding box center [136, 19] width 125 height 39
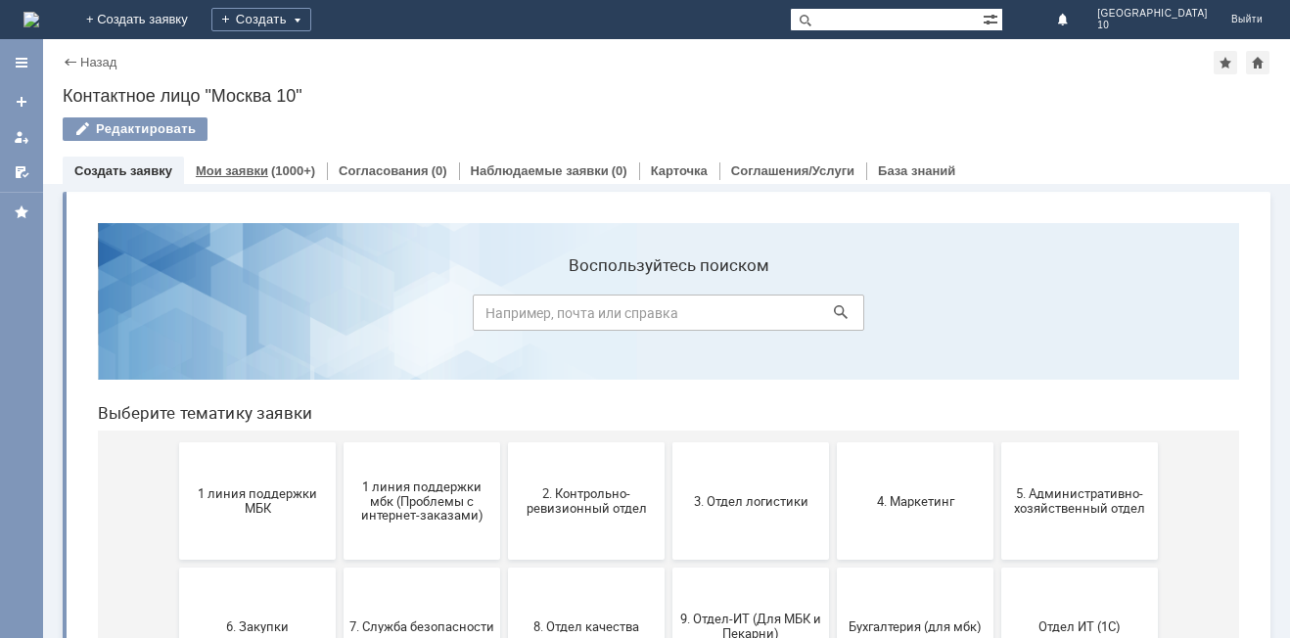
click at [231, 173] on link "Мои заявки" at bounding box center [232, 171] width 72 height 15
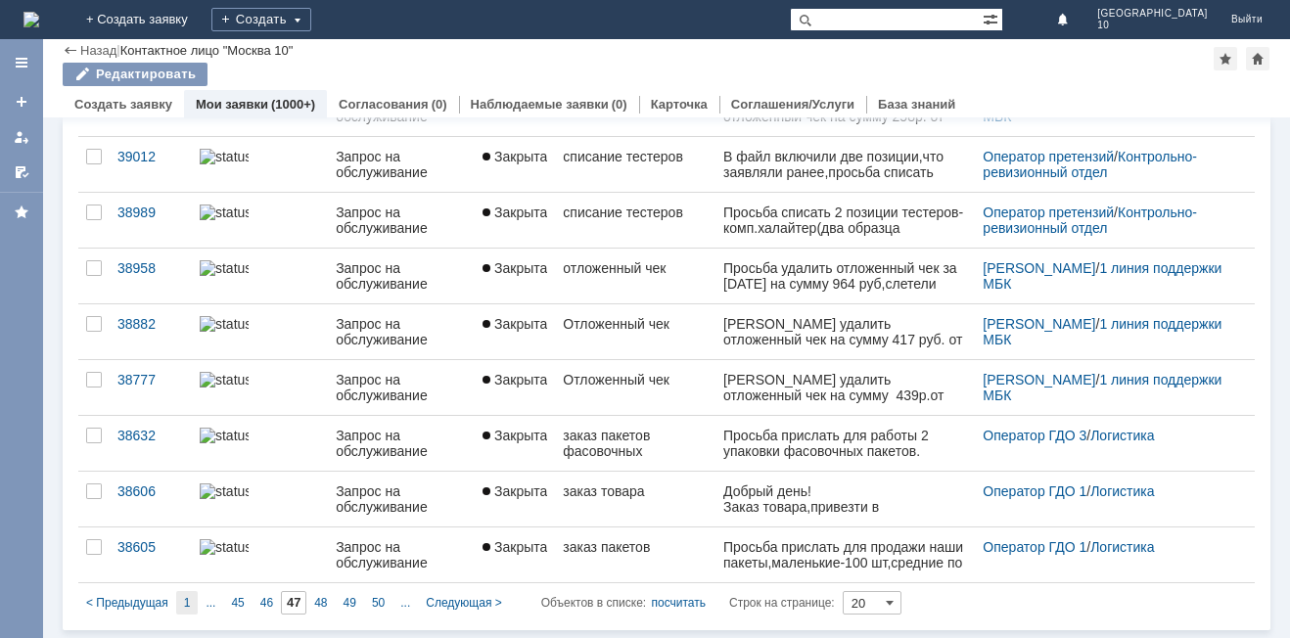
click at [185, 606] on span "1" at bounding box center [187, 603] width 7 height 14
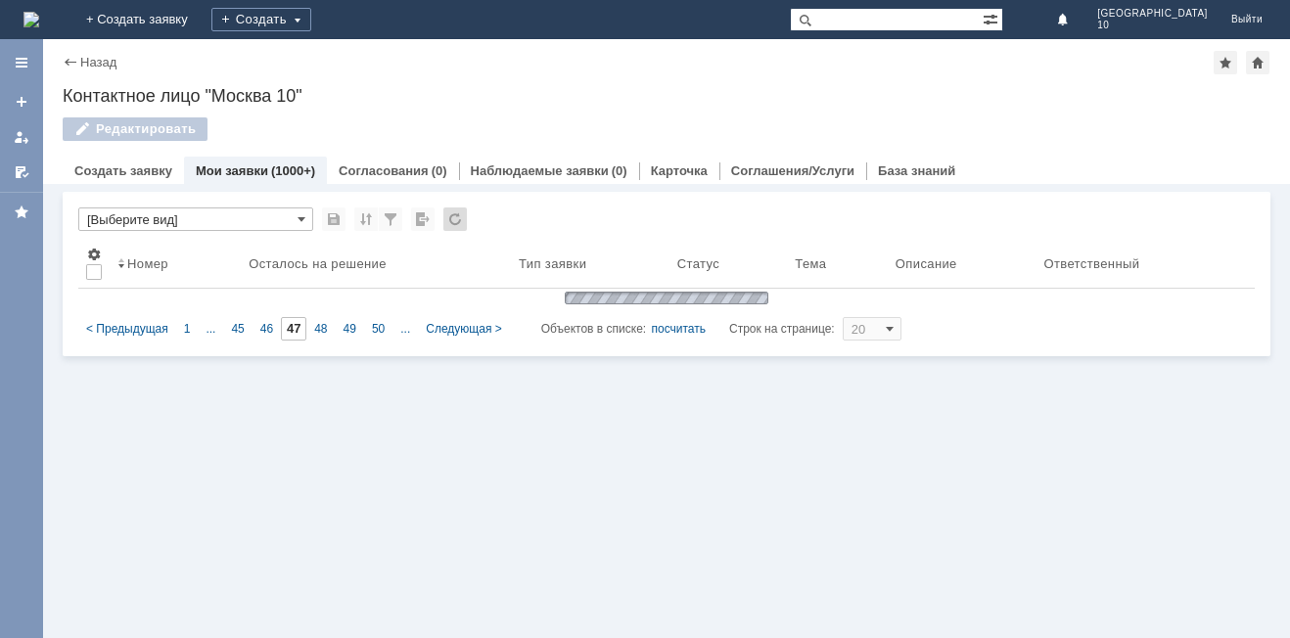
type input "1"
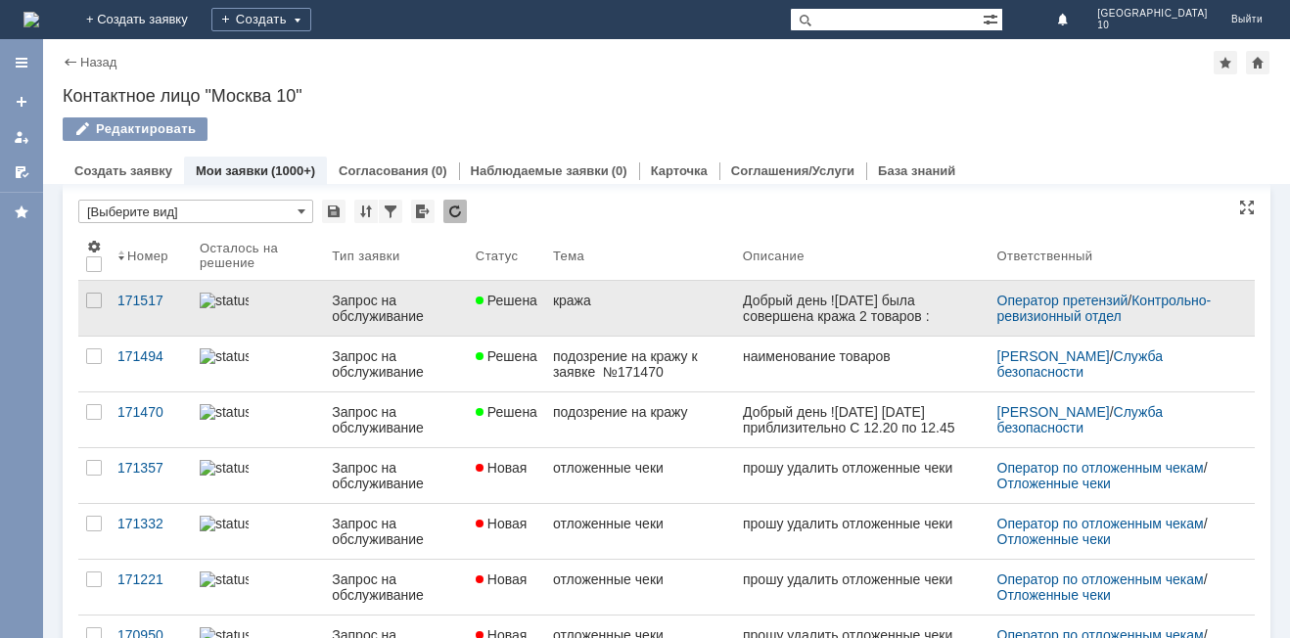
click at [604, 306] on div "кража" at bounding box center [640, 301] width 174 height 16
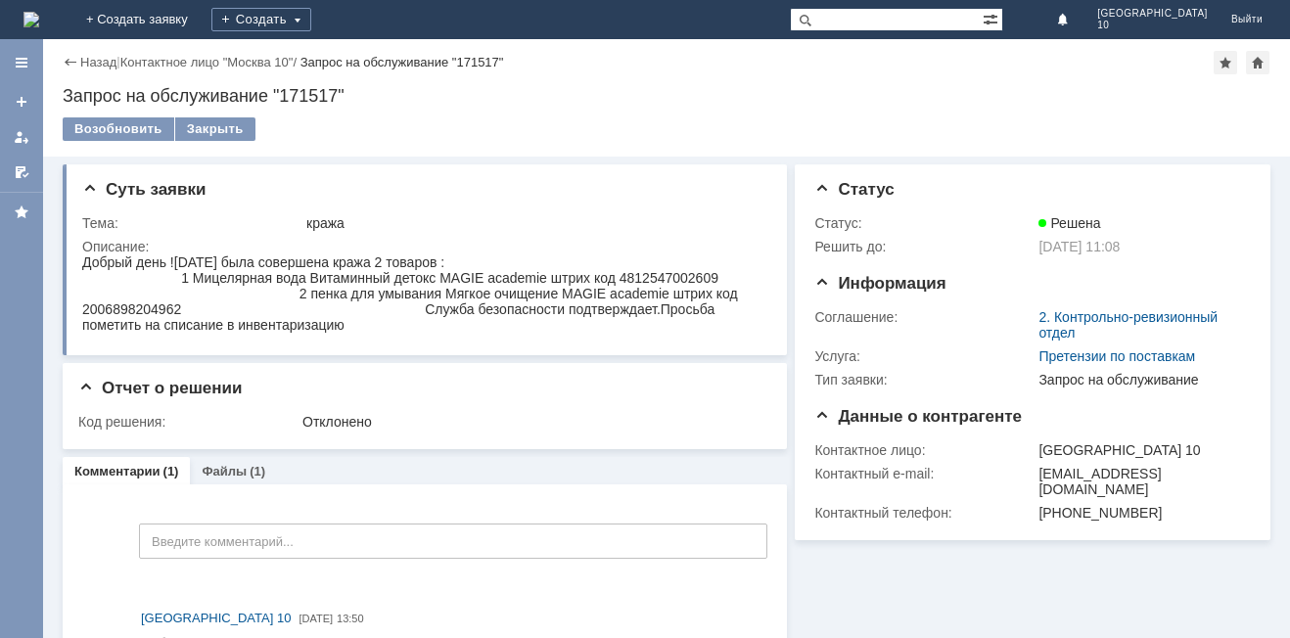
click at [70, 59] on div "Назад" at bounding box center [90, 62] width 54 height 15
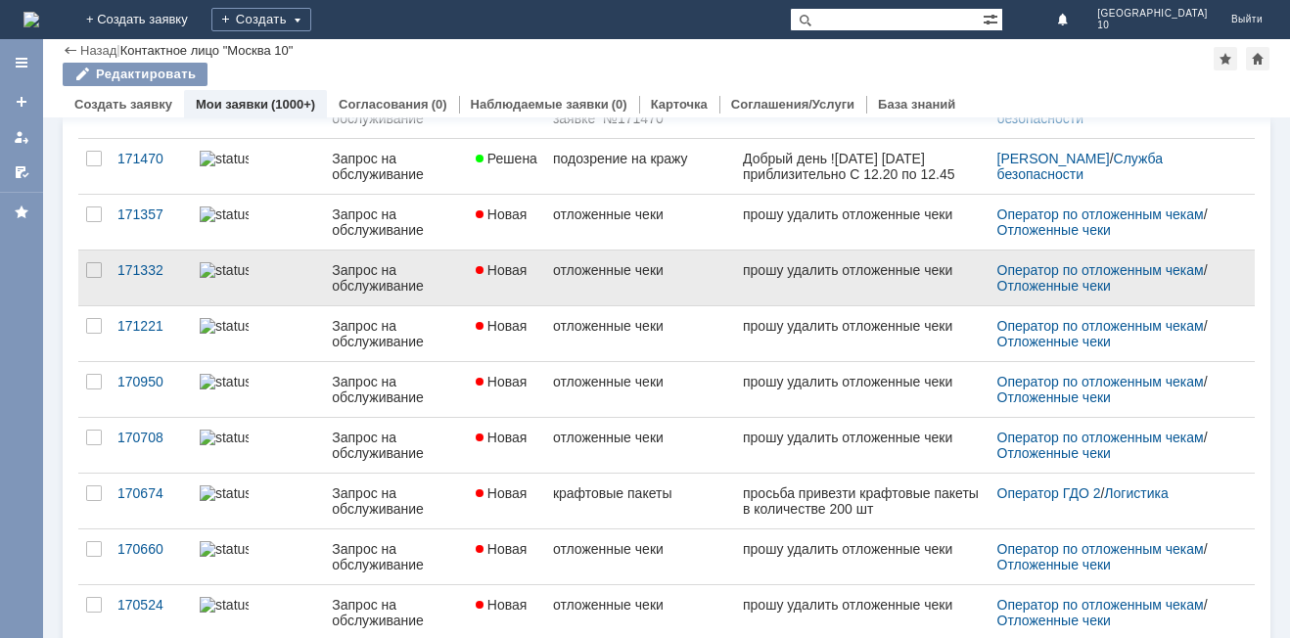
scroll to position [196, 0]
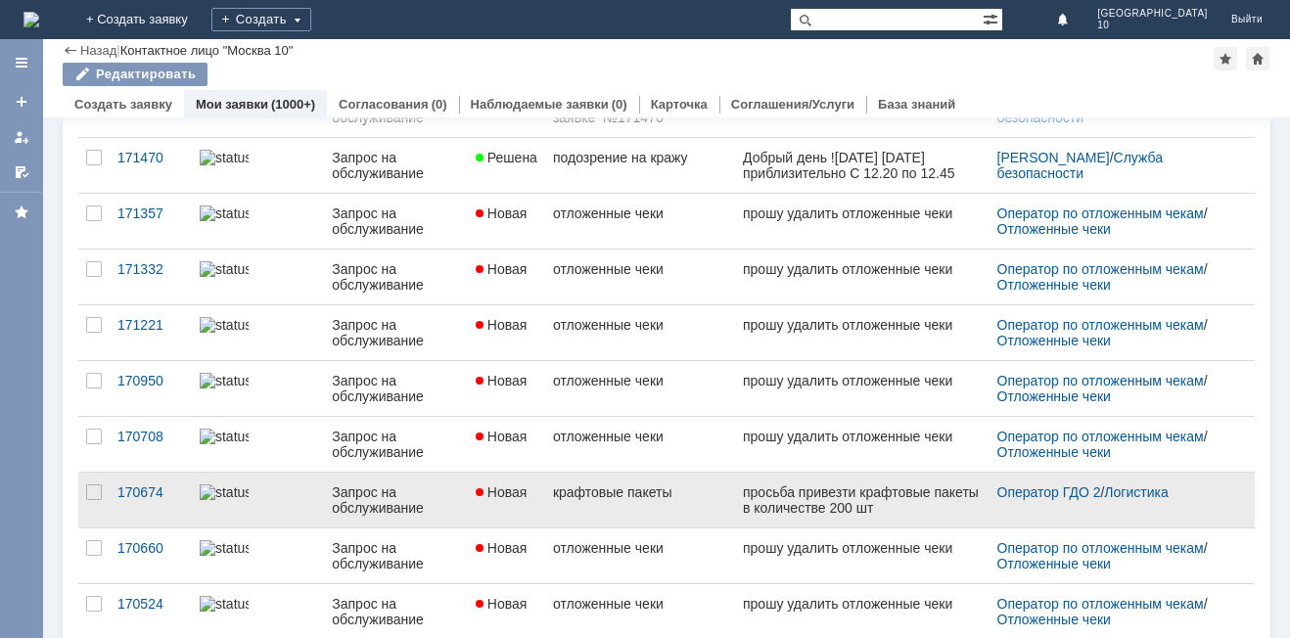
click at [489, 503] on link "Новая" at bounding box center [506, 500] width 77 height 55
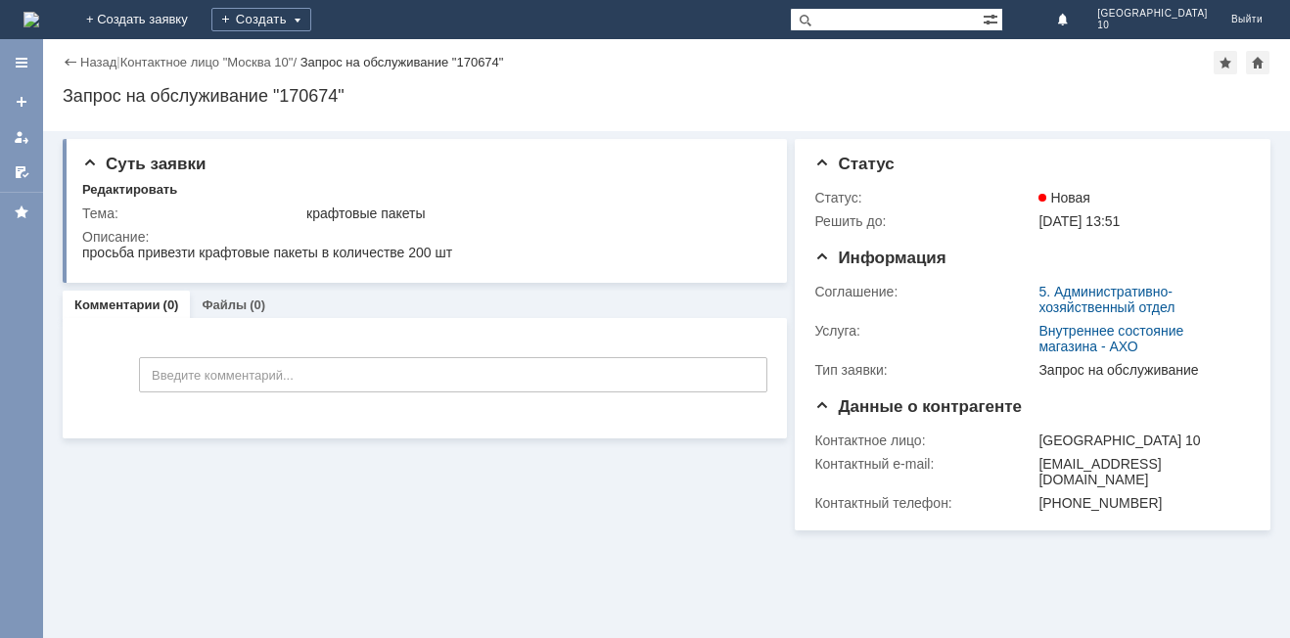
click at [69, 59] on div "Назад" at bounding box center [90, 62] width 54 height 15
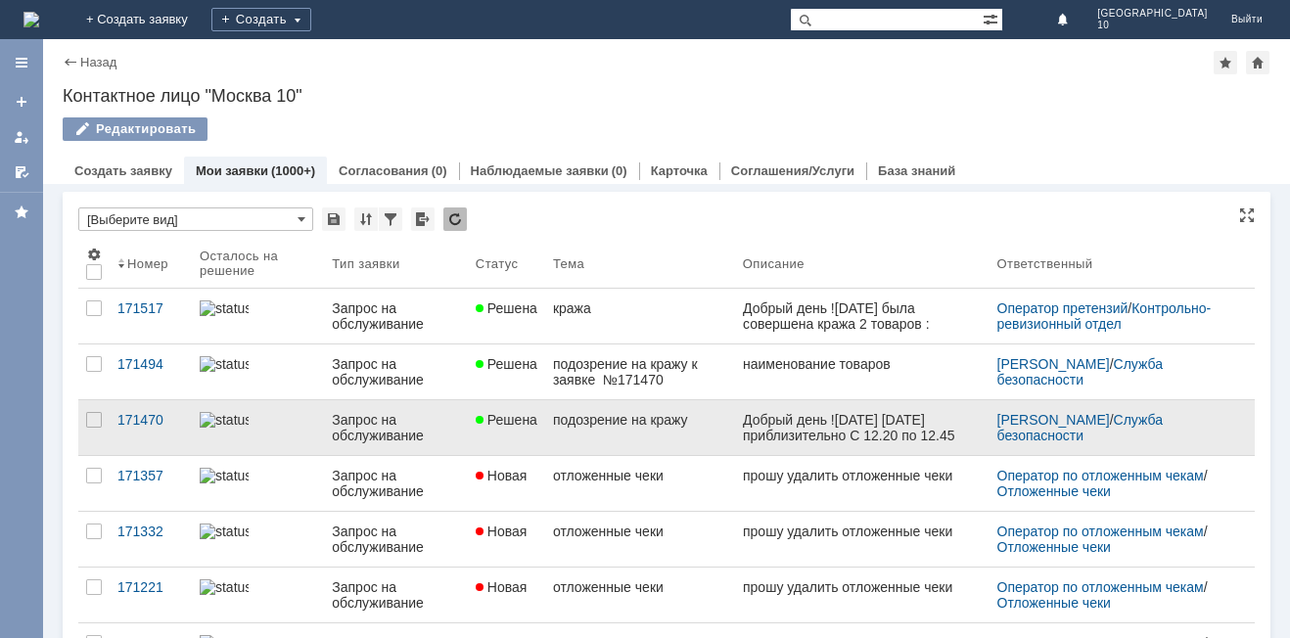
click at [700, 430] on link "подозрение на кражу" at bounding box center [640, 427] width 190 height 55
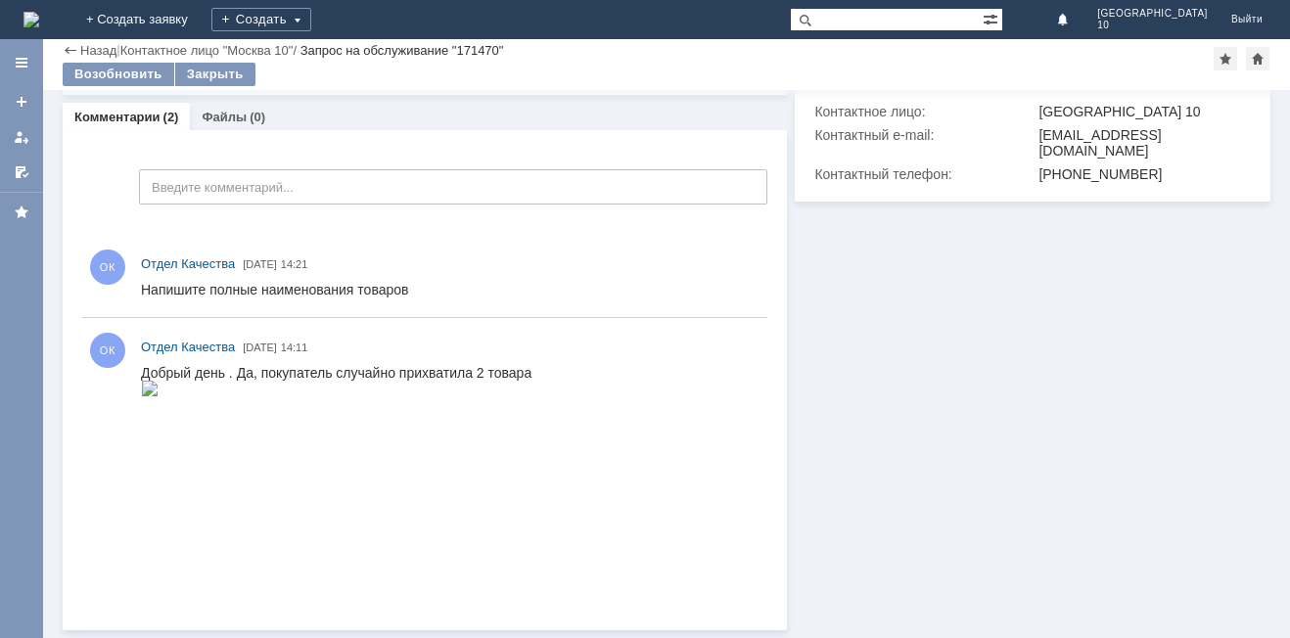
click at [706, 399] on html "Добрый день . Да, покупатель случайно прихватила 2 товара" at bounding box center [445, 382] width 608 height 34
click at [159, 397] on img at bounding box center [150, 389] width 18 height 16
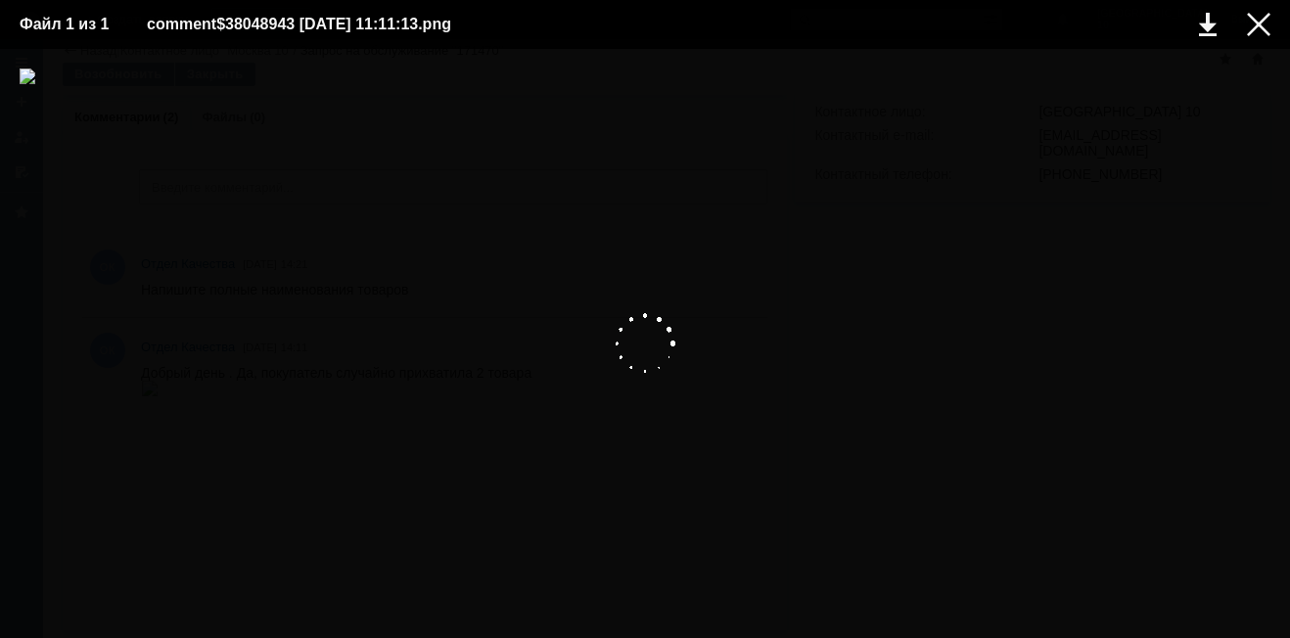
click at [705, 412] on img at bounding box center [645, 344] width 1251 height 550
click at [704, 400] on img at bounding box center [645, 344] width 1251 height 550
click at [690, 394] on img at bounding box center [645, 344] width 1251 height 550
click at [560, 430] on img at bounding box center [645, 344] width 1251 height 550
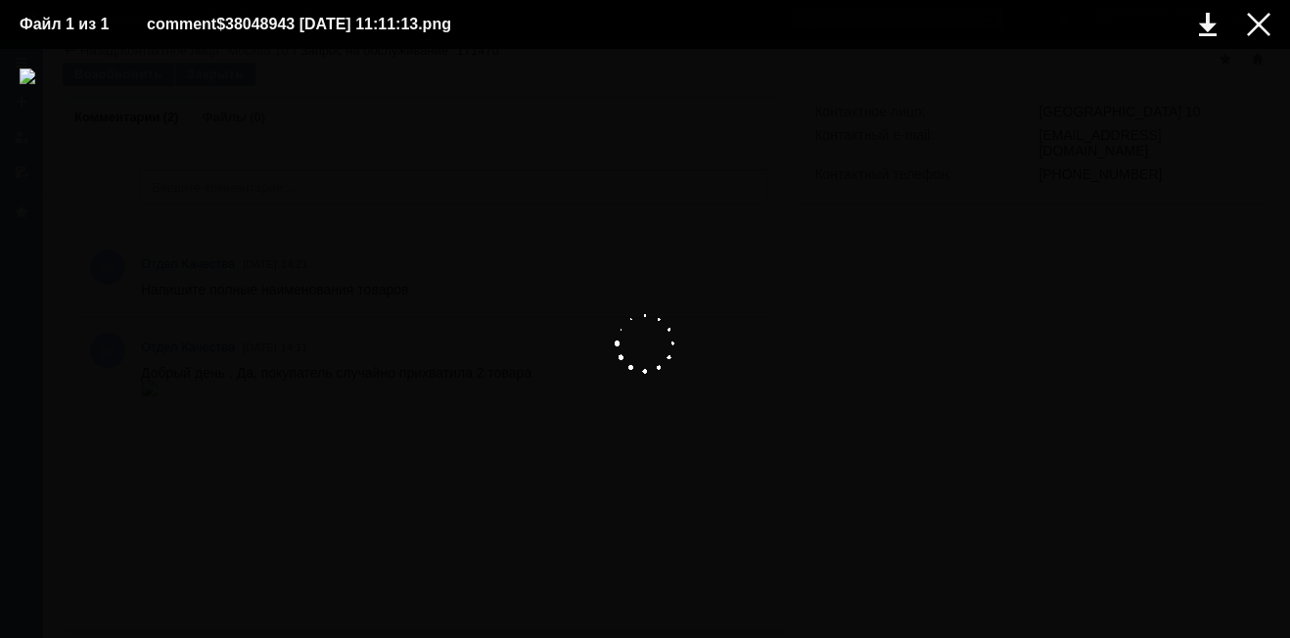
click at [588, 420] on img at bounding box center [645, 344] width 1251 height 550
click at [726, 382] on img at bounding box center [645, 344] width 1251 height 550
click at [402, 593] on div at bounding box center [645, 344] width 1251 height 550
click at [723, 374] on img at bounding box center [645, 344] width 1251 height 550
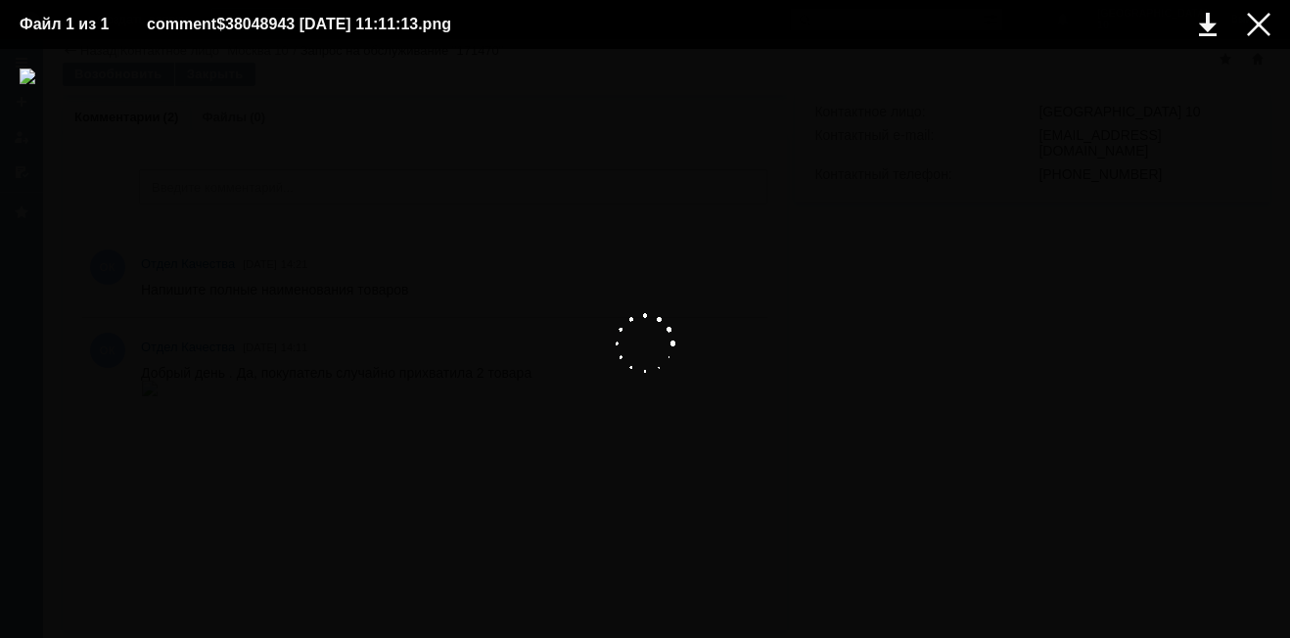
click at [723, 374] on img at bounding box center [645, 344] width 1251 height 550
click at [696, 407] on img at bounding box center [645, 344] width 1251 height 550
click at [336, 23] on div "comment$38048943 12.08.2025 11:11:13.png" at bounding box center [323, 24] width 353 height 23
click at [699, 387] on img at bounding box center [645, 344] width 1251 height 550
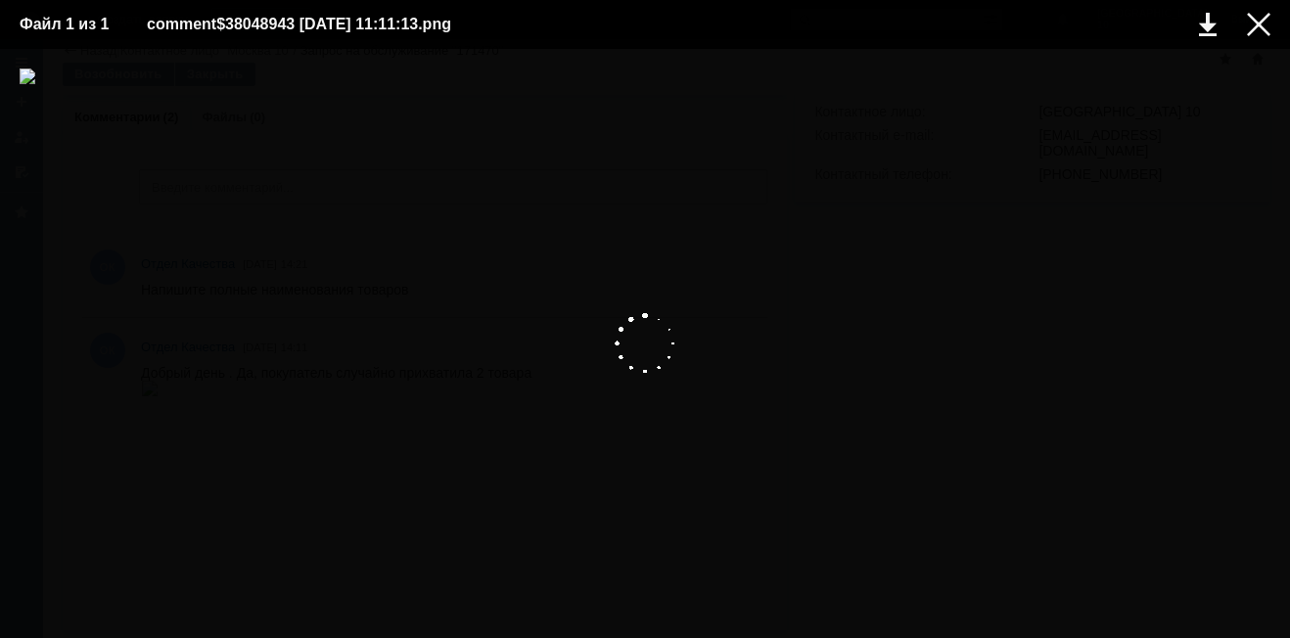
click at [814, 211] on div at bounding box center [645, 344] width 1251 height 550
click at [1256, 23] on div at bounding box center [1258, 24] width 23 height 23
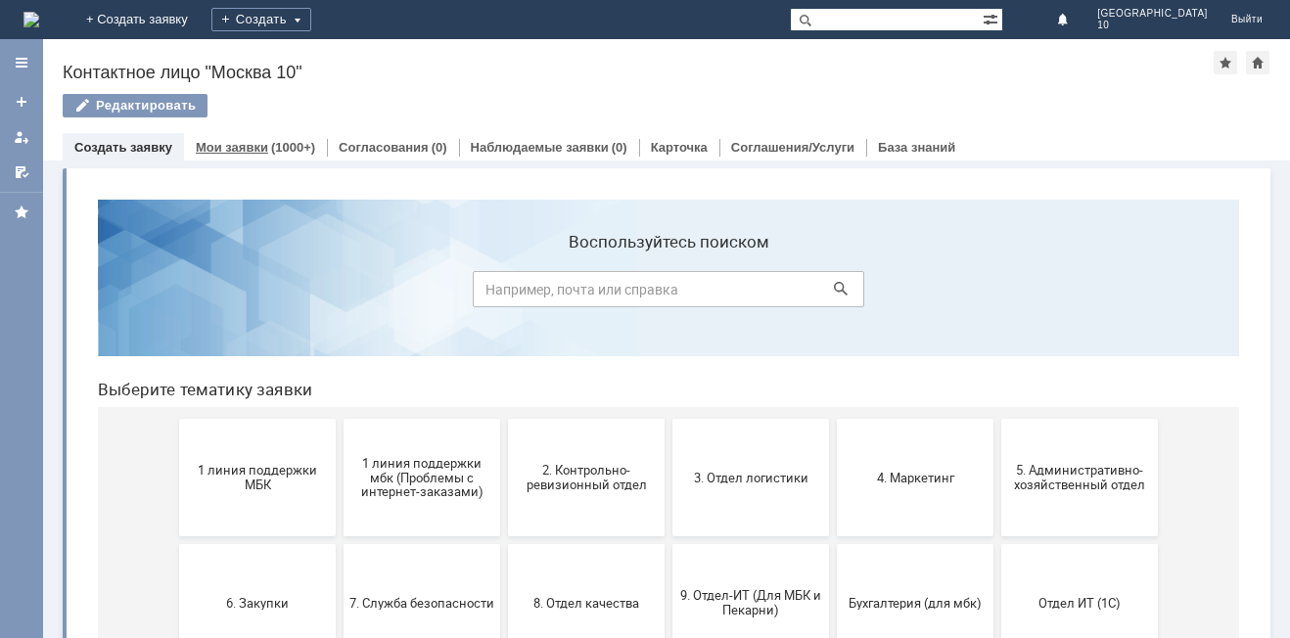
click at [289, 145] on div "(1000+)" at bounding box center [293, 147] width 44 height 15
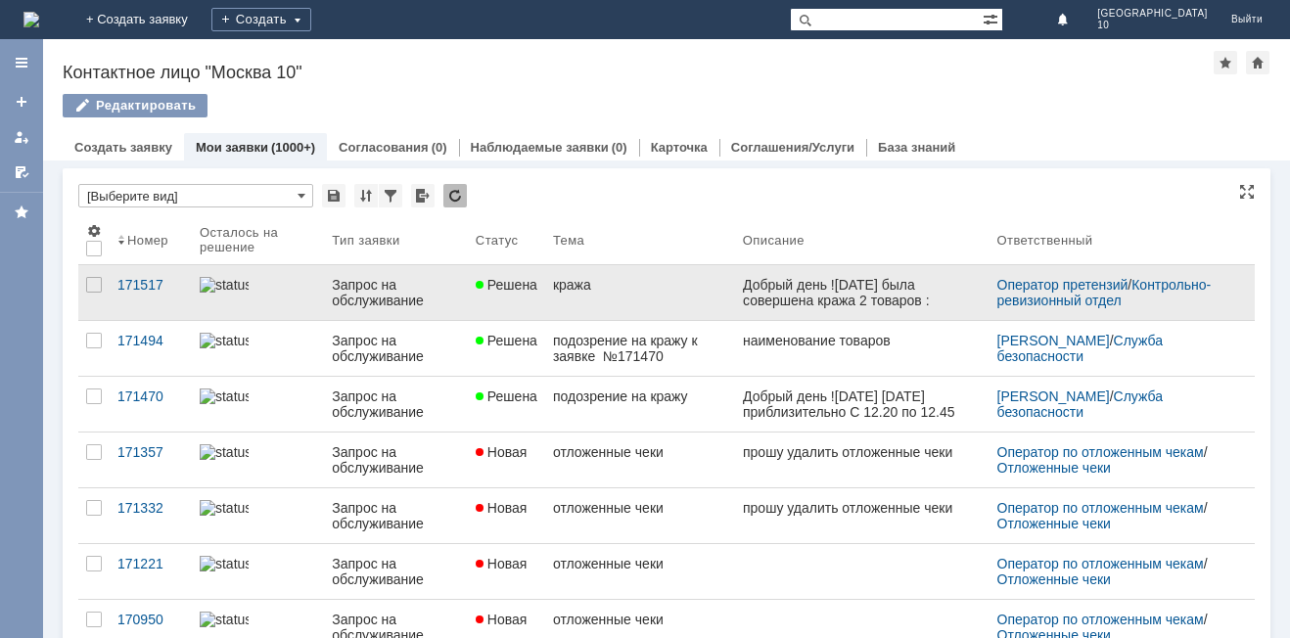
click at [619, 287] on div "кража" at bounding box center [640, 285] width 174 height 16
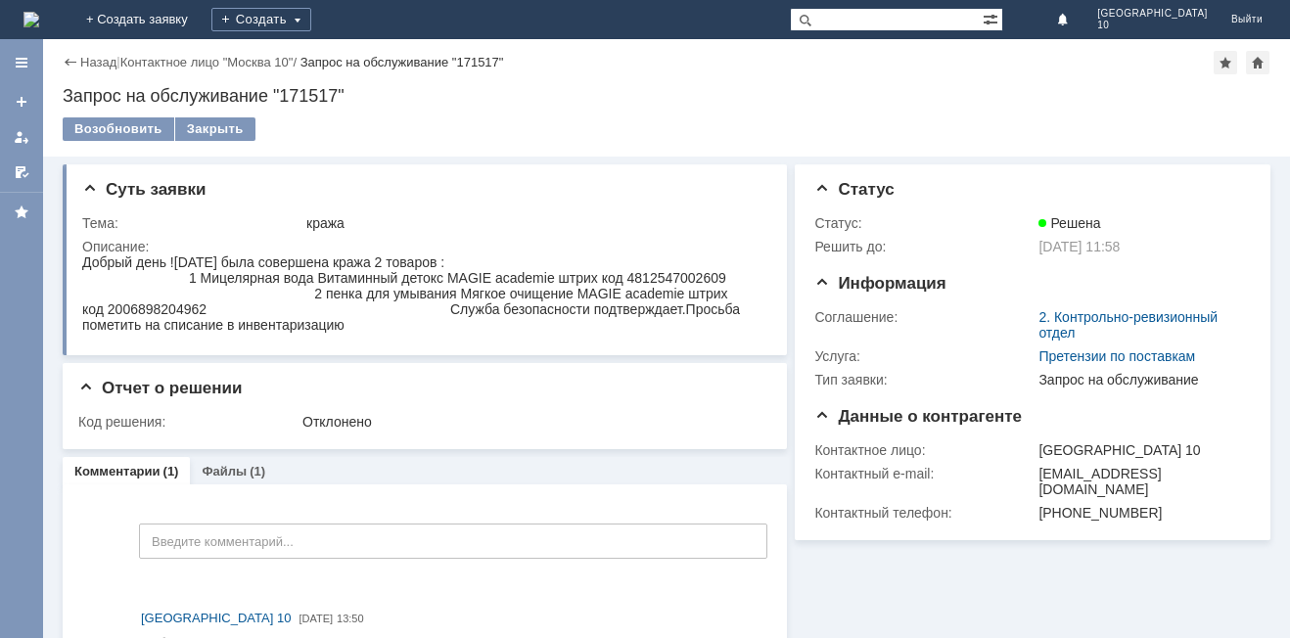
click at [65, 58] on div "Назад" at bounding box center [90, 62] width 54 height 15
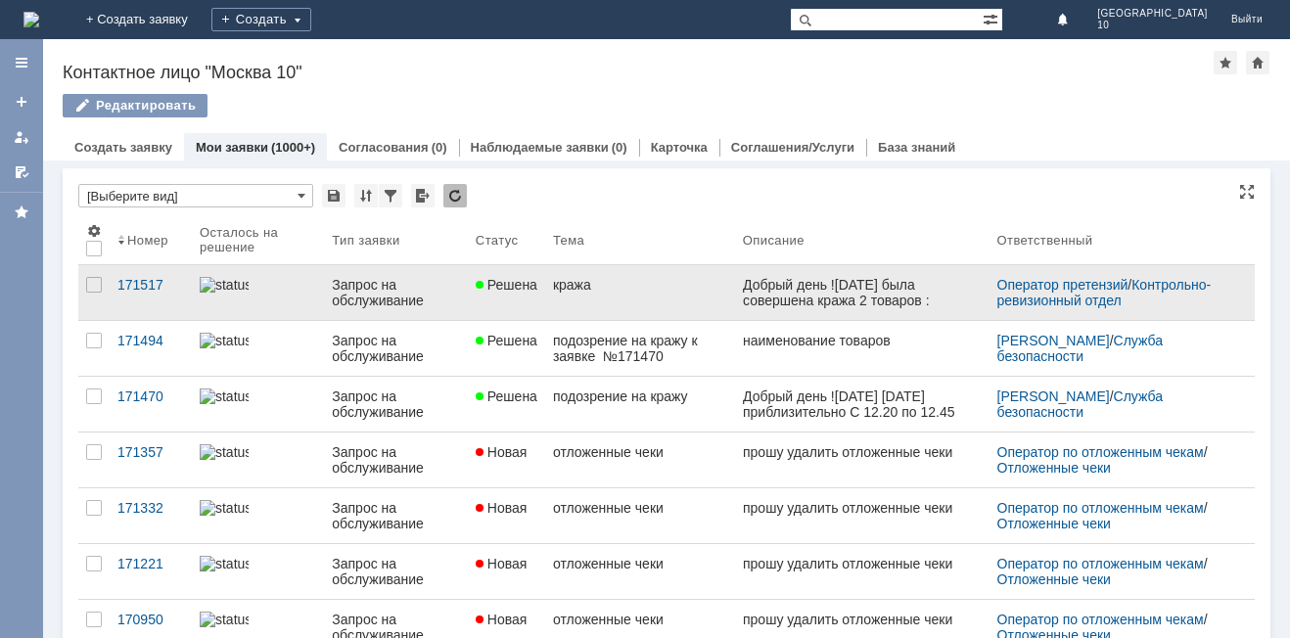
click at [612, 288] on div "кража" at bounding box center [640, 285] width 174 height 16
